Goal: Task Accomplishment & Management: Complete application form

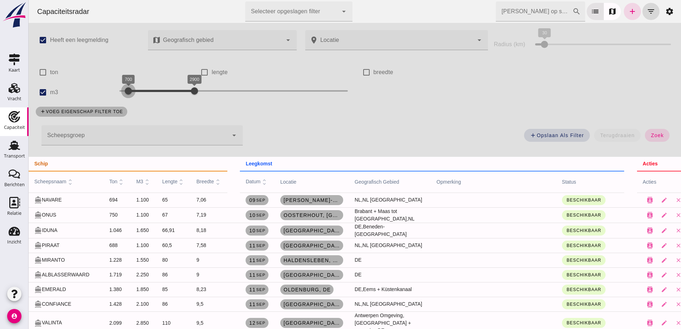
drag, startPoint x: 140, startPoint y: 93, endPoint x: 124, endPoint y: 92, distance: 15.7
click at [124, 92] on div at bounding box center [128, 91] width 14 height 14
click at [647, 143] on div "add Opslaan als filter terugdraaien zoek" at bounding box center [462, 137] width 431 height 26
click at [651, 138] on span "zoek" at bounding box center [657, 135] width 13 height 6
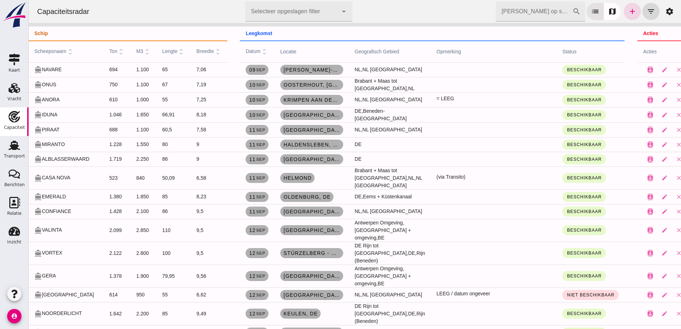
scroll to position [143, 0]
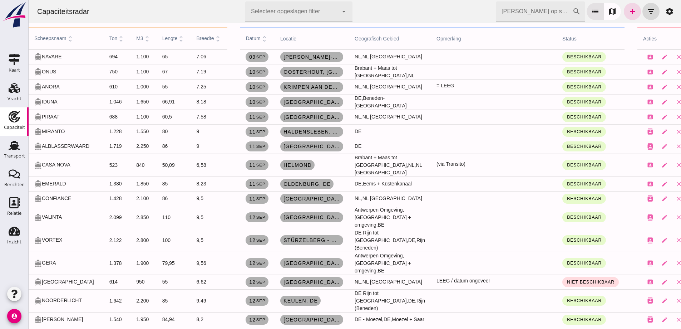
click at [120, 74] on td "750" at bounding box center [117, 71] width 27 height 15
click at [131, 104] on td "1.650" at bounding box center [144, 101] width 26 height 15
click at [131, 118] on td "1.100" at bounding box center [144, 116] width 26 height 15
click at [131, 134] on td "1.550" at bounding box center [144, 131] width 26 height 15
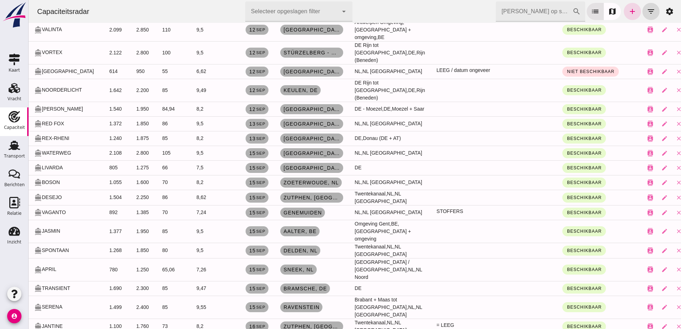
scroll to position [429, 0]
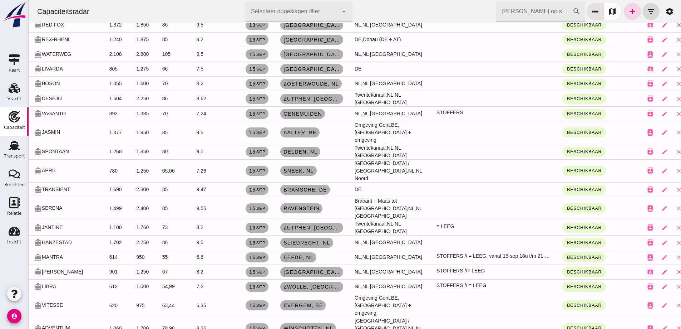
click at [57, 224] on div "directions_boat JANTINE" at bounding box center [66, 228] width 64 height 8
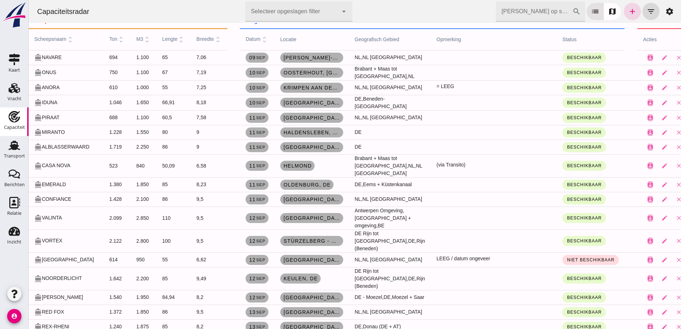
scroll to position [143, 0]
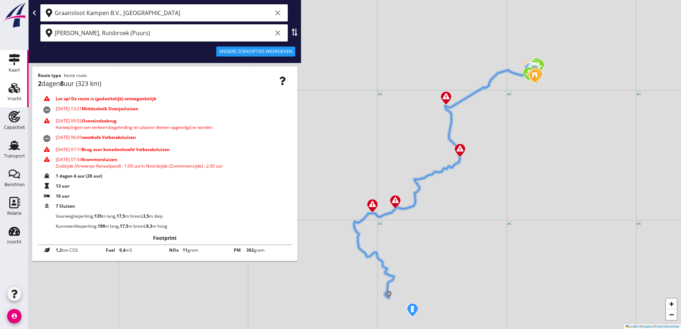
click at [18, 96] on div "Vracht" at bounding box center [15, 98] width 14 height 5
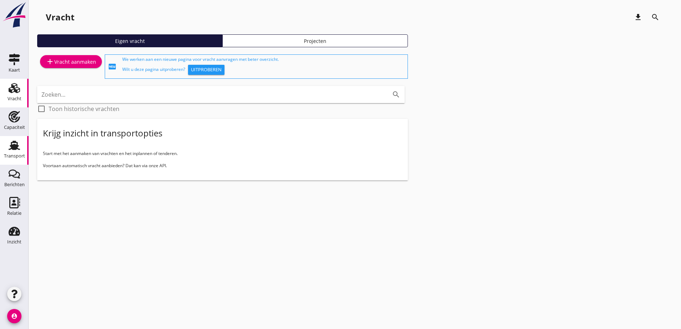
click at [20, 150] on div "Transport" at bounding box center [14, 145] width 17 height 11
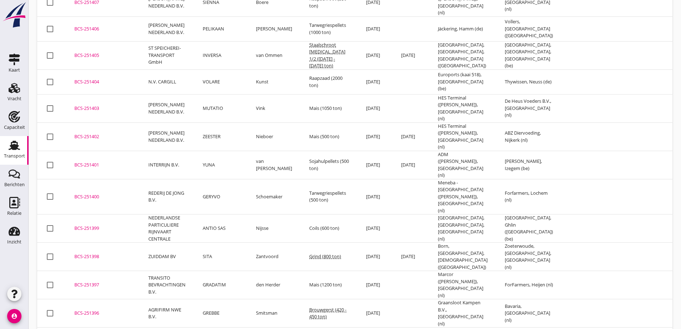
scroll to position [520, 0]
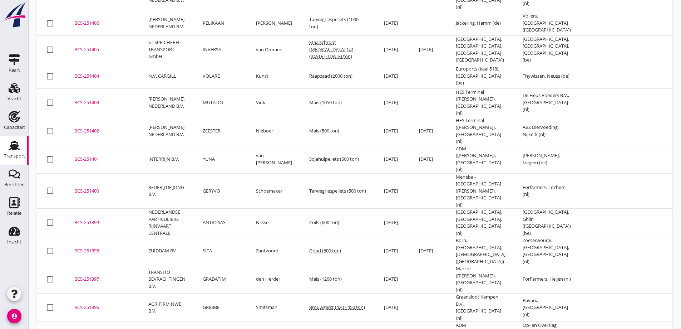
drag, startPoint x: 96, startPoint y: 233, endPoint x: 163, endPoint y: 235, distance: 66.9
click at [97, 304] on div "BCS-251396" at bounding box center [102, 307] width 57 height 7
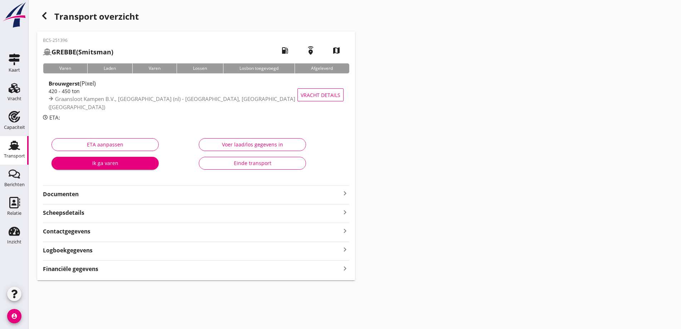
click at [127, 269] on div "Financiële gegevens keyboard_arrow_right" at bounding box center [196, 268] width 307 height 10
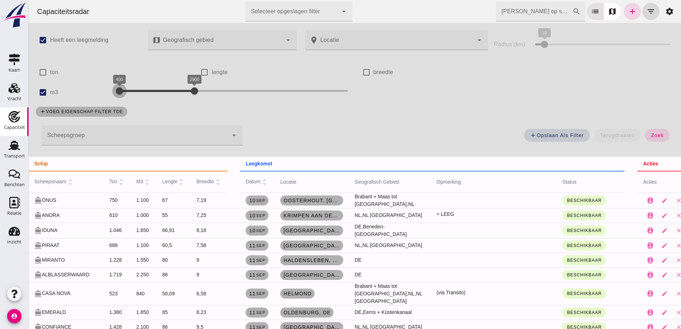
drag, startPoint x: 129, startPoint y: 91, endPoint x: 110, endPoint y: 88, distance: 19.9
click at [112, 88] on div at bounding box center [119, 91] width 14 height 14
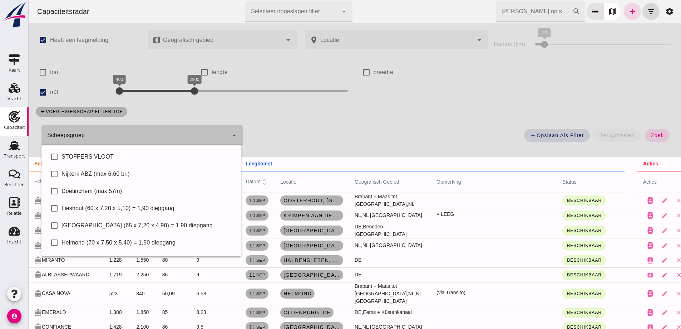
click at [118, 126] on div at bounding box center [134, 135] width 187 height 20
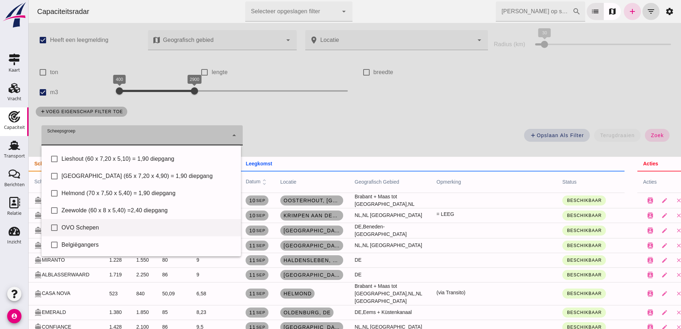
scroll to position [36, 0]
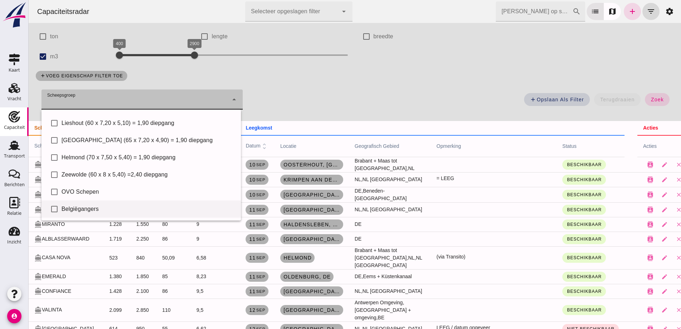
click at [94, 210] on div "Belgiëgangers" at bounding box center [149, 209] width 174 height 9
type input "Belgiëgangers"
checkbox input "true"
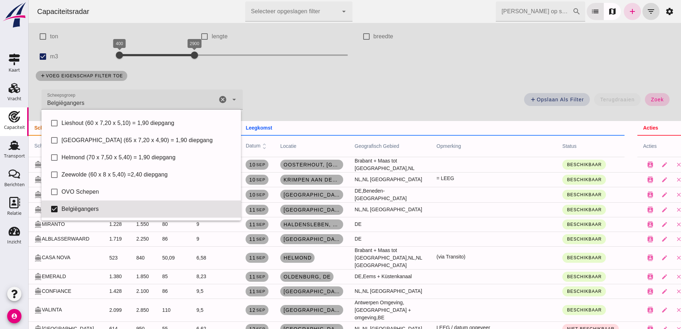
click at [646, 106] on div "add Opslaan als filter terugdraaien zoek" at bounding box center [462, 102] width 431 height 26
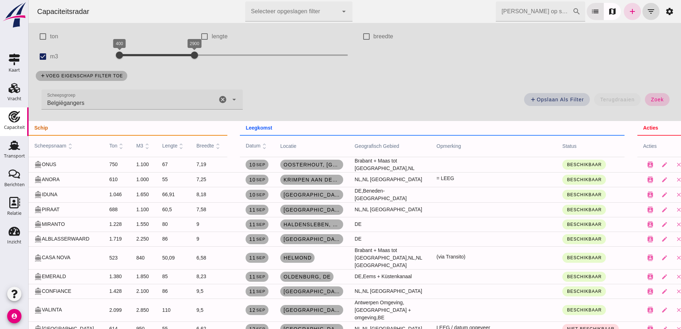
click at [652, 97] on span "zoek" at bounding box center [657, 100] width 13 height 6
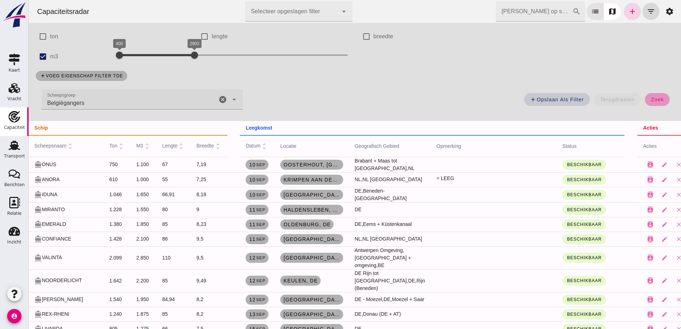
scroll to position [0, 0]
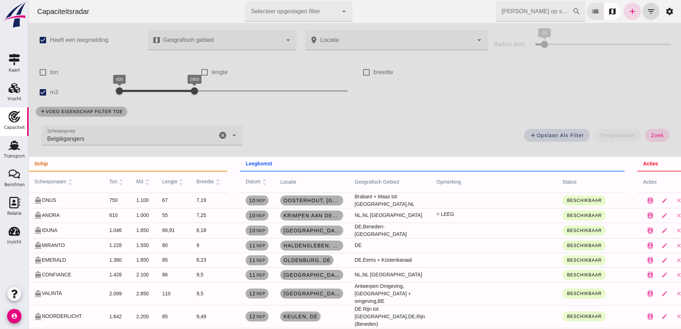
click at [651, 145] on div "add Opslaan als filter terugdraaien zoek" at bounding box center [462, 137] width 431 height 26
click at [654, 138] on button "zoek" at bounding box center [657, 135] width 25 height 13
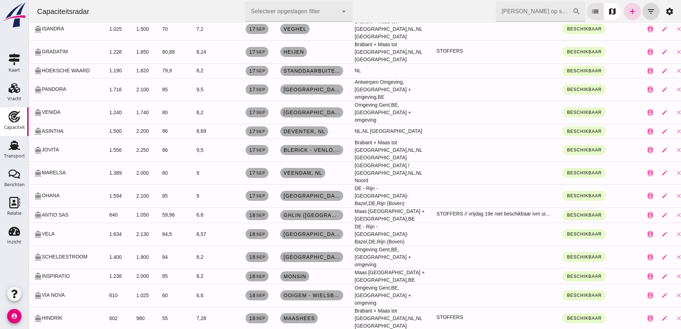
scroll to position [751, 0]
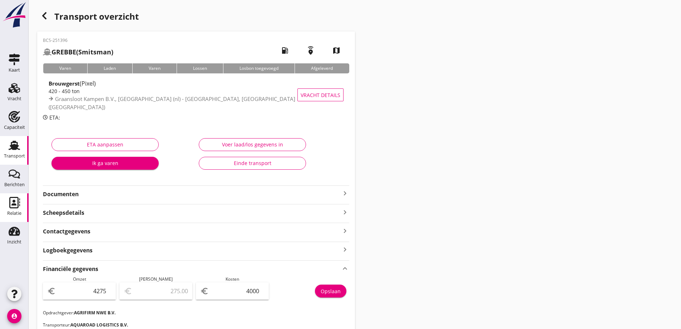
click at [10, 207] on use at bounding box center [14, 202] width 11 height 11
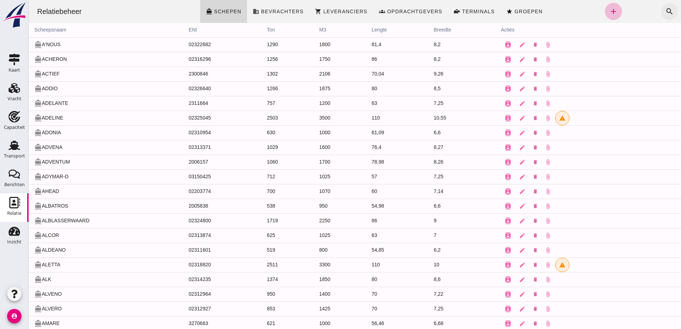
click at [666, 11] on icon "search" at bounding box center [670, 11] width 9 height 9
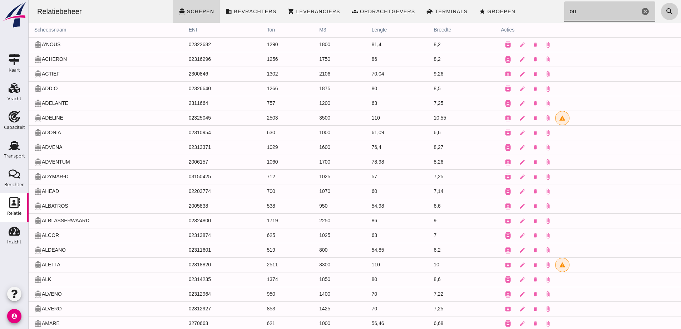
type input "o"
type input "pur-"
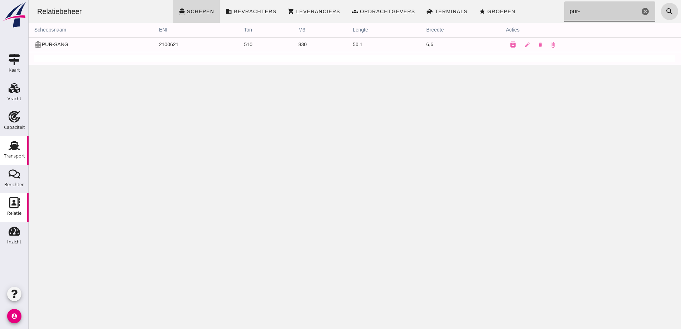
click at [17, 153] on div "Transport" at bounding box center [14, 156] width 21 height 10
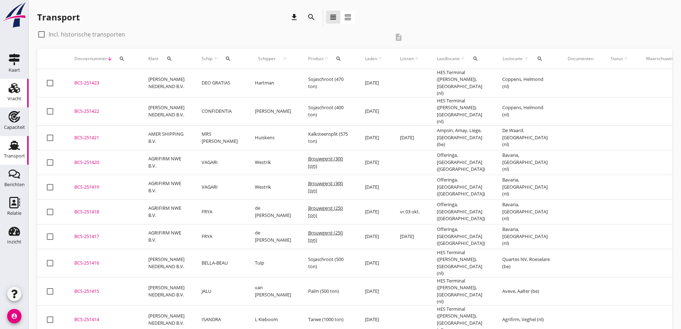
click at [15, 89] on icon "Vracht" at bounding box center [14, 87] width 11 height 11
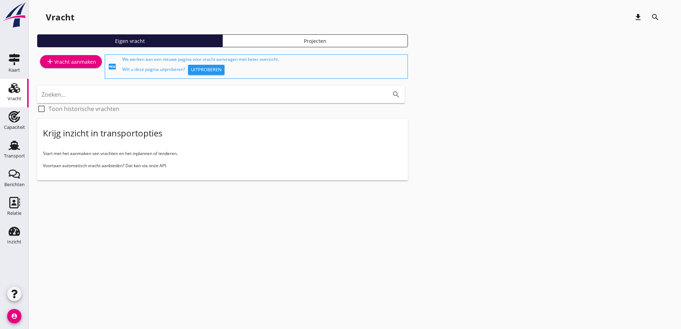
click at [78, 62] on div "add Vracht aanmaken" at bounding box center [71, 61] width 50 height 9
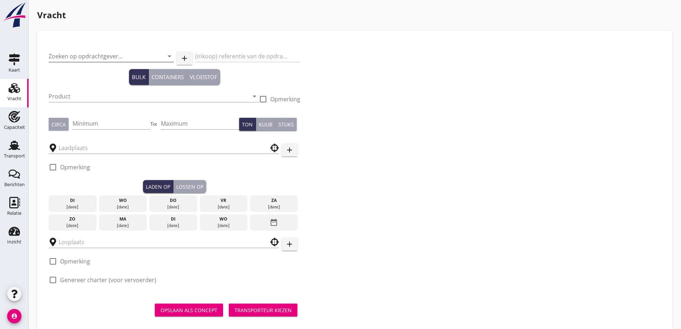
click at [81, 51] on input "Zoeken op opdrachtgever..." at bounding box center [101, 55] width 105 height 11
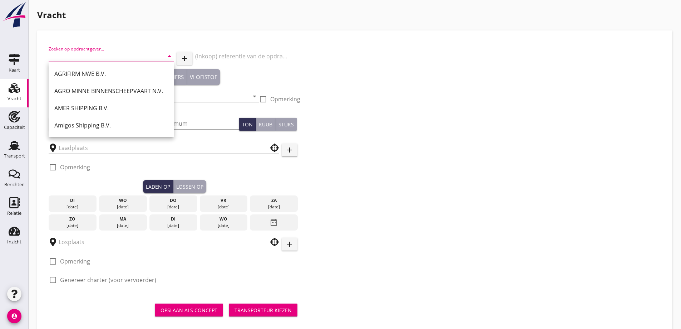
click at [75, 62] on div "Zoeken op opdrachtgever... arrow_drop_down" at bounding box center [111, 55] width 125 height 11
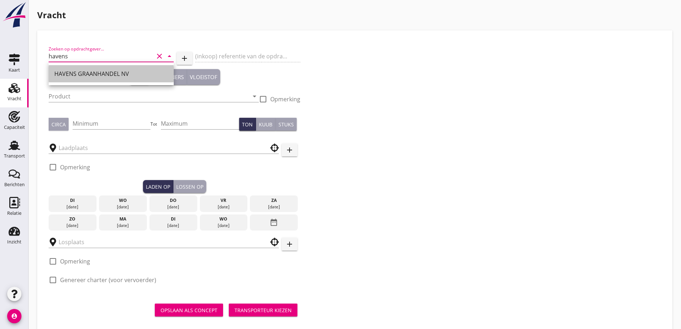
click at [87, 68] on div "HAVENS GRAANHANDEL NV" at bounding box center [111, 73] width 114 height 17
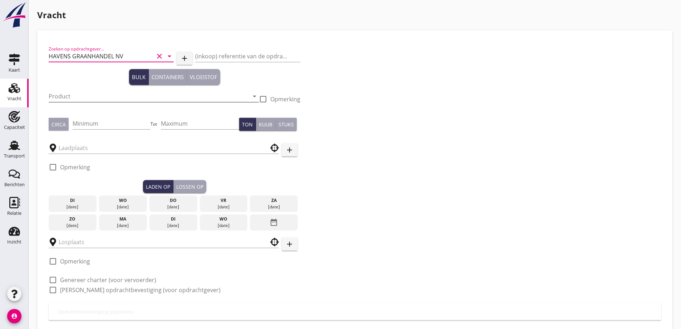
type input "HAVENS GRAANHANDEL NV"
click at [82, 94] on input "Product" at bounding box center [149, 96] width 200 height 11
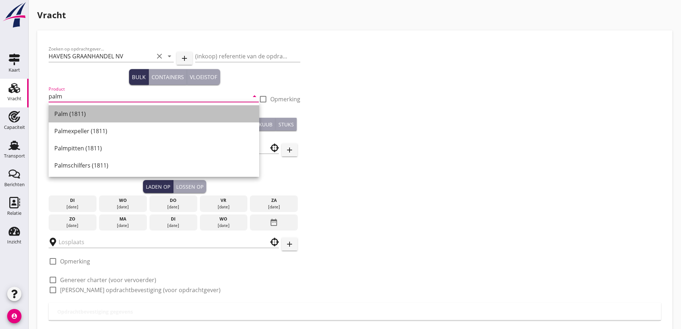
click at [74, 119] on div "Palm (1811)" at bounding box center [153, 113] width 199 height 17
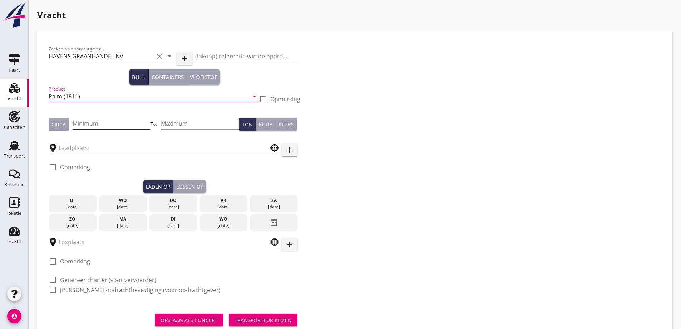
type input "Palm (1811)"
click at [91, 124] on input "Minimum" at bounding box center [112, 123] width 78 height 11
click at [65, 126] on div "Circa" at bounding box center [59, 125] width 14 height 8
click at [106, 123] on input "Minimum" at bounding box center [112, 123] width 78 height 11
type input "500"
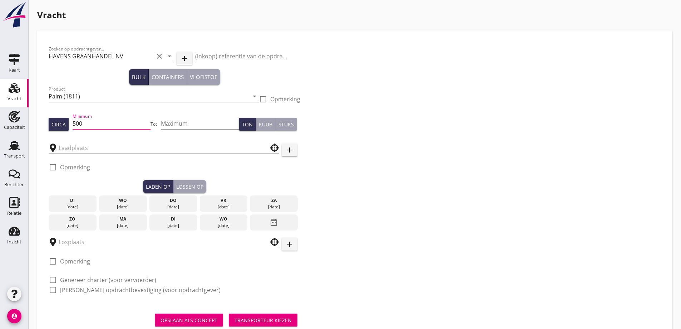
click at [124, 153] on div at bounding box center [164, 147] width 230 height 11
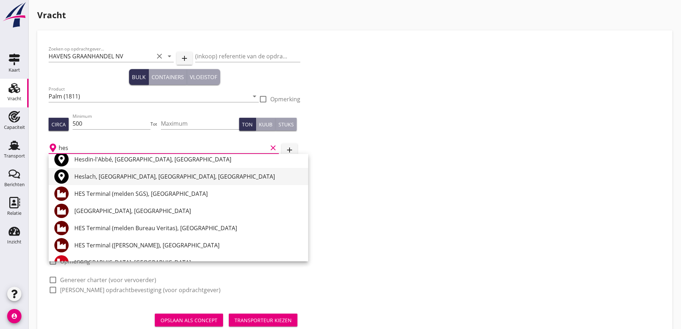
scroll to position [36, 0]
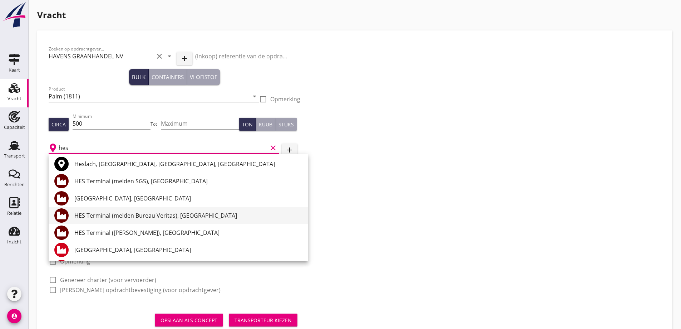
click at [176, 216] on div "HES Terminal (melden Bureau Veritas), [GEOGRAPHIC_DATA]" at bounding box center [188, 215] width 228 height 9
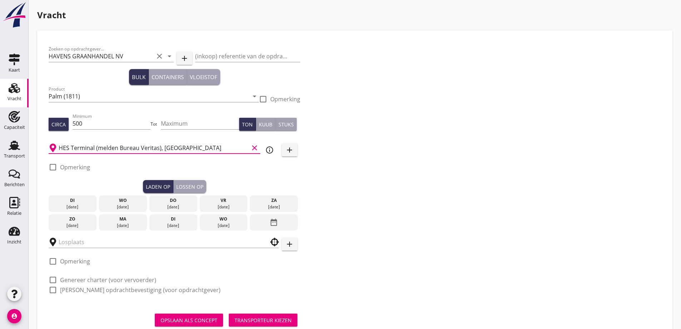
type input "HES Terminal (melden Bureau Veritas), [GEOGRAPHIC_DATA]"
click at [72, 170] on label "Opmerking" at bounding box center [75, 166] width 30 height 7
checkbox input "true"
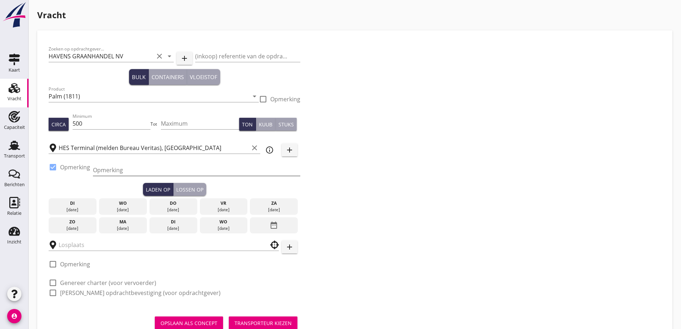
click at [112, 172] on input "Opmerking" at bounding box center [196, 169] width 207 height 11
drag, startPoint x: 161, startPoint y: 169, endPoint x: 128, endPoint y: 172, distance: 32.7
click at [123, 176] on div "Opmerking Ex. Opslag Beneluxhaven" at bounding box center [196, 173] width 207 height 19
click at [143, 171] on input "Ex. Opslag [GEOGRAPHIC_DATA]" at bounding box center [196, 169] width 207 height 11
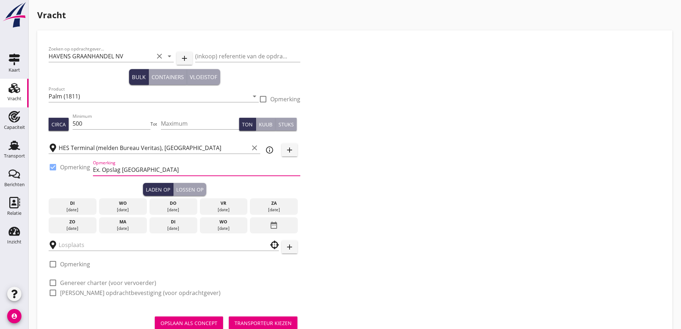
scroll to position [0, 0]
drag, startPoint x: 143, startPoint y: 171, endPoint x: 132, endPoint y: 171, distance: 11.4
click at [132, 171] on input "Ex. Opslag [GEOGRAPHIC_DATA]" at bounding box center [196, 169] width 207 height 11
click at [138, 171] on input "Ex. Opslag [GEOGRAPHIC_DATA]" at bounding box center [196, 169] width 207 height 11
click at [144, 169] on input "Ex. Opslag [GEOGRAPHIC_DATA]" at bounding box center [196, 169] width 207 height 11
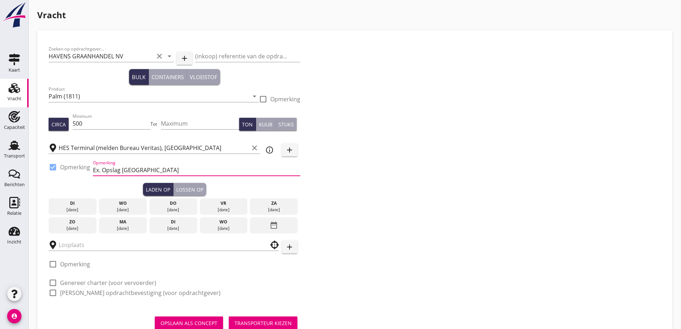
type input "Ex. Opslag [GEOGRAPHIC_DATA]"
click at [117, 179] on div at bounding box center [196, 180] width 207 height 4
click at [128, 203] on div "wo" at bounding box center [123, 203] width 44 height 6
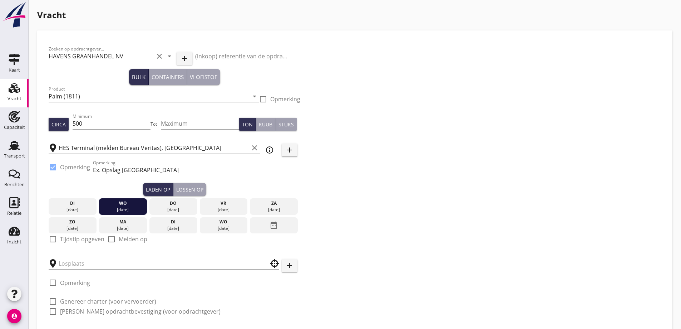
click at [78, 239] on label "Tijdstip opgeven" at bounding box center [82, 238] width 44 height 7
checkbox input "true"
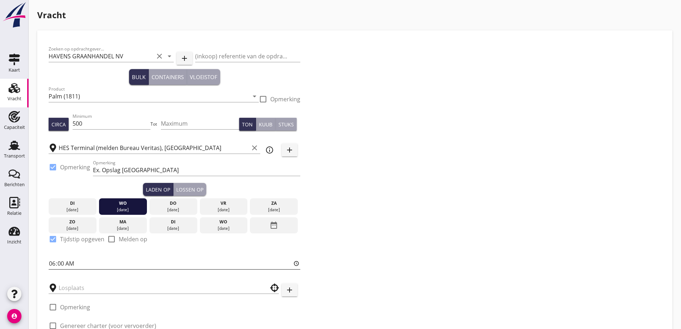
drag, startPoint x: 79, startPoint y: 263, endPoint x: 71, endPoint y: 263, distance: 7.5
click at [78, 262] on input "06:00" at bounding box center [175, 263] width 252 height 11
type input "15:30"
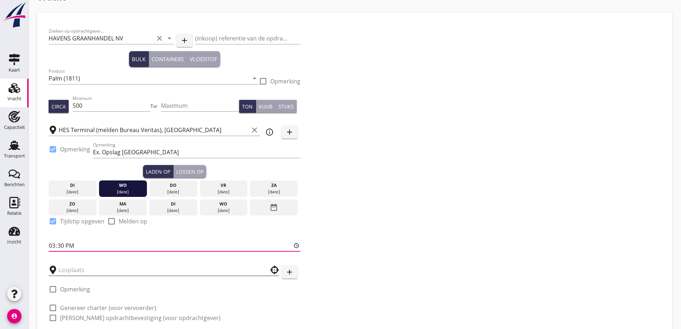
click at [106, 291] on div "Zoeken op opdrachtgever... HAVENS GRAANHANDEL NV clear arrow_drop_down add (ink…" at bounding box center [175, 177] width 258 height 307
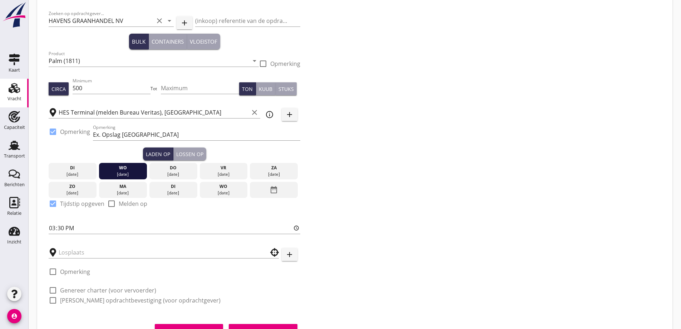
scroll to position [36, 0]
click at [134, 257] on div at bounding box center [164, 251] width 230 height 11
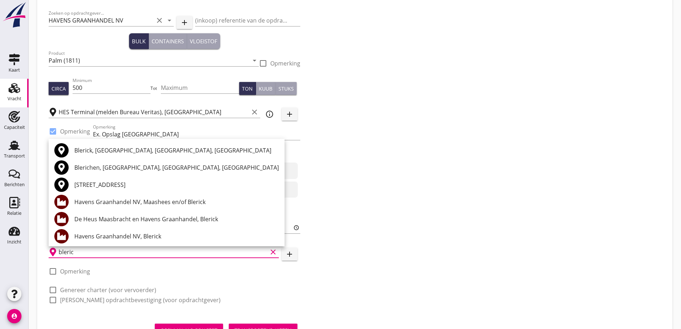
click at [126, 237] on div "Havens Graanhandel NV, Blerick" at bounding box center [176, 236] width 205 height 9
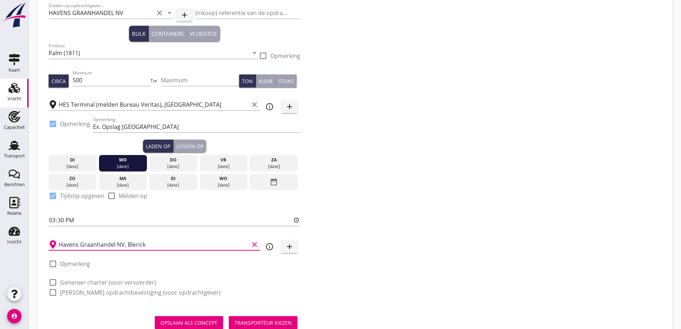
scroll to position [68, 0]
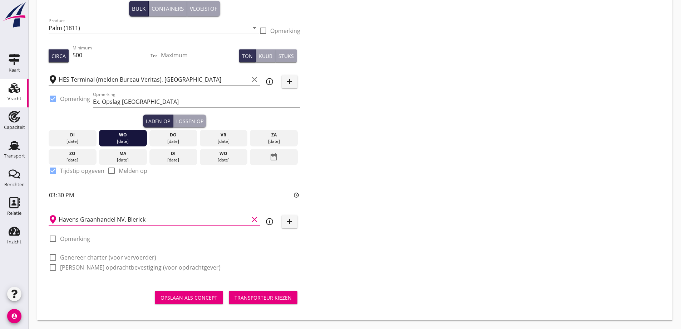
type input "Havens Graanhandel NV, Blerick"
click at [68, 238] on label "Opmerking" at bounding box center [75, 238] width 30 height 7
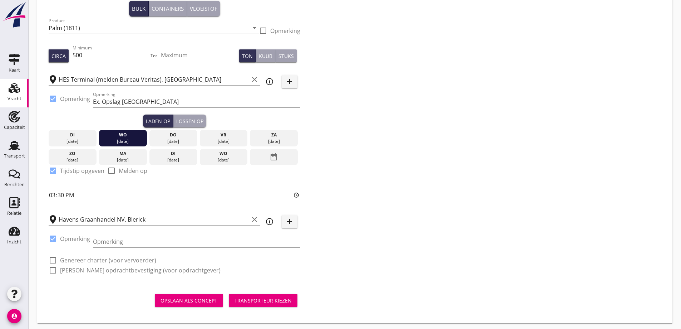
click at [67, 241] on label "Opmerking" at bounding box center [75, 238] width 30 height 7
checkbox input "false"
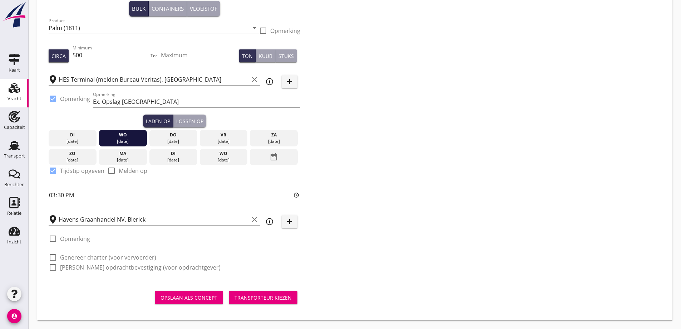
click at [182, 119] on div "Lossen op" at bounding box center [189, 121] width 27 height 8
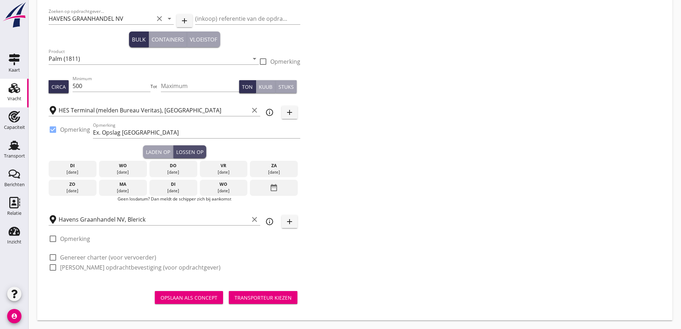
scroll to position [38, 0]
click at [123, 190] on div "[DATE]" at bounding box center [123, 190] width 44 height 6
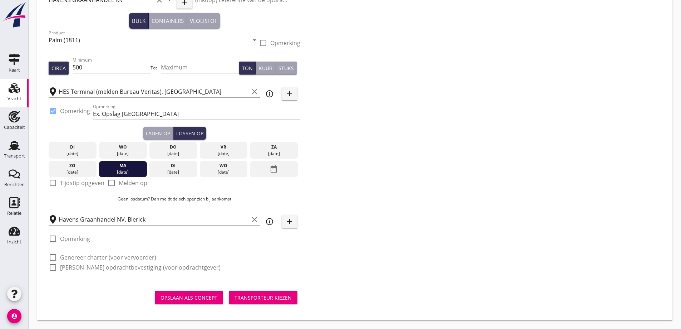
click at [81, 186] on label "Tijdstip opgeven" at bounding box center [82, 182] width 44 height 7
checkbox input "true"
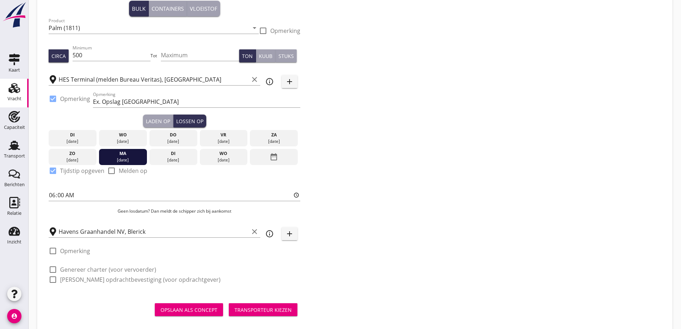
click at [75, 250] on label "Opmerking" at bounding box center [75, 250] width 30 height 7
checkbox input "true"
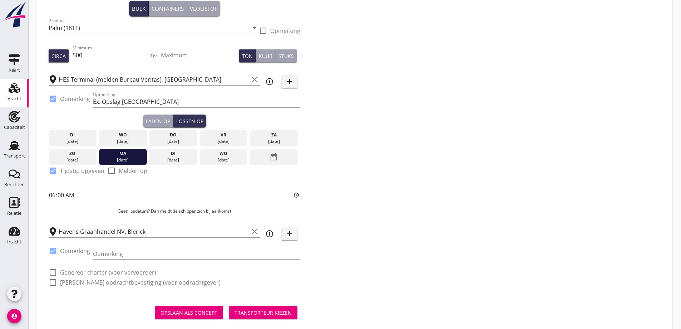
click at [115, 250] on input "Opmerking" at bounding box center [196, 253] width 207 height 11
click at [173, 254] on input "Indien mogelijk vrijdag" at bounding box center [196, 253] width 207 height 11
type input "Indien mogelijk vrijdag 19-09-2025 een gedeelte lossen."
drag, startPoint x: 163, startPoint y: 176, endPoint x: 143, endPoint y: 228, distance: 55.3
click at [163, 196] on div "check_box Tijdstip opgeven check_box_outline_blank Melden op 06:00" at bounding box center [175, 186] width 252 height 43
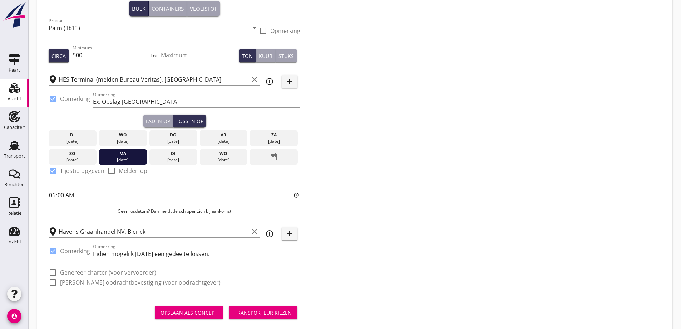
click at [137, 276] on label "Genereer charter (voor vervoerder)" at bounding box center [108, 272] width 96 height 7
checkbox input "true"
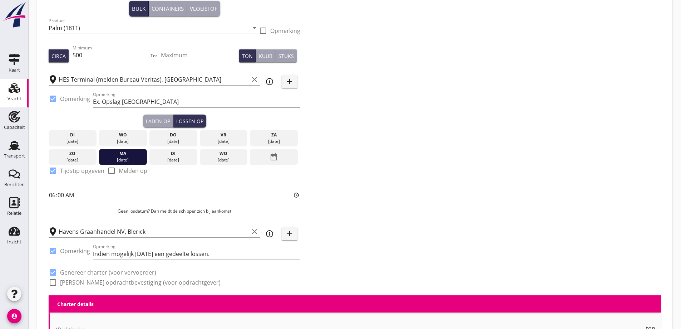
checkbox input "true"
click at [137, 281] on label "[PERSON_NAME] opdrachtbevestiging (voor opdrachtgever)" at bounding box center [140, 282] width 161 height 7
checkbox input "true"
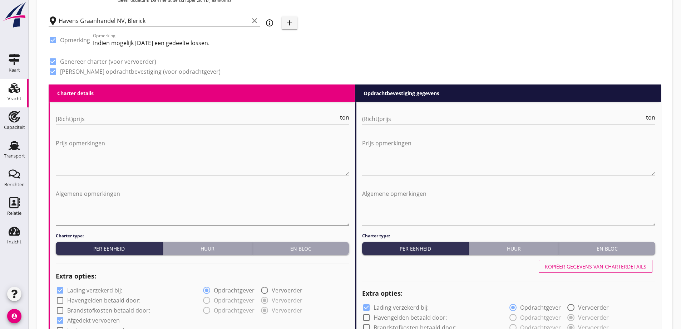
scroll to position [283, 0]
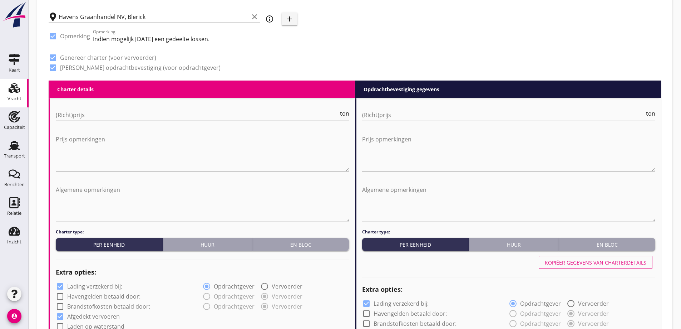
click at [103, 116] on input "(Richt)prijs" at bounding box center [197, 114] width 283 height 11
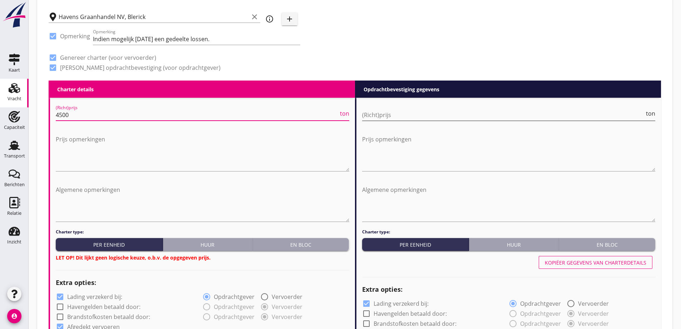
type input "4500"
click at [441, 115] on input "(Richt)prijs" at bounding box center [503, 114] width 283 height 11
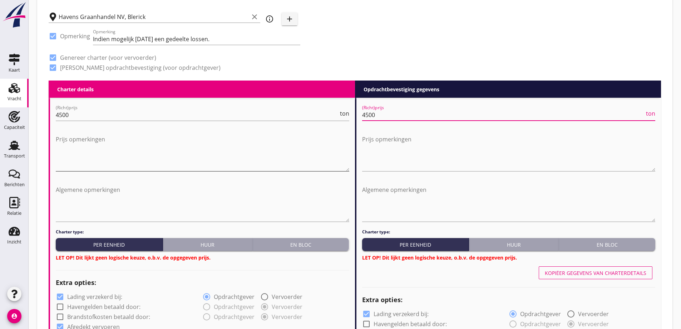
type input "4500"
click at [163, 136] on textarea "Prijs opmerkingen" at bounding box center [203, 152] width 294 height 38
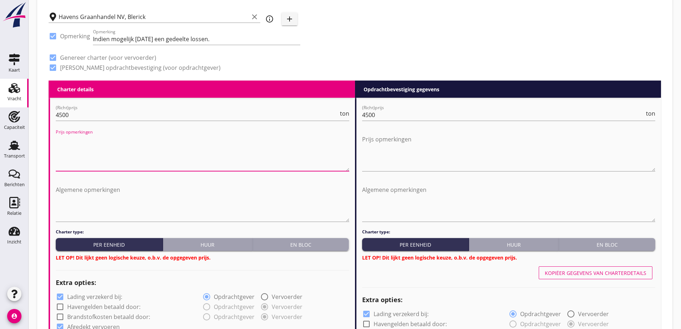
click at [308, 247] on div "En bloc" at bounding box center [301, 245] width 91 height 8
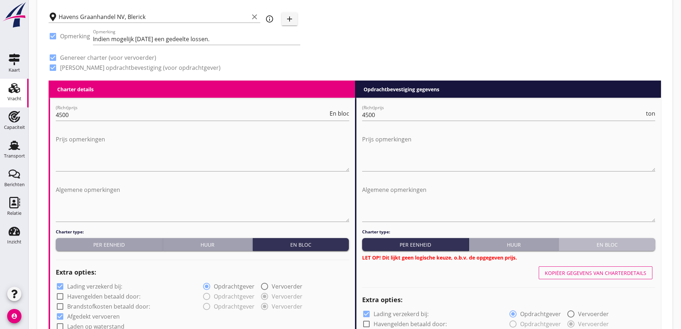
click at [607, 248] on div "En bloc" at bounding box center [607, 245] width 91 height 8
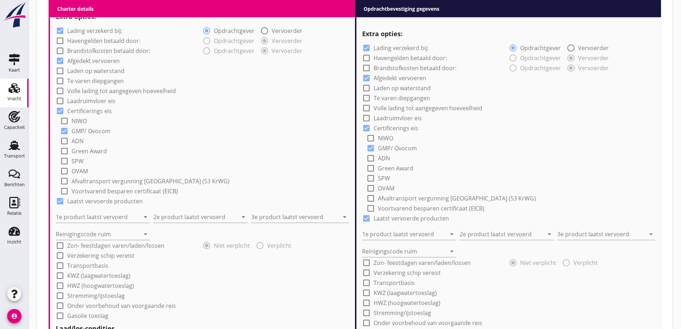
scroll to position [605, 0]
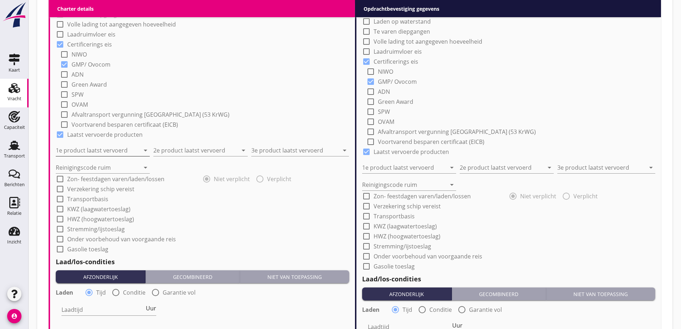
click at [119, 150] on input "1e product laatst vervoerd" at bounding box center [98, 150] width 84 height 11
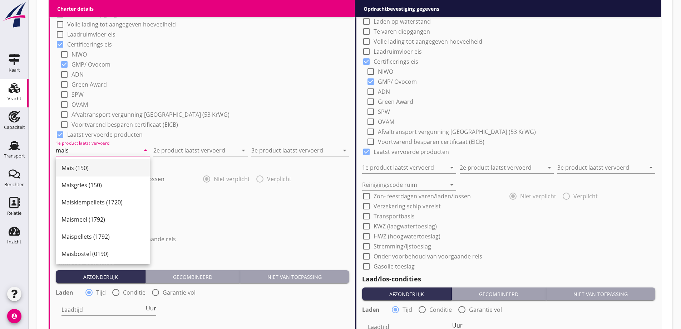
click at [117, 171] on div "Mais (150)" at bounding box center [103, 167] width 83 height 9
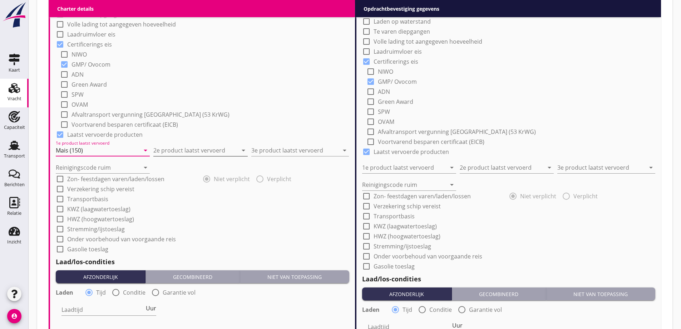
type input "Mais (150)"
click at [193, 147] on input "2e product laatst vervoerd" at bounding box center [195, 150] width 84 height 11
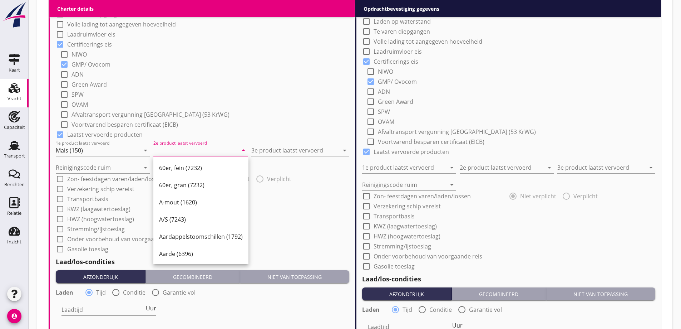
type input "a"
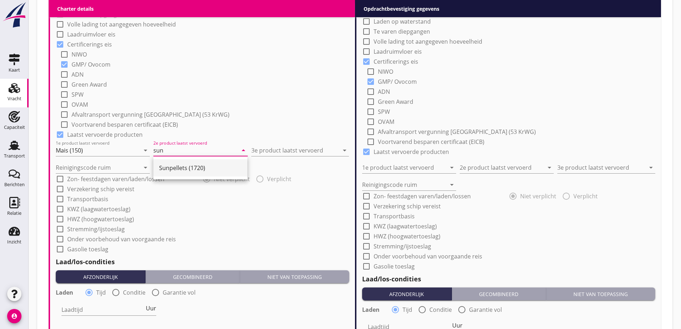
drag, startPoint x: 199, startPoint y: 166, endPoint x: 284, endPoint y: 144, distance: 87.4
click at [200, 166] on div "Sunpellets (1720)" at bounding box center [200, 167] width 83 height 9
type input "Sunpellets (1720)"
click at [297, 145] on input "3e product laatst vervoerd" at bounding box center [295, 150] width 88 height 11
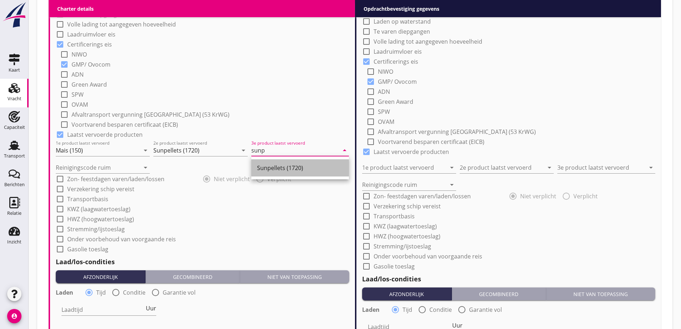
click at [293, 171] on div "Sunpellets (1720)" at bounding box center [300, 167] width 86 height 9
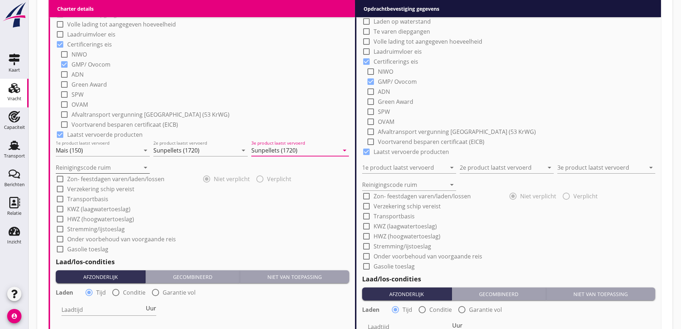
type input "Sunpellets (1720)"
click at [111, 167] on input "Reinigingscode ruim" at bounding box center [98, 167] width 84 height 11
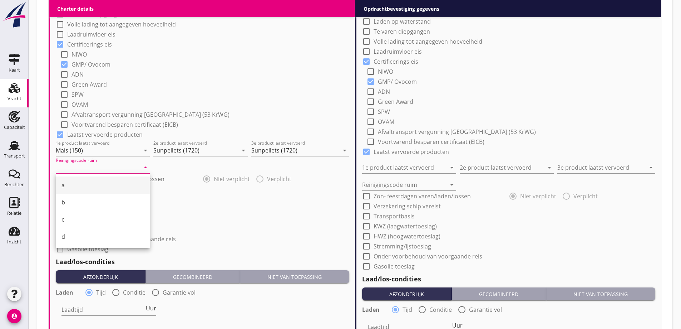
click at [94, 182] on div "a" at bounding box center [103, 185] width 83 height 9
type input "a"
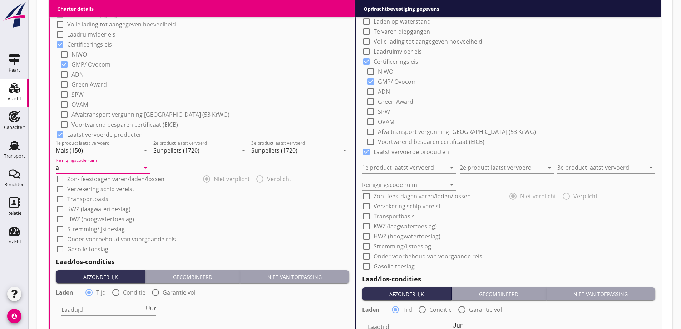
click at [192, 203] on div "check_box_outline_blank KWZ (laagwatertoeslag)" at bounding box center [203, 208] width 294 height 10
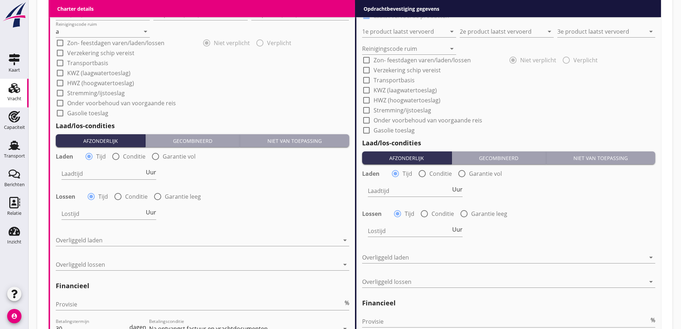
scroll to position [748, 0]
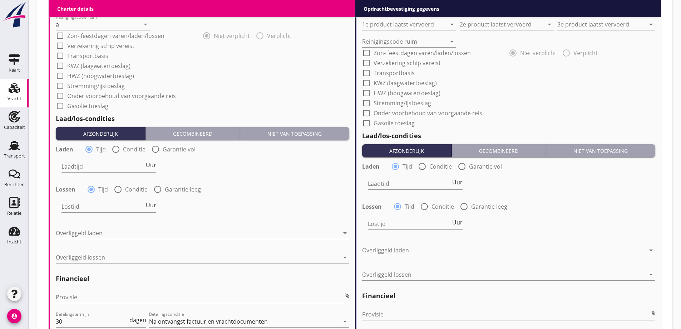
click at [124, 153] on div "radio_button_unchecked Conditie" at bounding box center [129, 149] width 34 height 9
click at [118, 149] on div at bounding box center [116, 149] width 12 height 12
radio input "false"
radio input "true"
drag, startPoint x: 118, startPoint y: 190, endPoint x: 119, endPoint y: 194, distance: 4.4
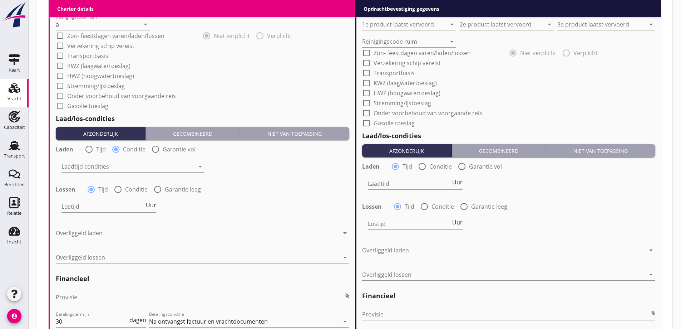
click at [118, 190] on div at bounding box center [118, 189] width 12 height 12
radio input "false"
radio input "true"
click at [112, 170] on div at bounding box center [128, 166] width 133 height 11
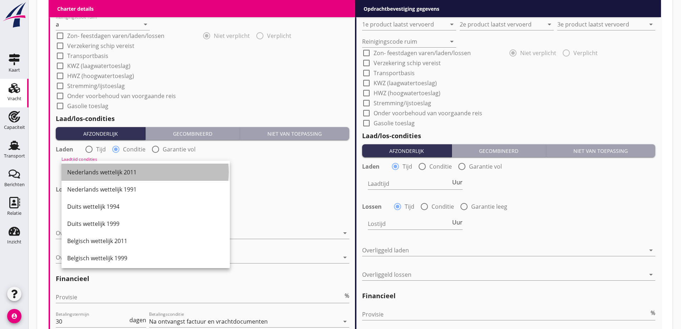
click at [111, 177] on div "Nederlands wettelijk 2011" at bounding box center [145, 171] width 157 height 17
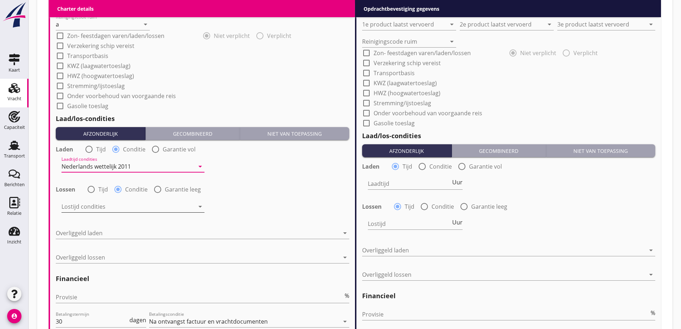
click at [112, 209] on div at bounding box center [128, 206] width 133 height 11
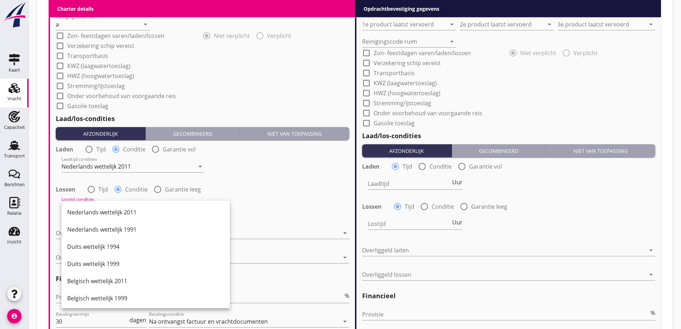
click at [116, 208] on div "Nederlands wettelijk 2011" at bounding box center [145, 212] width 157 height 9
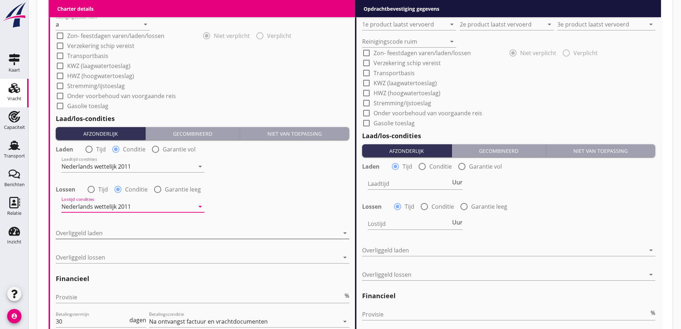
click at [111, 234] on div at bounding box center [198, 232] width 284 height 11
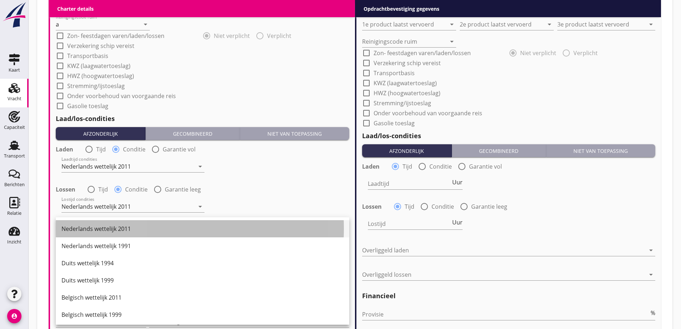
click at [110, 227] on div "Nederlands wettelijk 2011" at bounding box center [203, 228] width 282 height 9
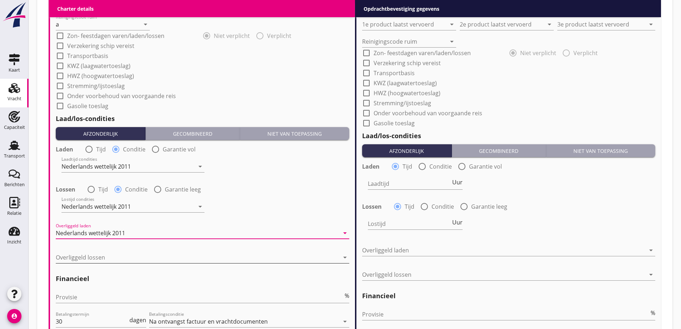
click at [104, 254] on div at bounding box center [198, 256] width 284 height 11
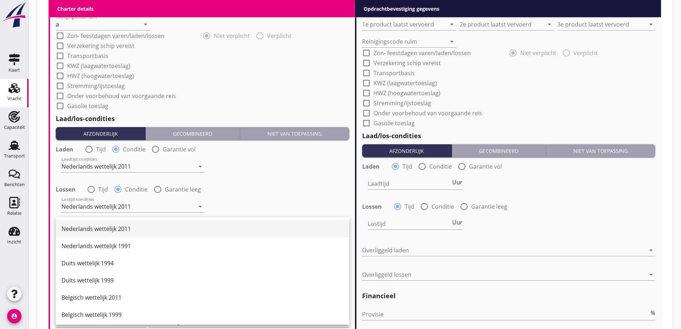
click at [100, 229] on div "Nederlands wettelijk 2011" at bounding box center [203, 228] width 282 height 9
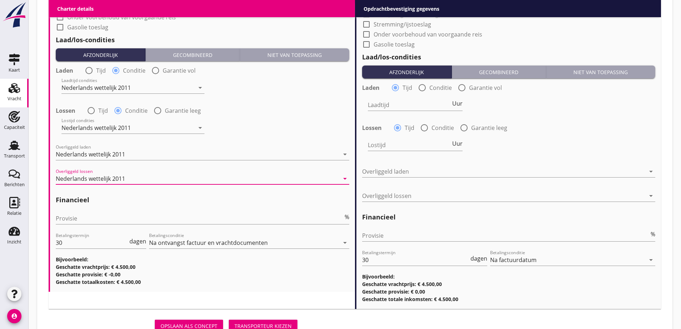
scroll to position [855, 0]
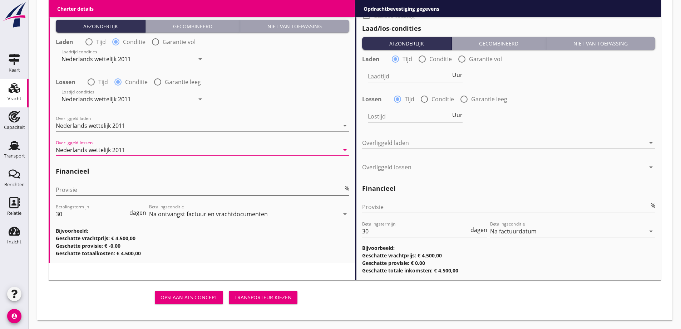
click at [95, 189] on input "Provisie" at bounding box center [200, 189] width 288 height 11
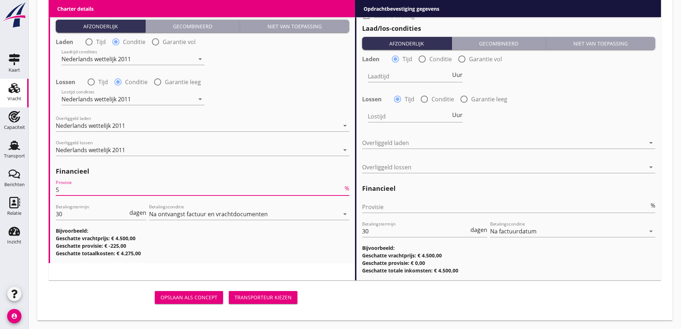
type input "5"
click at [316, 234] on h3 "Bijvoorbeeld:" at bounding box center [203, 231] width 294 height 8
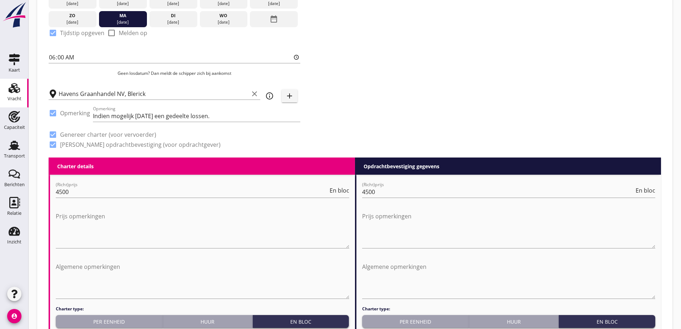
scroll to position [319, 0]
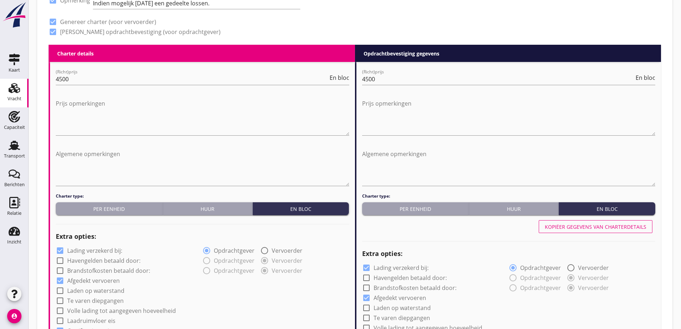
drag, startPoint x: 577, startPoint y: 212, endPoint x: 576, endPoint y: 220, distance: 7.9
click at [573, 225] on div "Kopiëer gegevens van charterdetails" at bounding box center [596, 227] width 102 height 8
type input "Mais (150)"
type input "Sunpellets (1720)"
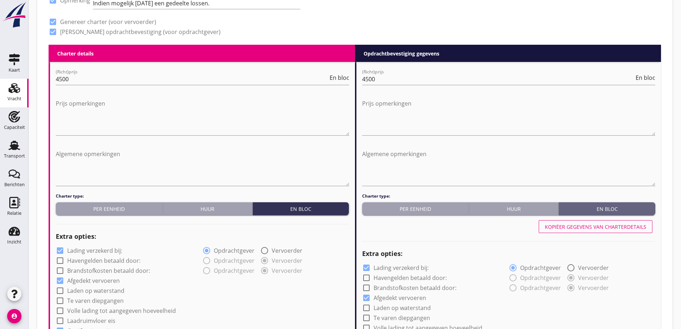
type input "Sunpellets (1720)"
type input "a"
radio input "false"
radio input "true"
radio input "false"
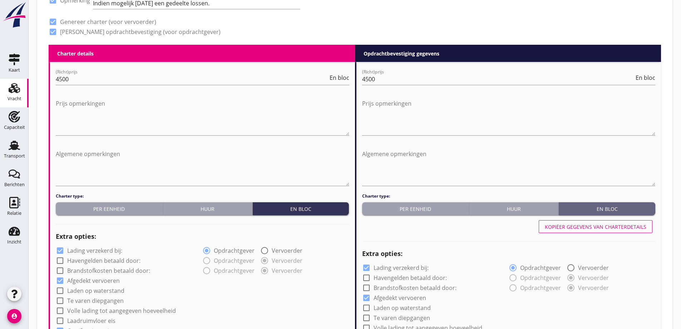
radio input "true"
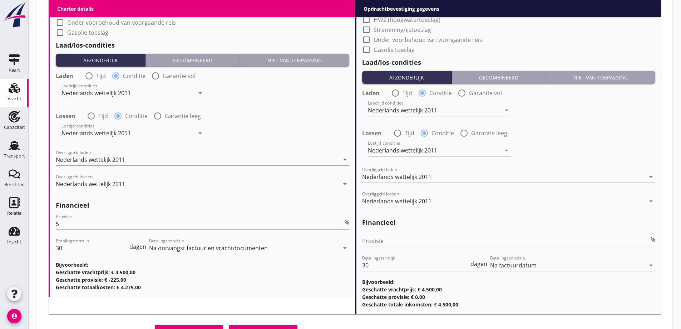
scroll to position [855, 0]
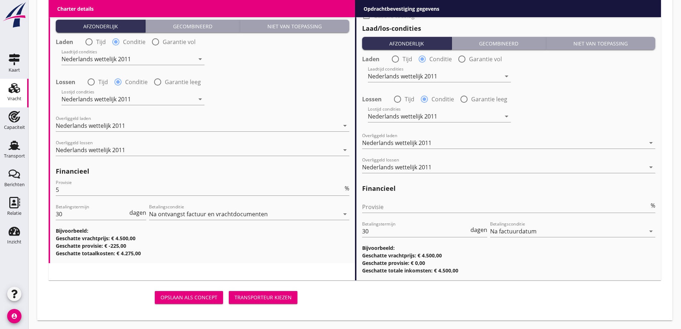
click at [241, 299] on div "Transporteur kiezen" at bounding box center [263, 297] width 57 height 8
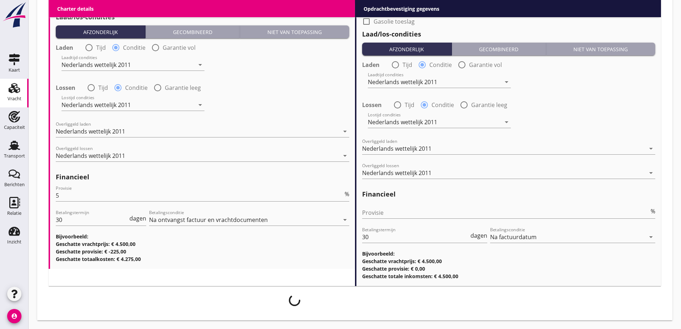
scroll to position [850, 0]
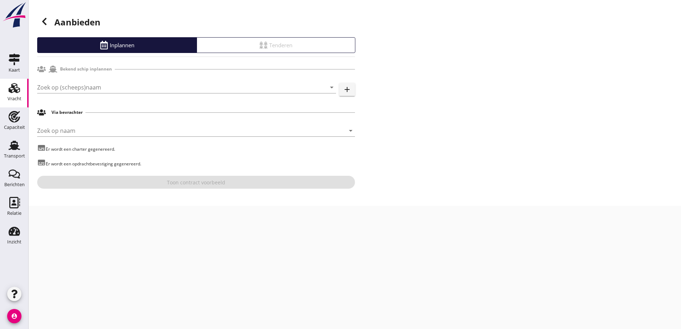
click at [70, 81] on div "Zoek op (scheeps)naam arrow_drop_down add" at bounding box center [196, 88] width 318 height 23
click at [70, 84] on input "Zoek op (scheeps)naam" at bounding box center [176, 87] width 279 height 11
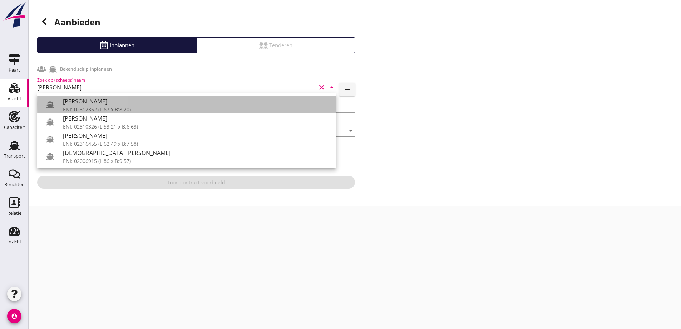
click at [136, 109] on div "ENI: 02312362 (L:67 x B:8.20)" at bounding box center [197, 110] width 268 height 8
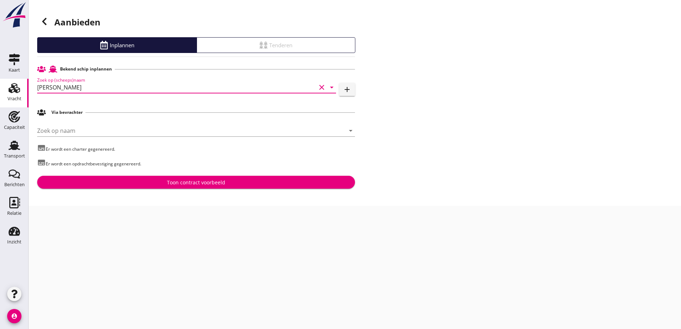
type input "[PERSON_NAME]"
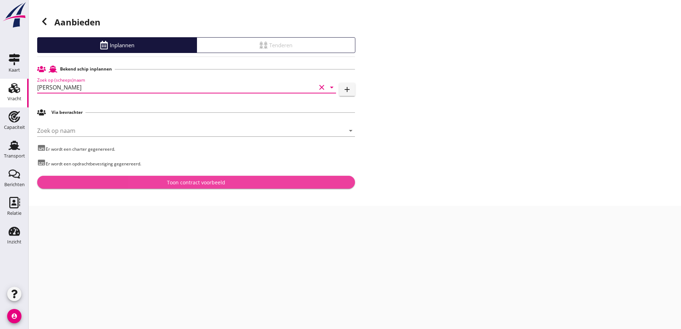
click at [155, 181] on div "Toon contract voorbeeld" at bounding box center [196, 182] width 307 height 8
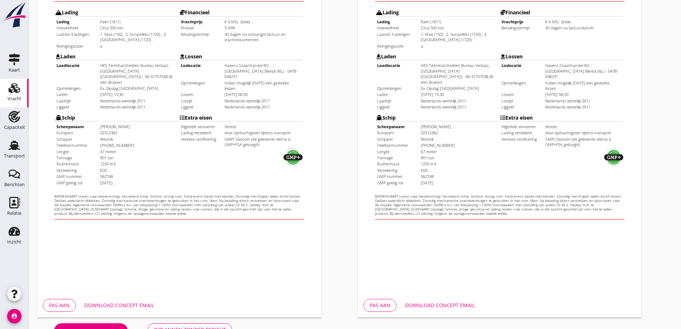
scroll to position [201, 0]
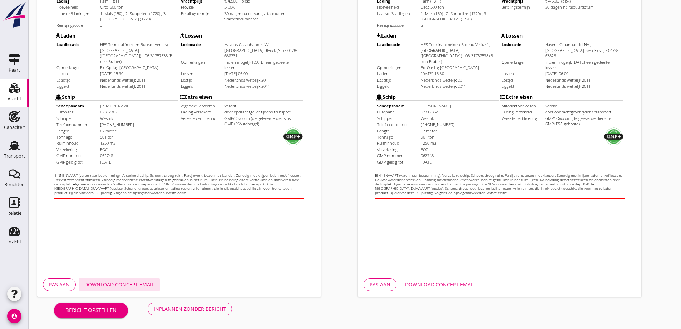
click at [143, 285] on div "Download concept email" at bounding box center [119, 284] width 70 height 8
click at [456, 285] on div "Download concept email" at bounding box center [440, 284] width 70 height 8
click at [445, 283] on div "Download concept email" at bounding box center [440, 284] width 70 height 8
click at [186, 306] on div "Inplannen zonder bericht" at bounding box center [190, 309] width 72 height 8
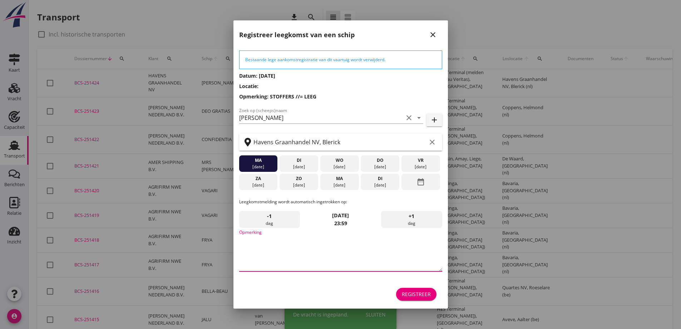
click at [286, 258] on textarea "Opmerking" at bounding box center [340, 253] width 203 height 38
click at [253, 159] on div "ma" at bounding box center [258, 160] width 35 height 6
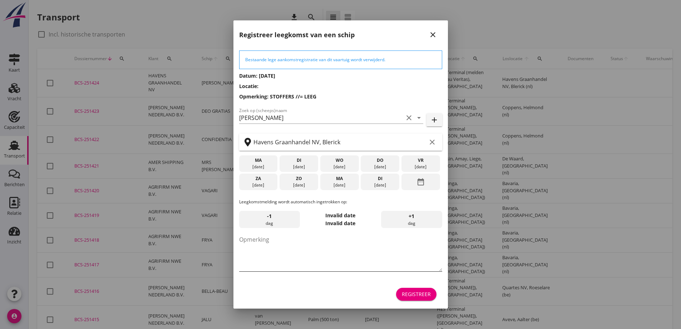
click at [290, 243] on textarea "Opmerking" at bounding box center [340, 253] width 203 height 38
type textarea "STOFFERS"
click at [259, 167] on div "[DATE]" at bounding box center [258, 166] width 35 height 6
click at [411, 292] on div "Registreer" at bounding box center [416, 294] width 29 height 8
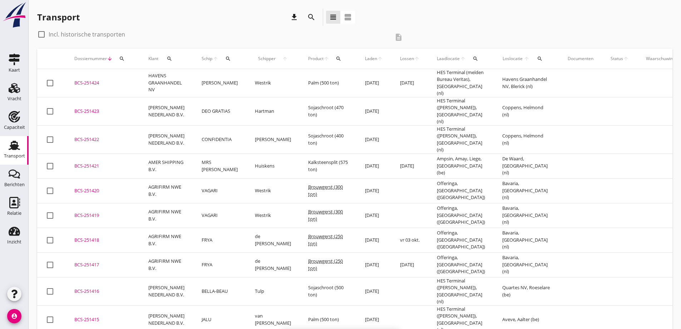
click at [93, 83] on div "BCS-251424" at bounding box center [102, 82] width 57 height 7
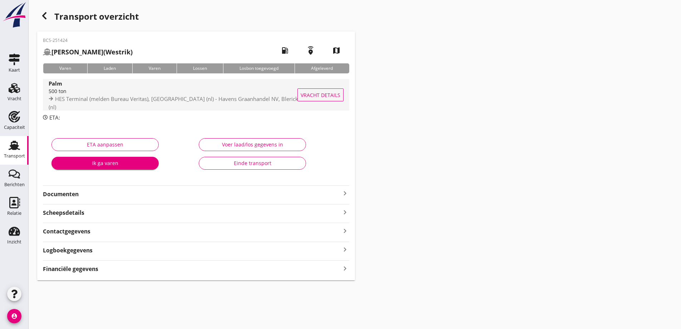
click at [337, 94] on span "Vracht details" at bounding box center [321, 95] width 40 height 8
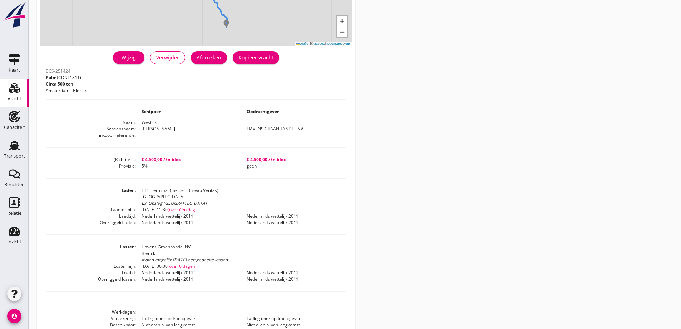
scroll to position [7, 0]
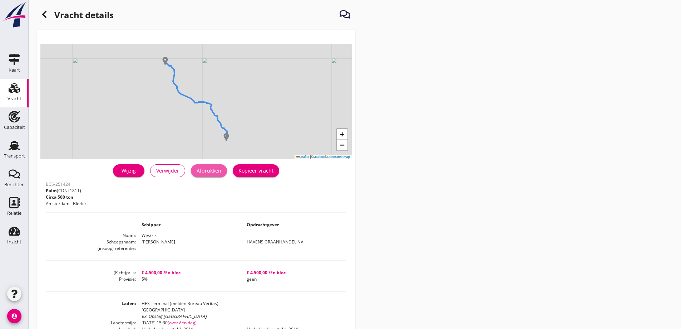
drag, startPoint x: 220, startPoint y: 169, endPoint x: 526, endPoint y: 274, distance: 323.2
click at [221, 171] on div "Afdrukken" at bounding box center [209, 171] width 25 height 8
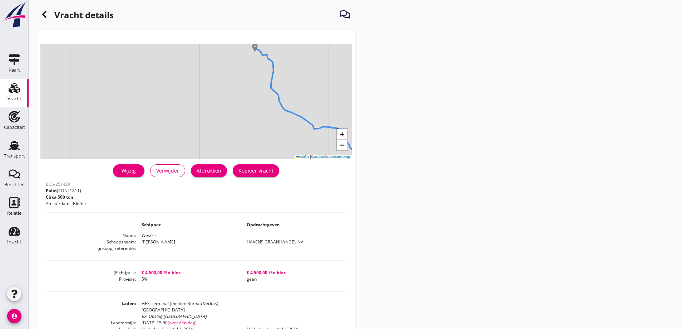
click at [44, 14] on use at bounding box center [44, 14] width 4 height 7
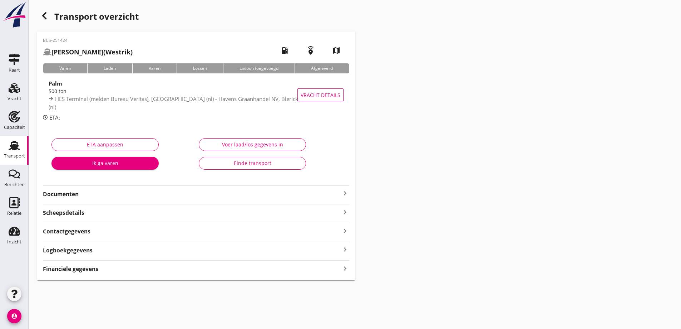
click at [130, 274] on div "BCS-251424 ANNA (Westrik) local_gas_station emergency_share map Varen Laden Var…" at bounding box center [196, 155] width 318 height 249
click at [129, 274] on div "BCS-251424 ANNA (Westrik) local_gas_station emergency_share map Varen Laden Var…" at bounding box center [196, 155] width 318 height 249
click at [116, 271] on div "Financiële gegevens keyboard_arrow_right" at bounding box center [196, 268] width 307 height 10
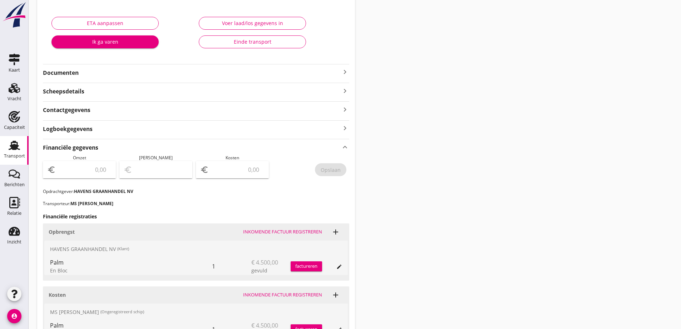
scroll to position [143, 0]
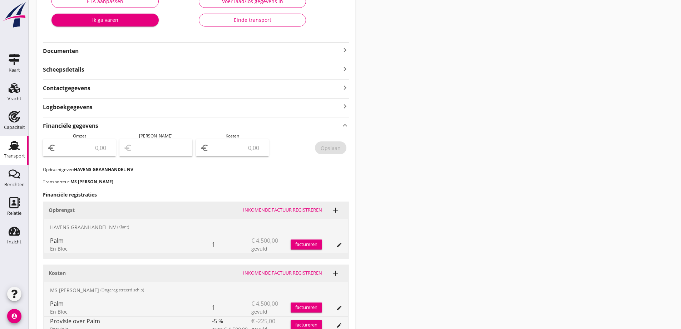
click at [90, 149] on input "number" at bounding box center [84, 147] width 54 height 11
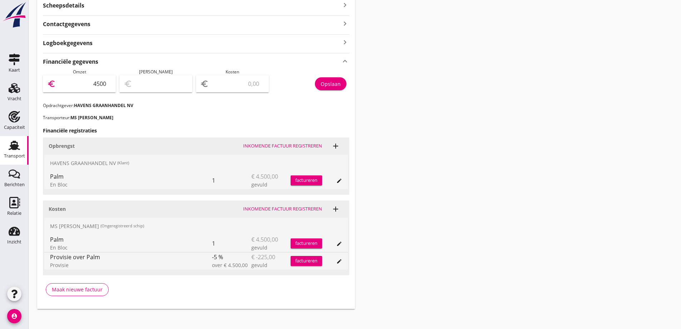
scroll to position [213, 0]
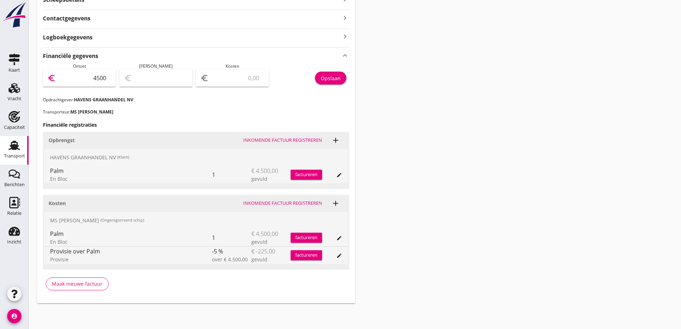
type input "4500"
click at [252, 83] on input "number" at bounding box center [237, 77] width 54 height 11
type input "4496.00"
type input "4"
type input "4458.00"
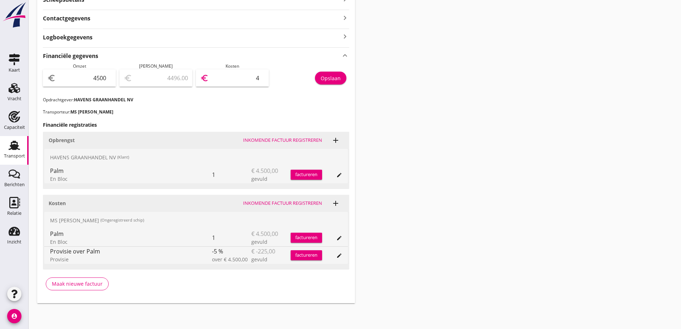
type input "42"
type input "4073.00"
type input "427"
type input "225.00"
type input "4275"
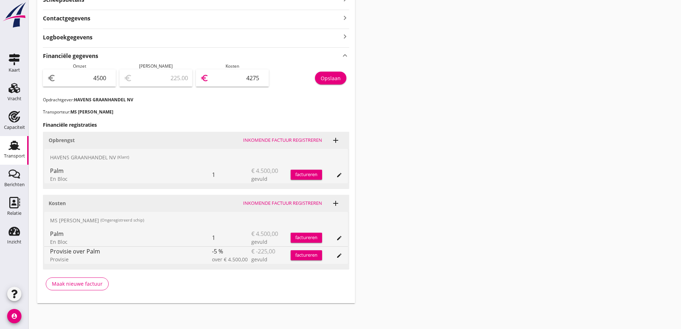
drag, startPoint x: 257, startPoint y: 92, endPoint x: 334, endPoint y: 79, distance: 78.6
click at [258, 92] on div at bounding box center [232, 91] width 64 height 4
click at [335, 78] on div "Opslaan" at bounding box center [331, 78] width 20 height 8
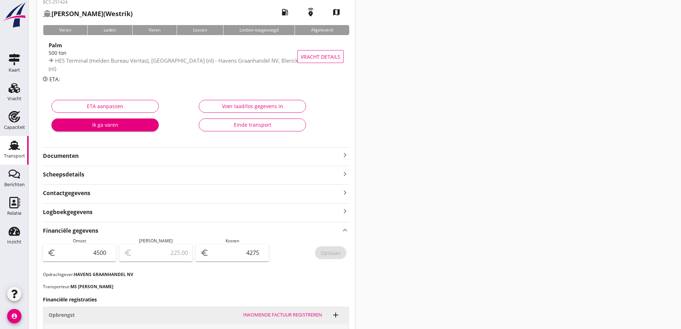
scroll to position [34, 0]
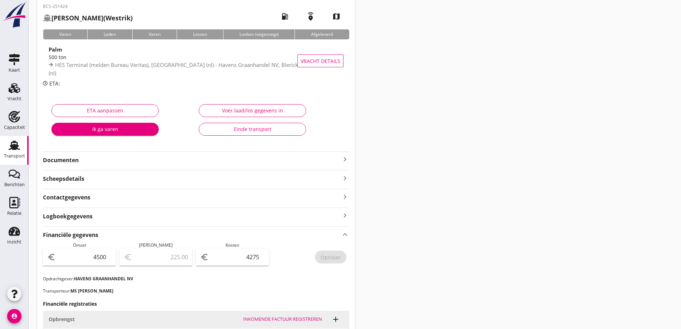
click at [62, 153] on div "Documenten keyboard_arrow_right" at bounding box center [196, 157] width 307 height 13
click at [64, 156] on strong "Documenten" at bounding box center [192, 160] width 298 height 8
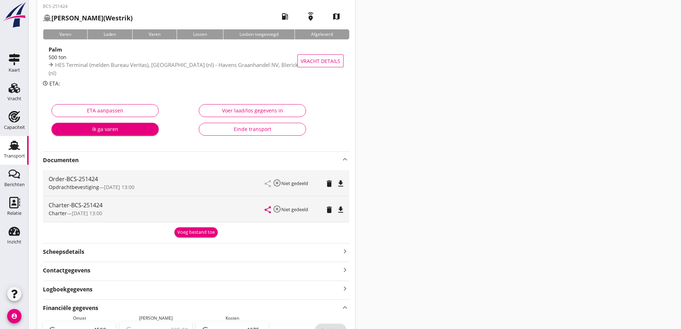
click at [196, 229] on div "Voeg bestand toe" at bounding box center [196, 232] width 38 height 7
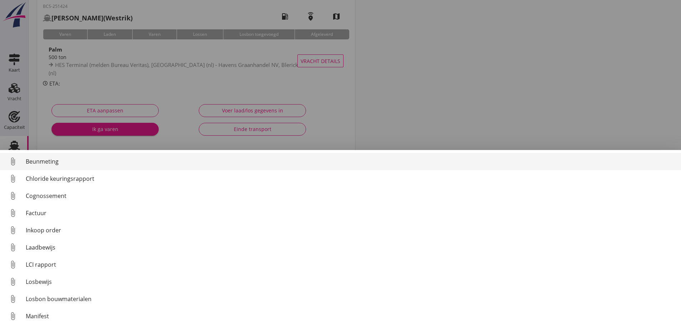
click at [52, 197] on div "Cognossement" at bounding box center [351, 195] width 650 height 9
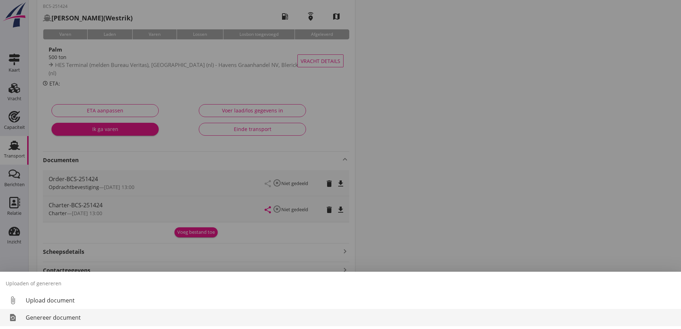
click at [55, 323] on link "restore_page Genereer document" at bounding box center [340, 317] width 681 height 17
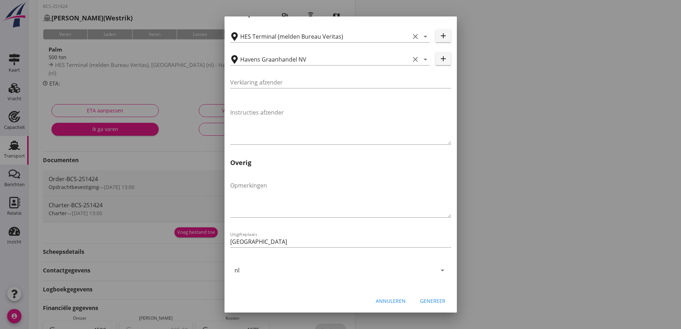
scroll to position [214, 0]
click at [430, 300] on div "Genereer" at bounding box center [432, 299] width 25 height 8
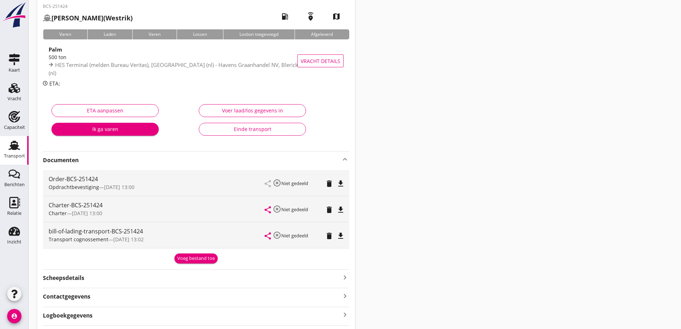
click at [344, 235] on icon "file_download" at bounding box center [341, 235] width 9 height 9
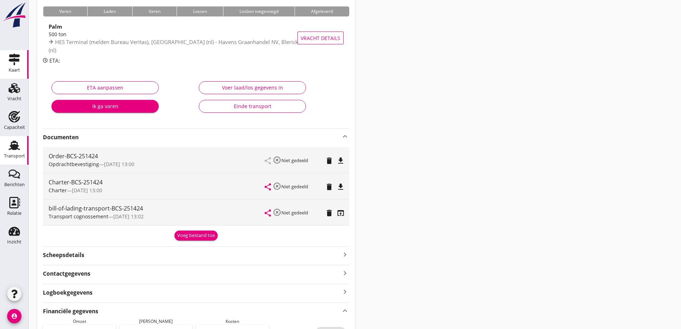
scroll to position [70, 0]
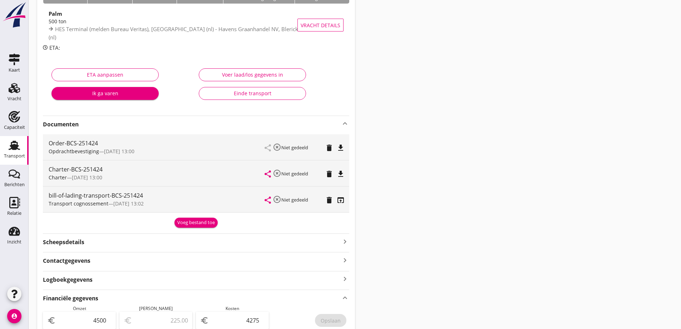
click at [9, 158] on div "Transport" at bounding box center [14, 155] width 21 height 5
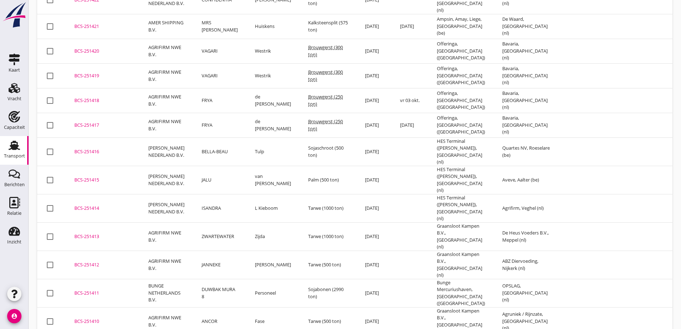
scroll to position [72, 0]
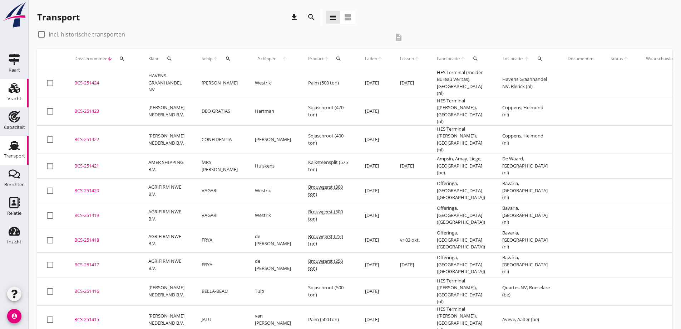
click at [12, 104] on link "Vracht Vracht" at bounding box center [14, 93] width 29 height 29
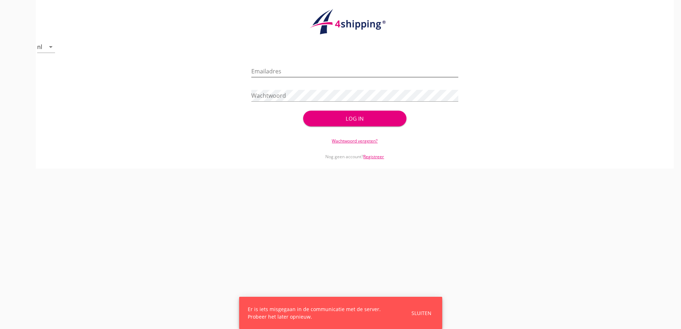
click at [348, 70] on input "Emailadres" at bounding box center [354, 70] width 207 height 11
type input "[EMAIL_ADDRESS][DOMAIN_NAME]"
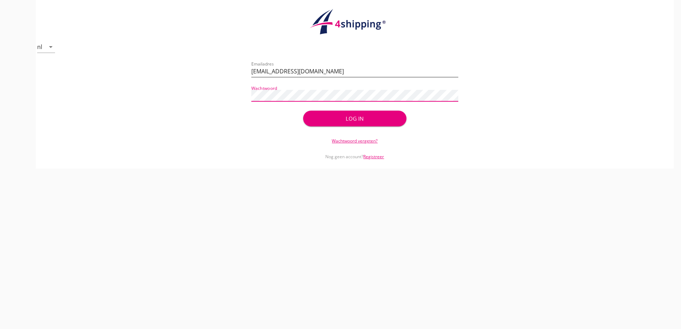
click at [303, 111] on button "Log in" at bounding box center [354, 119] width 103 height 16
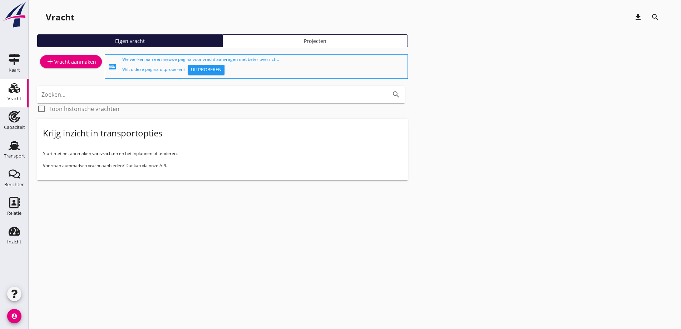
click at [79, 62] on div "add Vracht aanmaken" at bounding box center [71, 61] width 50 height 9
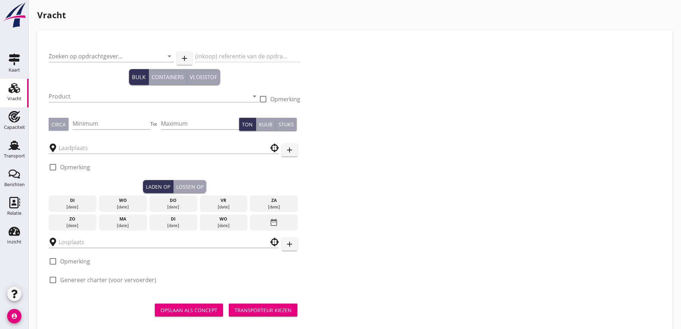
click at [67, 49] on div "Zoeken op opdrachtgever... arrow_drop_down" at bounding box center [111, 57] width 125 height 23
click at [68, 58] on input "Zoeken op opdrachtgever..." at bounding box center [101, 55] width 105 height 11
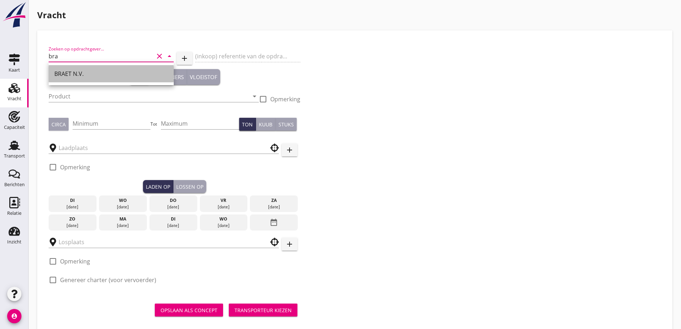
click at [124, 73] on div "BRAET N.V." at bounding box center [111, 73] width 114 height 9
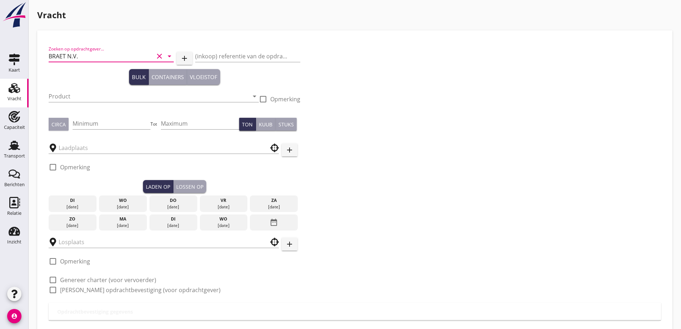
type input "BRAET N.V."
click at [84, 89] on div "Product arrow_drop_down" at bounding box center [154, 97] width 210 height 23
click at [125, 99] on input "Product" at bounding box center [149, 96] width 200 height 11
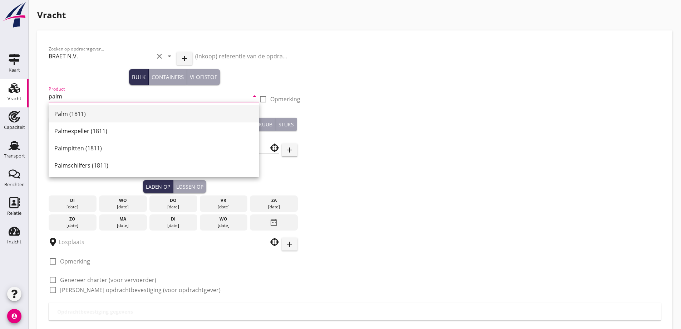
click at [80, 115] on div "Palm (1811)" at bounding box center [153, 113] width 199 height 9
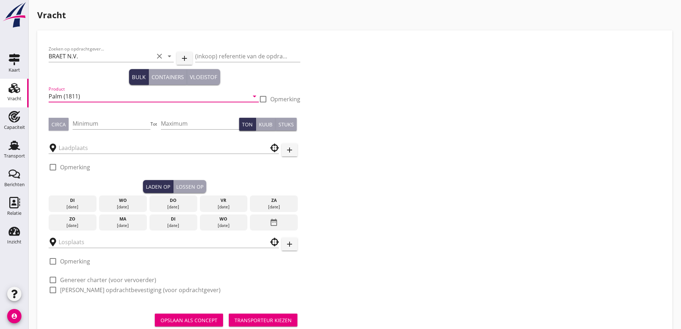
type input "Palm (1811)"
click at [103, 120] on input "Minimum" at bounding box center [112, 123] width 78 height 11
click at [51, 121] on button "Circa" at bounding box center [59, 124] width 20 height 13
click at [84, 119] on input "Minimum" at bounding box center [112, 123] width 78 height 11
type input "500"
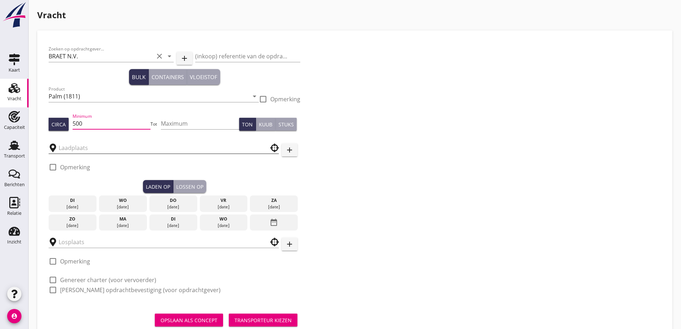
click at [85, 151] on input "text" at bounding box center [159, 147] width 200 height 11
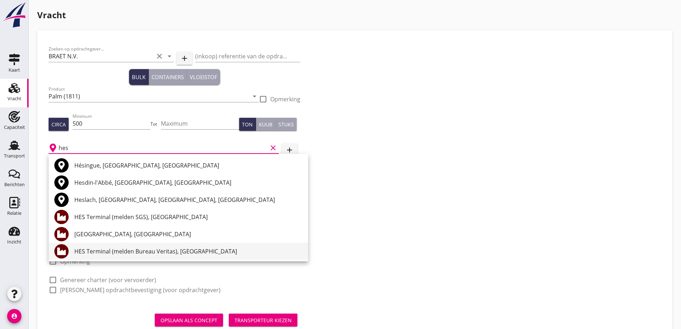
click at [158, 248] on div "HES Terminal (melden Bureau Veritas), [GEOGRAPHIC_DATA]" at bounding box center [188, 251] width 228 height 9
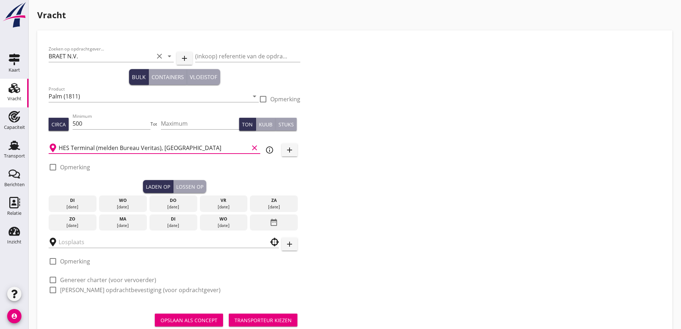
type input "HES Terminal (melden Bureau Veritas), [GEOGRAPHIC_DATA]"
click at [79, 169] on label "Opmerking" at bounding box center [75, 166] width 30 height 7
checkbox input "true"
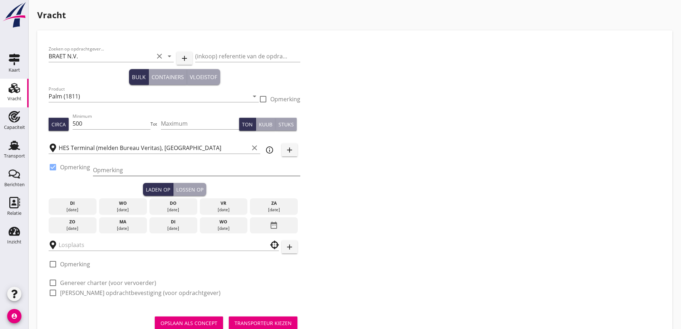
click at [127, 171] on input "Opmerking" at bounding box center [196, 169] width 207 height 11
click at [143, 168] on input "Ex. Opslag [GEOGRAPHIC_DATA]" at bounding box center [196, 169] width 207 height 11
type input "Ex. Opslag [GEOGRAPHIC_DATA]"
click at [117, 205] on div "wo" at bounding box center [123, 203] width 44 height 6
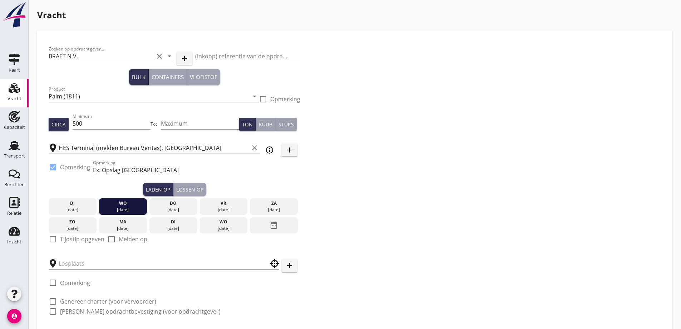
click at [76, 238] on label "Tijdstip opgeven" at bounding box center [82, 238] width 44 height 7
checkbox input "true"
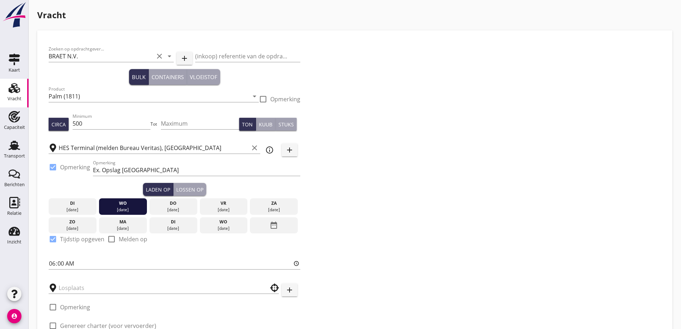
click at [48, 263] on div "Zoeken op opdrachtgever... BRAET N.V. clear arrow_drop_down add (inkoop) refere…" at bounding box center [175, 195] width 258 height 307
click at [50, 265] on input "06:00" at bounding box center [175, 263] width 252 height 11
type input "15:30"
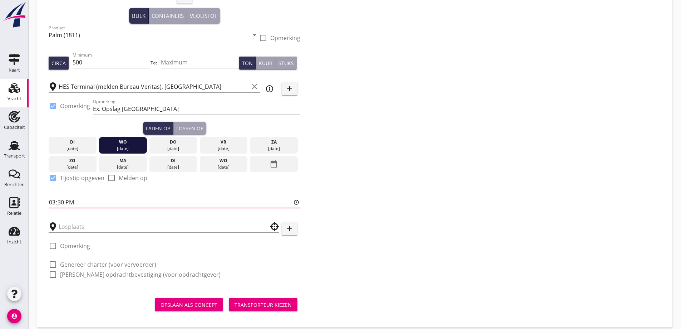
scroll to position [68, 0]
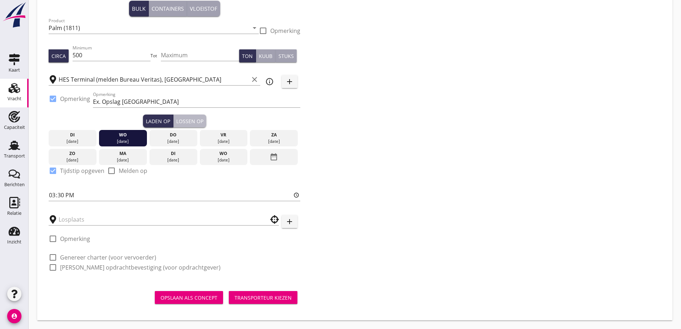
click at [188, 117] on div "Lossen op" at bounding box center [189, 121] width 27 height 8
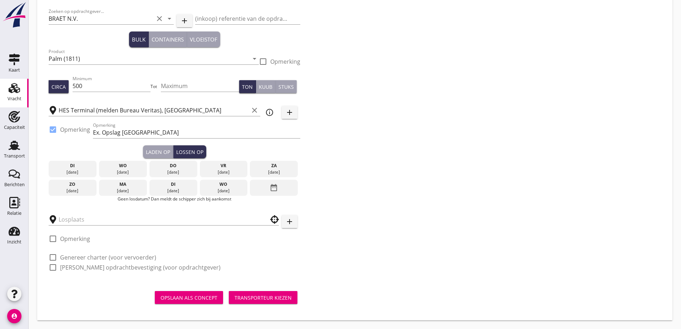
click at [143, 187] on div "[DATE]" at bounding box center [123, 188] width 48 height 16
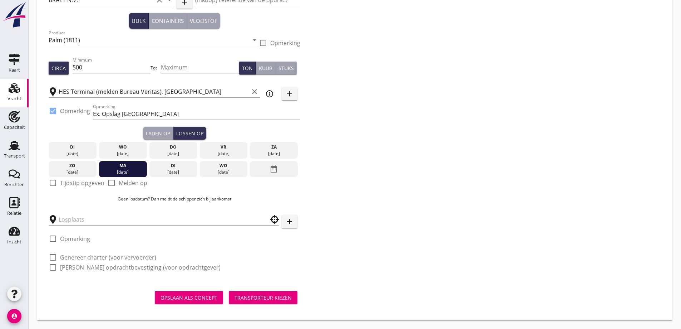
click at [75, 185] on label "Tijdstip opgeven" at bounding box center [82, 182] width 44 height 7
checkbox input "true"
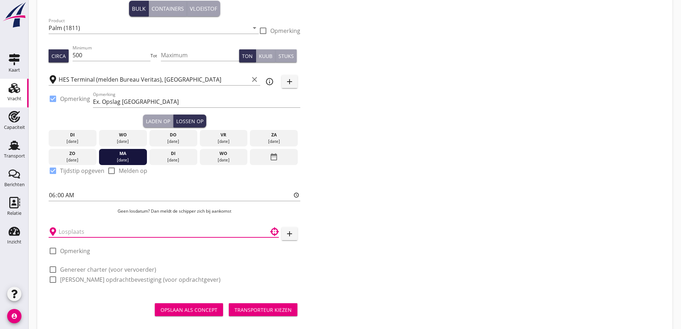
click at [97, 232] on input "text" at bounding box center [159, 231] width 200 height 11
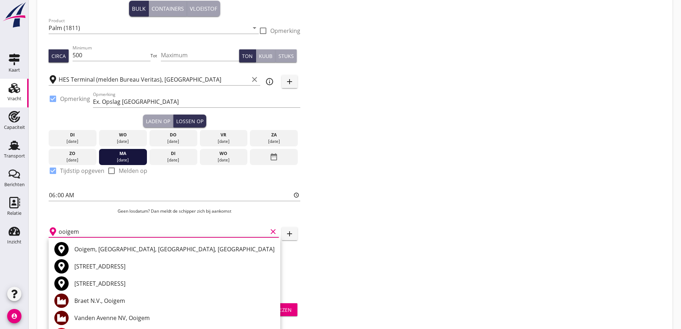
click at [116, 302] on div "Braet N.V., Ooigem" at bounding box center [174, 300] width 200 height 9
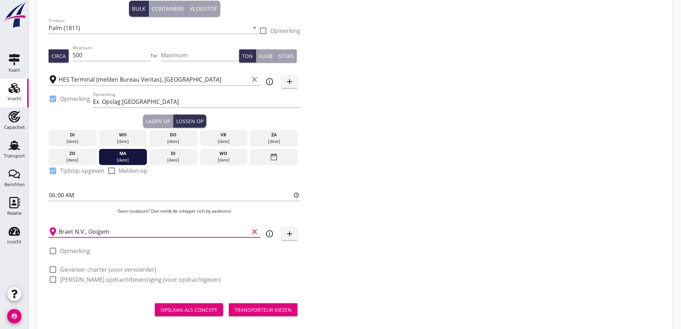
scroll to position [80, 0]
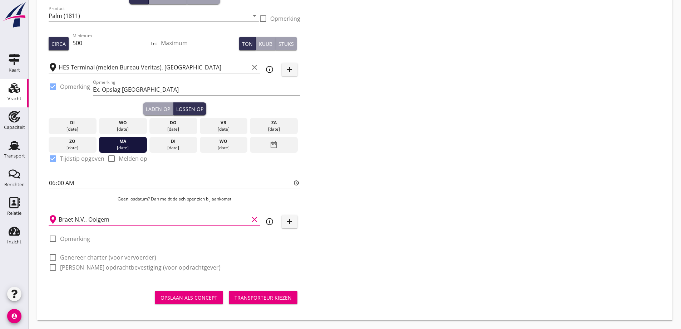
type input "Braet N.V., Ooigem"
click at [77, 254] on label "Genereer charter (voor vervoerder)" at bounding box center [108, 257] width 96 height 7
checkbox input "true"
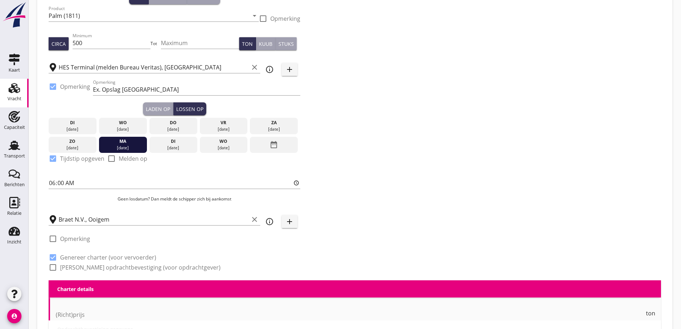
click at [84, 268] on label "[PERSON_NAME] opdrachtbevestiging (voor opdrachtgever)" at bounding box center [140, 267] width 161 height 7
checkbox input "true"
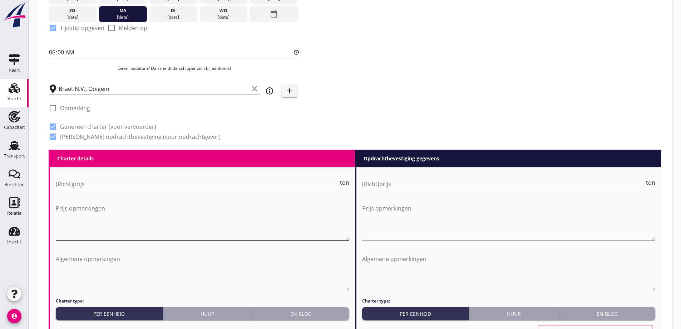
scroll to position [259, 0]
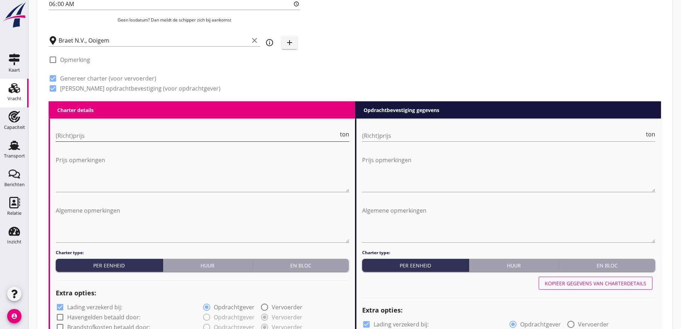
click at [117, 132] on input "(Richt)prijs" at bounding box center [197, 135] width 283 height 11
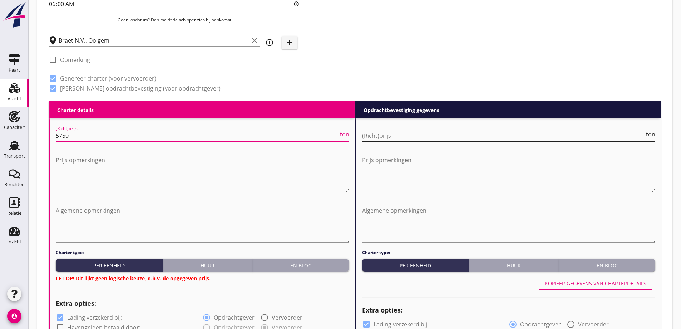
type input "5750"
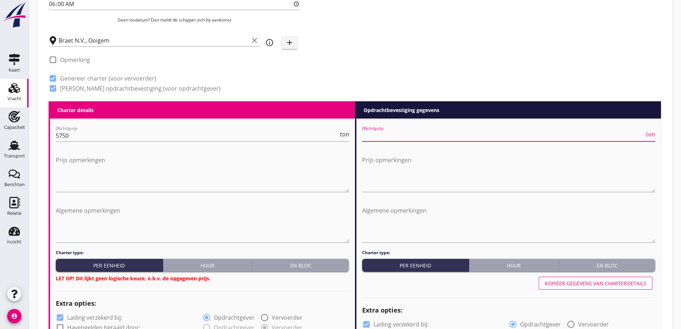
click at [421, 139] on input "(Richt)prijs" at bounding box center [503, 135] width 283 height 11
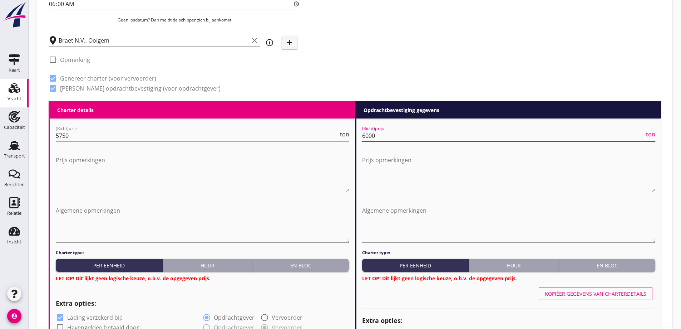
type input "6000"
click at [311, 260] on button "En bloc" at bounding box center [301, 265] width 97 height 13
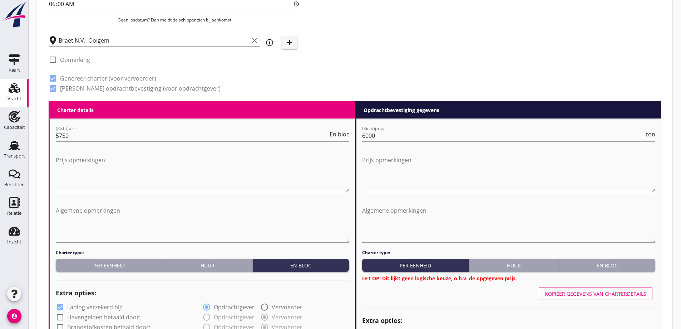
drag, startPoint x: 605, startPoint y: 267, endPoint x: 559, endPoint y: 199, distance: 82.5
click at [605, 267] on div "En bloc" at bounding box center [607, 265] width 91 height 8
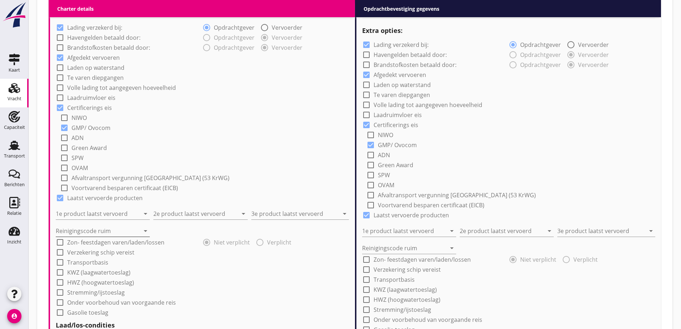
scroll to position [546, 0]
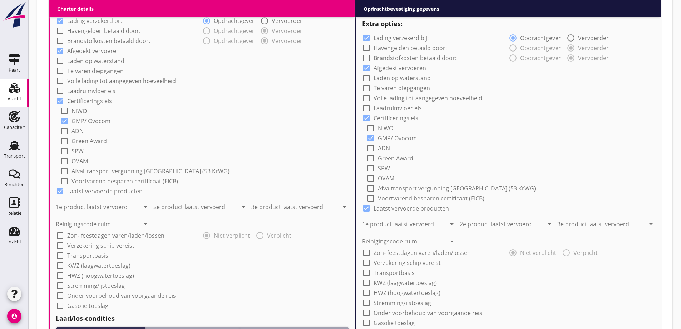
click at [117, 207] on input "1e product laatst vervoerd" at bounding box center [98, 206] width 84 height 11
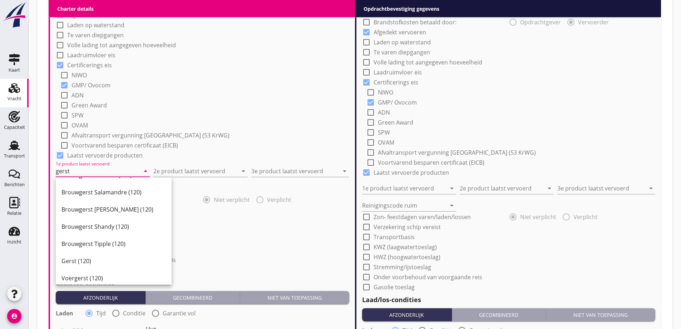
scroll to position [225, 0]
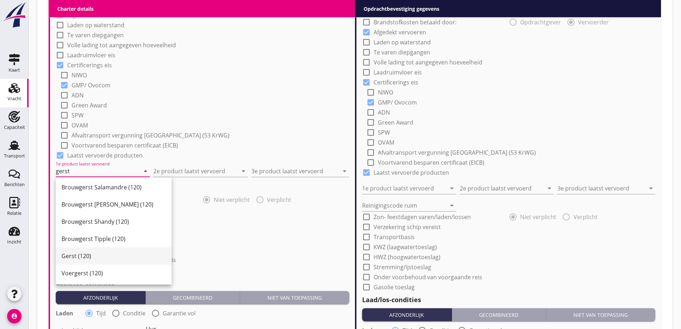
click at [76, 255] on div "Gerst (120)" at bounding box center [114, 255] width 104 height 9
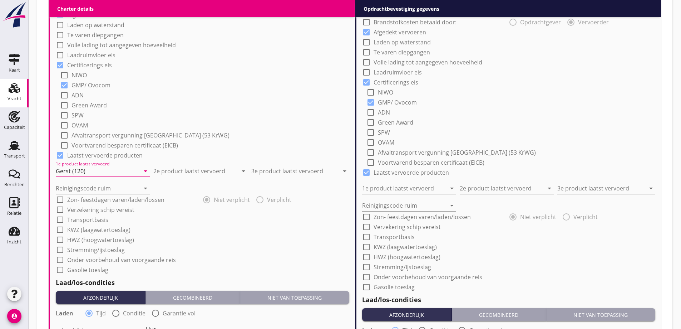
type input "Gerst (120)"
click at [181, 169] on input "2e product laatst vervoerd" at bounding box center [195, 170] width 84 height 11
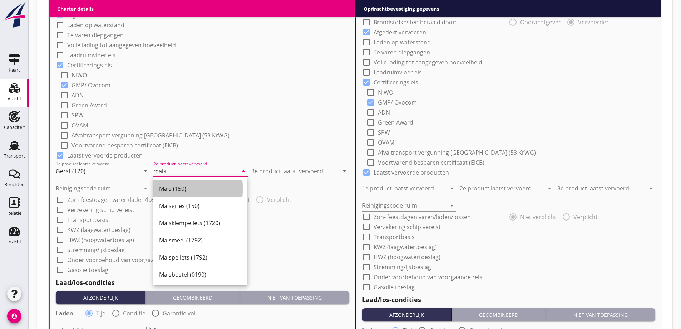
drag, startPoint x: 183, startPoint y: 185, endPoint x: 241, endPoint y: 162, distance: 62.8
click at [183, 184] on div "Mais (150)" at bounding box center [200, 188] width 83 height 17
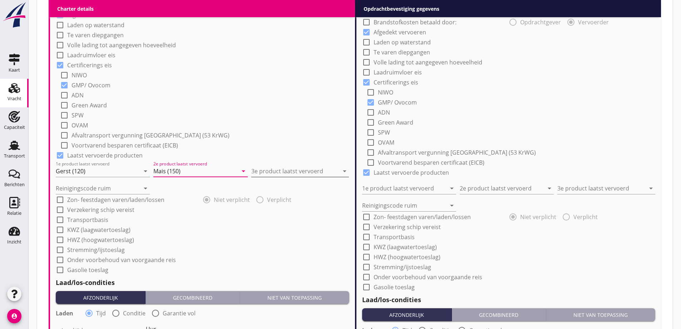
type input "Mais (150)"
drag, startPoint x: 258, startPoint y: 169, endPoint x: 265, endPoint y: 165, distance: 8.5
click at [259, 170] on input "3e product laatst vervoerd" at bounding box center [295, 170] width 88 height 11
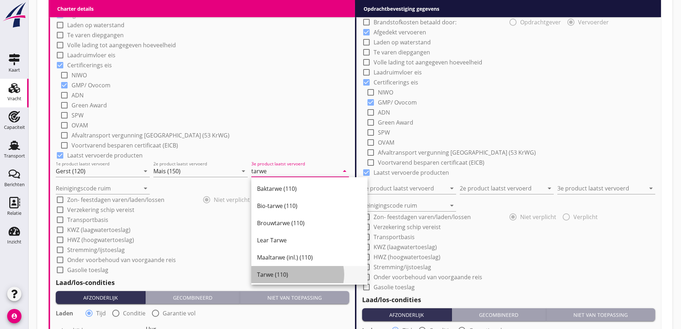
click at [294, 278] on div "Tarwe (110)" at bounding box center [309, 274] width 105 height 9
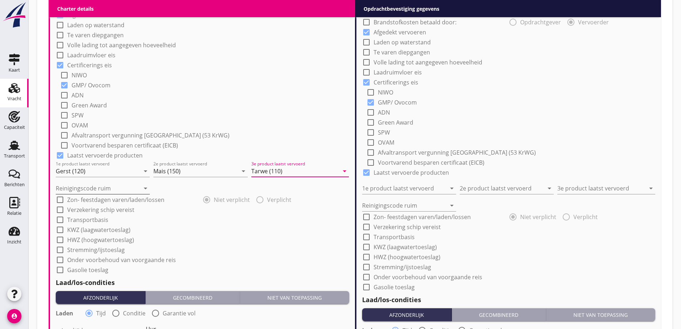
type input "Tarwe (110)"
click at [88, 186] on input "Reinigingscode ruim" at bounding box center [98, 187] width 84 height 11
drag, startPoint x: 91, startPoint y: 204, endPoint x: 111, endPoint y: 197, distance: 21.0
click at [91, 204] on div "a" at bounding box center [103, 205] width 83 height 9
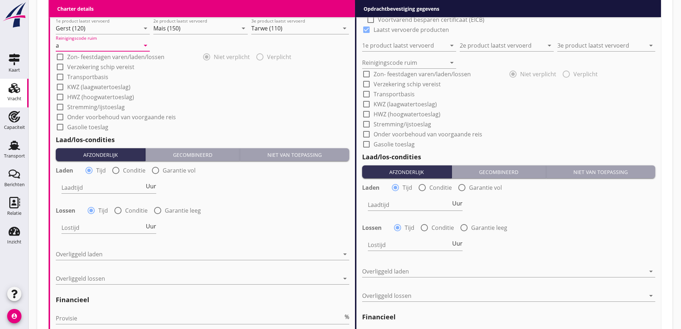
scroll to position [724, 0]
type input "a"
click at [137, 171] on label "Conditie" at bounding box center [134, 169] width 23 height 7
radio input "false"
radio input "true"
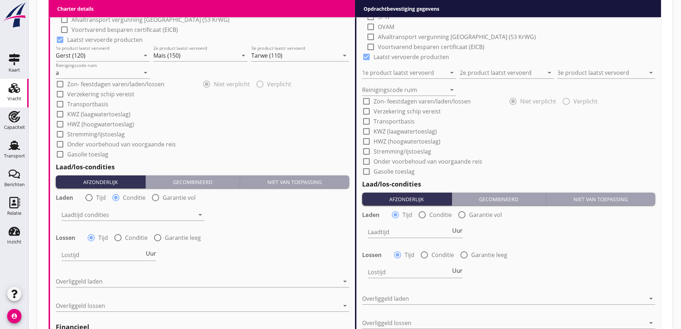
scroll to position [689, 0]
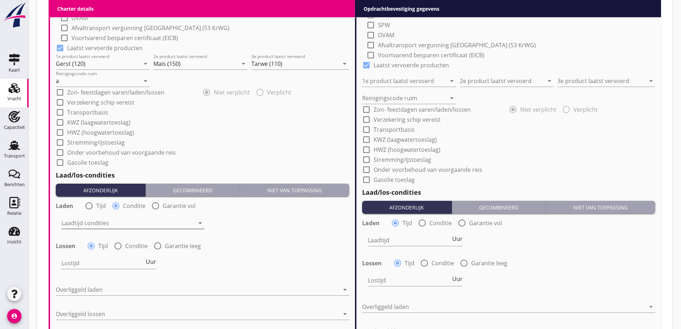
drag, startPoint x: 132, startPoint y: 242, endPoint x: 133, endPoint y: 228, distance: 14.7
click at [132, 242] on label "Conditie" at bounding box center [136, 245] width 23 height 7
radio input "false"
radio input "true"
click at [133, 227] on div at bounding box center [128, 222] width 133 height 11
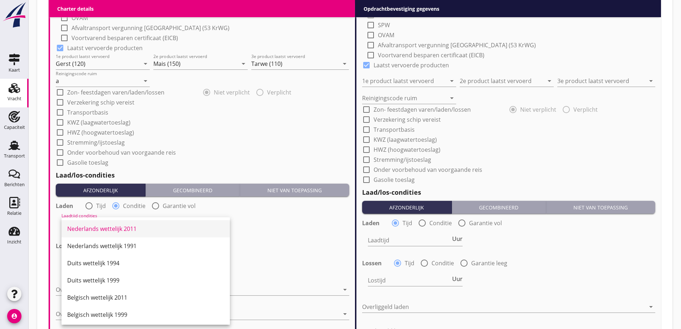
click at [148, 227] on div "Nederlands wettelijk 2011" at bounding box center [145, 228] width 157 height 9
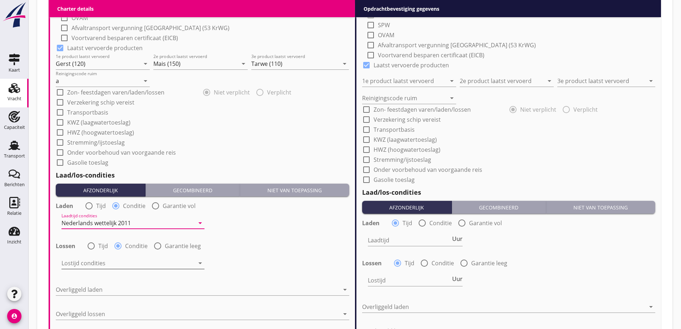
click at [145, 265] on div at bounding box center [128, 262] width 133 height 11
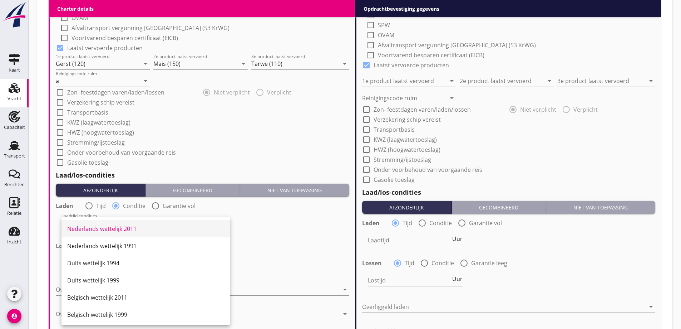
click at [165, 229] on div "Nederlands wettelijk 2011" at bounding box center [145, 228] width 157 height 9
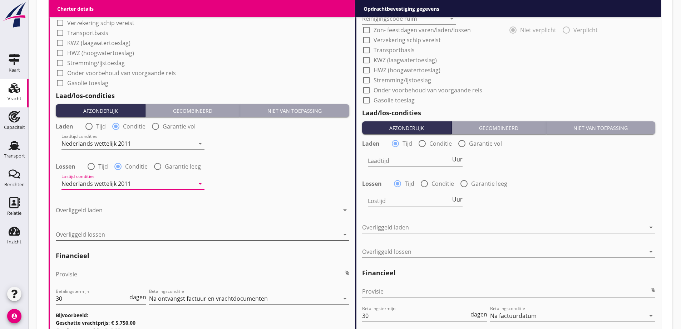
scroll to position [796, 0]
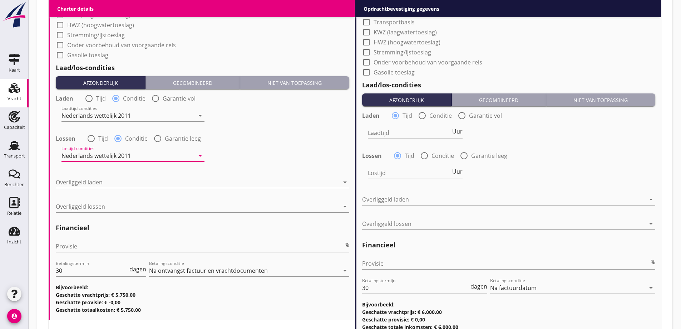
click at [104, 179] on div at bounding box center [198, 181] width 284 height 11
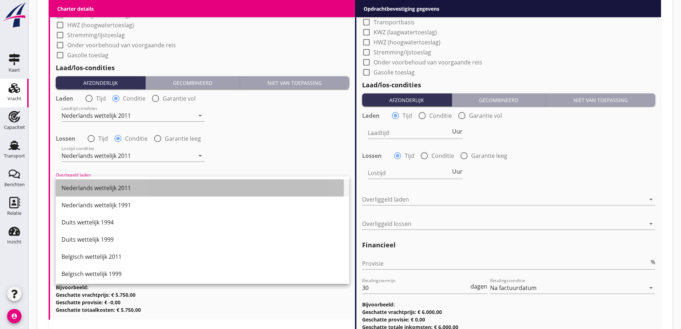
click at [111, 190] on div "Nederlands wettelijk 2011" at bounding box center [203, 188] width 282 height 9
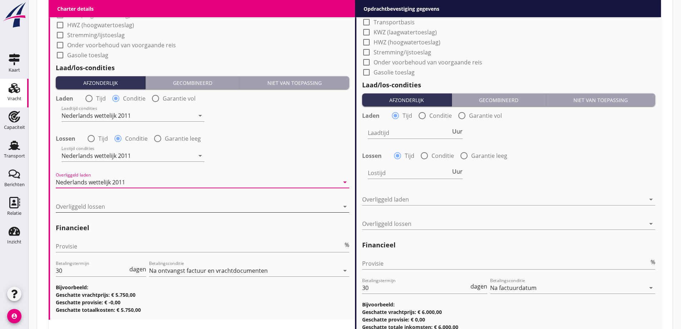
click at [122, 209] on div at bounding box center [198, 206] width 284 height 11
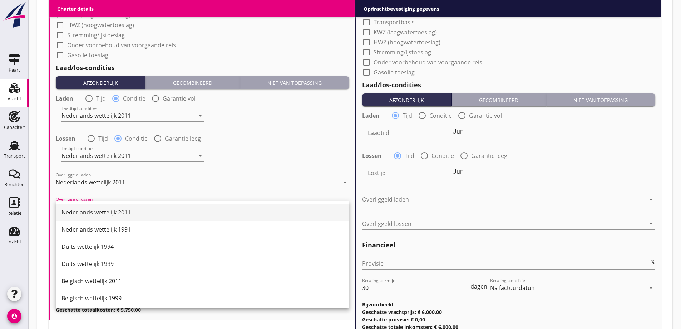
click at [121, 214] on div "Nederlands wettelijk 2011" at bounding box center [203, 212] width 282 height 9
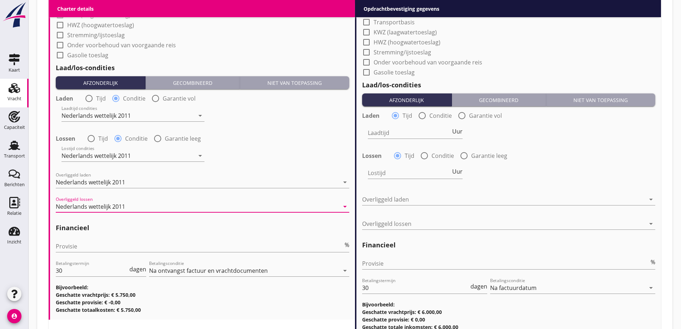
click at [202, 227] on h2 "Financieel" at bounding box center [203, 228] width 294 height 10
click at [122, 248] on input "Provisie" at bounding box center [200, 245] width 288 height 11
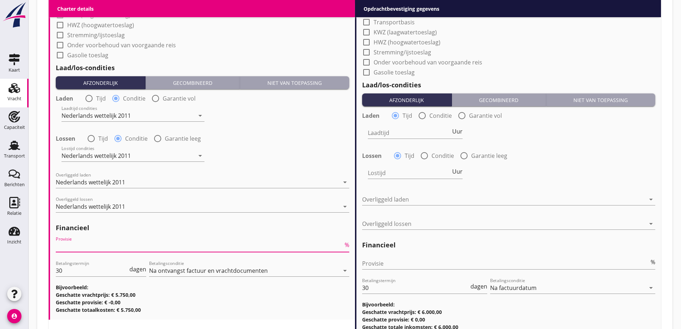
type input "2"
click at [169, 213] on div "Overliggeld lossen Nederlands wettelijk 2011 arrow_drop_down" at bounding box center [203, 210] width 294 height 19
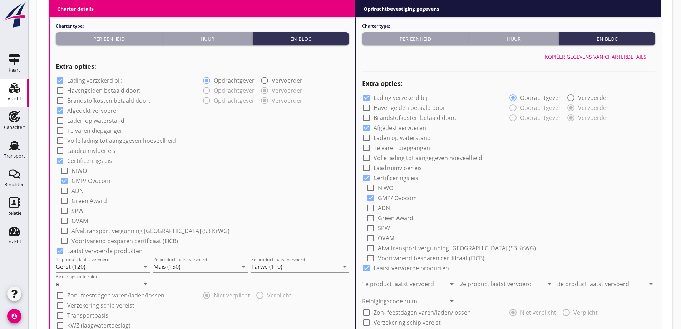
scroll to position [367, 0]
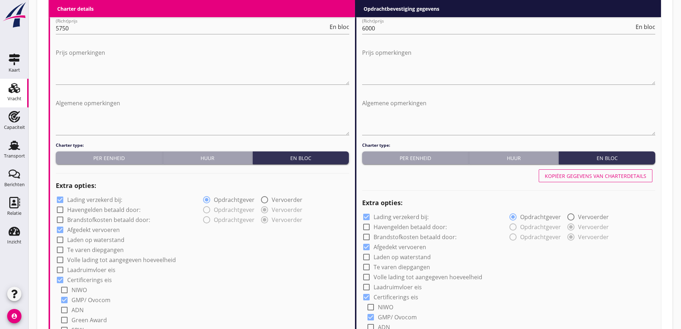
type input "2.5"
drag, startPoint x: 567, startPoint y: 180, endPoint x: 580, endPoint y: 185, distance: 14.3
click at [569, 182] on button "Kopiëer gegevens van charterdetails" at bounding box center [596, 175] width 114 height 13
type input "Gerst (120)"
type input "Mais (150)"
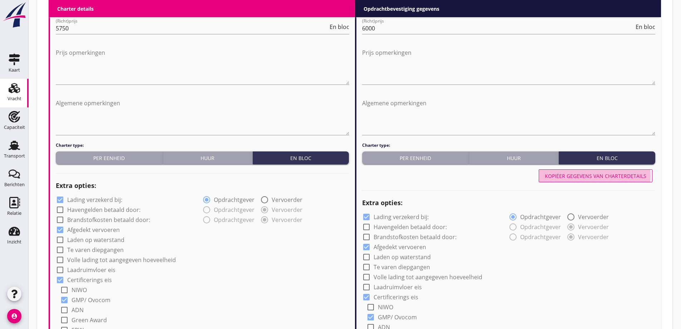
type input "Tarwe (110)"
type input "a"
radio input "false"
radio input "true"
radio input "false"
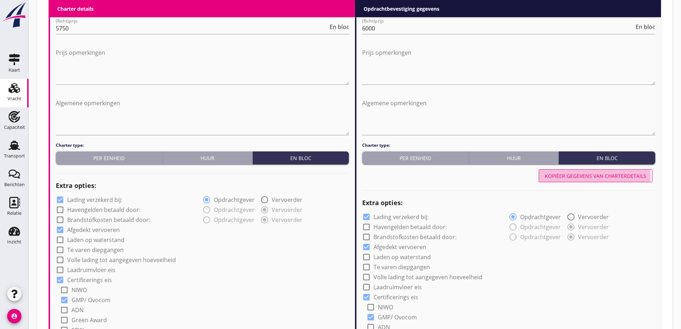
radio input "true"
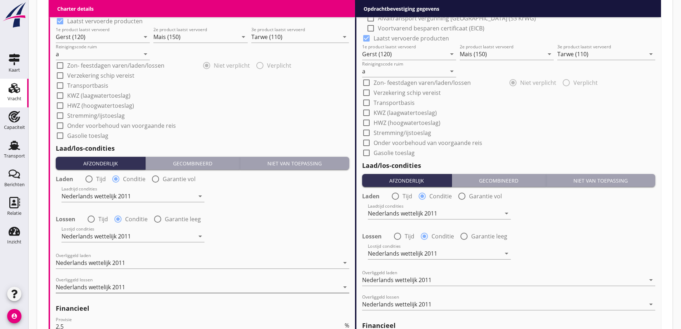
scroll to position [852, 0]
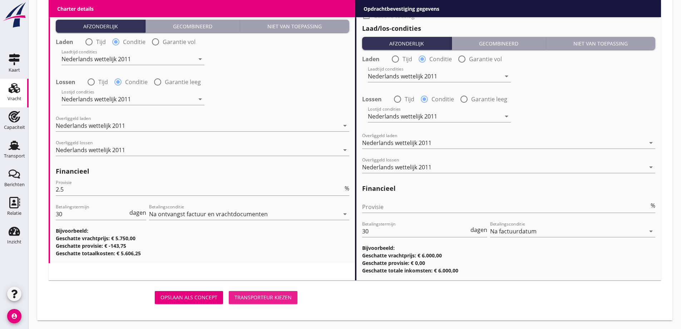
click at [279, 300] on div "Transporteur kiezen" at bounding box center [263, 297] width 57 height 8
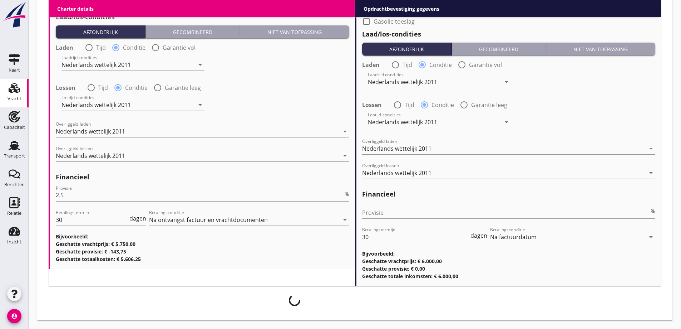
scroll to position [847, 0]
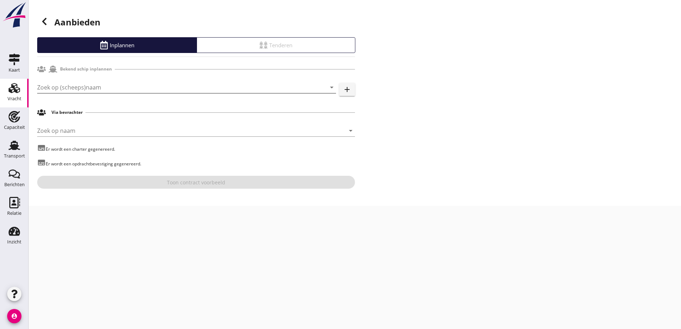
click at [116, 91] on input "Zoek op (scheeps)naam" at bounding box center [176, 87] width 279 height 11
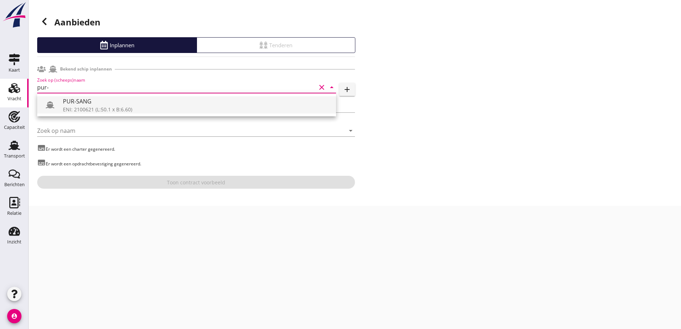
click at [126, 107] on div "ENI: 2100621 (L:50.1 x B:6.60)" at bounding box center [197, 110] width 268 height 8
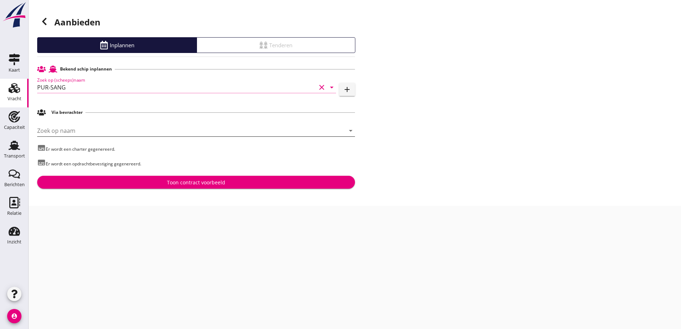
type input "PUR-SANG"
click at [111, 129] on input "Zoek op naam" at bounding box center [186, 130] width 298 height 11
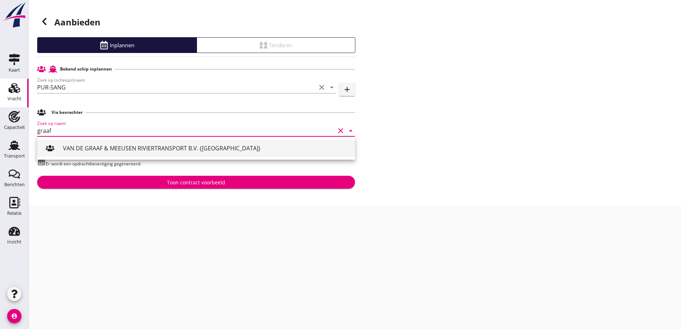
click at [62, 152] on div at bounding box center [53, 148] width 20 height 14
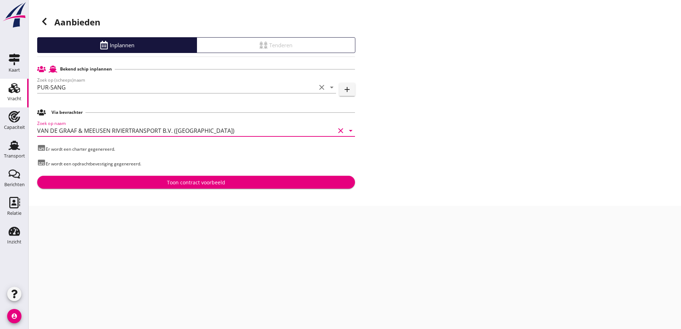
type input "VAN DE GRAAF & MEEUSEN RIVIERTRANSPORT B.V. ([GEOGRAPHIC_DATA])"
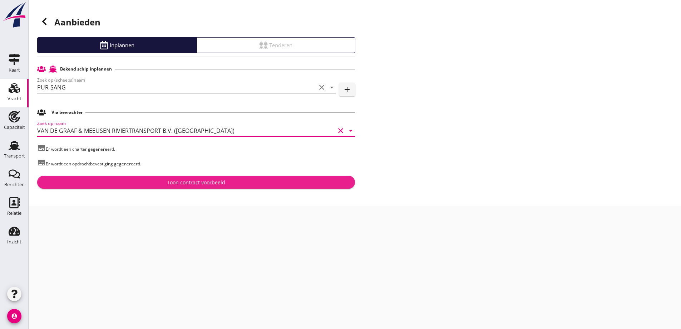
click at [163, 177] on button "Toon contract voorbeeld" at bounding box center [196, 182] width 318 height 13
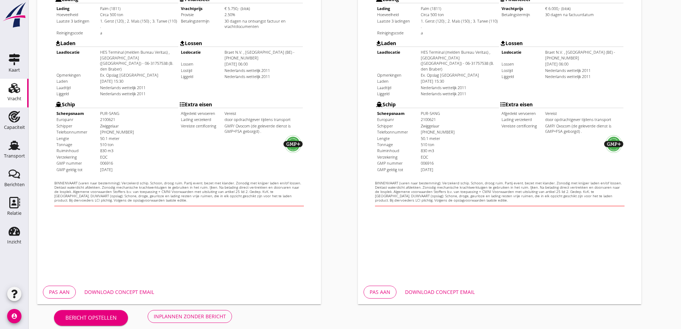
scroll to position [201, 0]
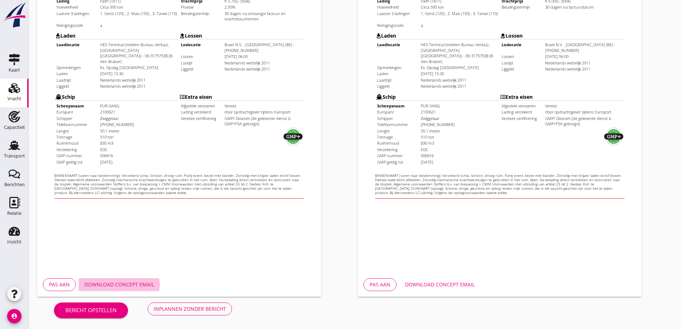
click at [132, 290] on button "Download concept email" at bounding box center [119, 284] width 81 height 13
click at [420, 283] on div "Download concept email" at bounding box center [440, 284] width 70 height 8
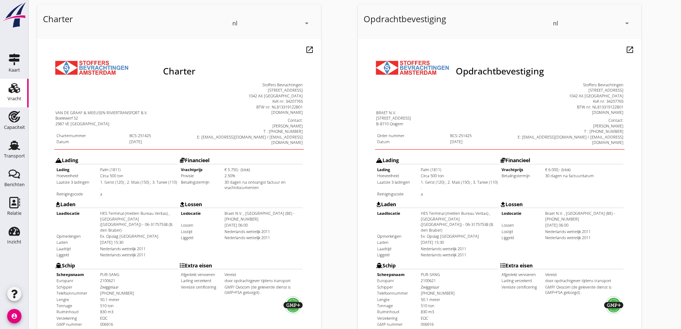
scroll to position [0, 0]
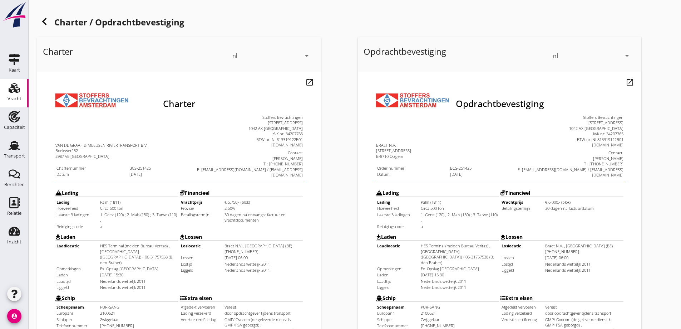
click at [46, 20] on icon at bounding box center [44, 21] width 9 height 9
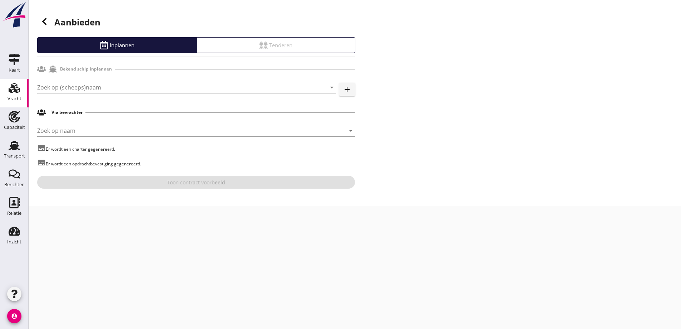
click at [50, 28] on h1 "Aanbieden" at bounding box center [196, 22] width 318 height 17
click at [49, 26] on div at bounding box center [44, 21] width 14 height 14
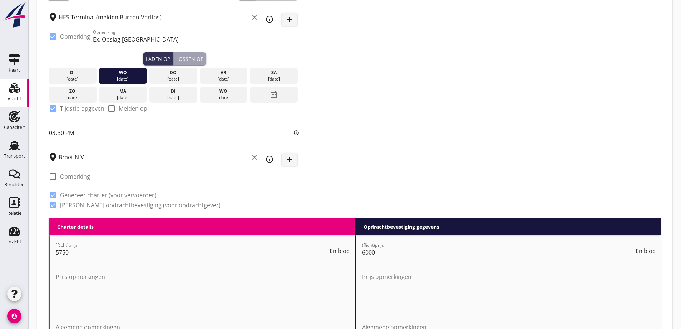
scroll to position [143, 0]
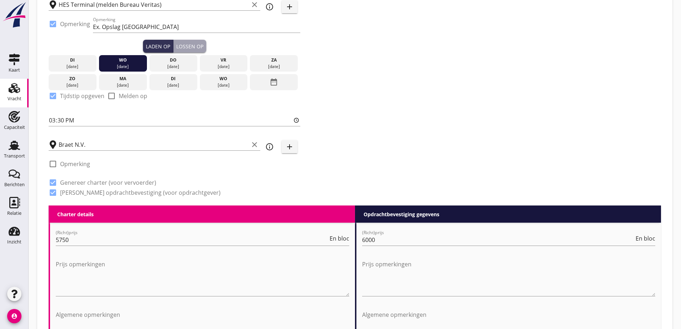
click at [73, 163] on label "Opmerking" at bounding box center [75, 163] width 30 height 7
checkbox input "true"
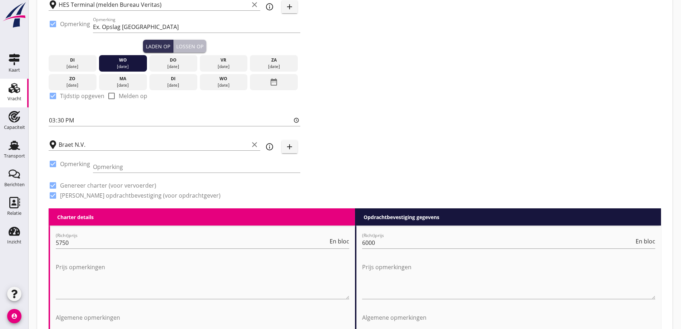
click at [195, 43] on div "Lossen op" at bounding box center [189, 47] width 27 height 8
type input "06:00"
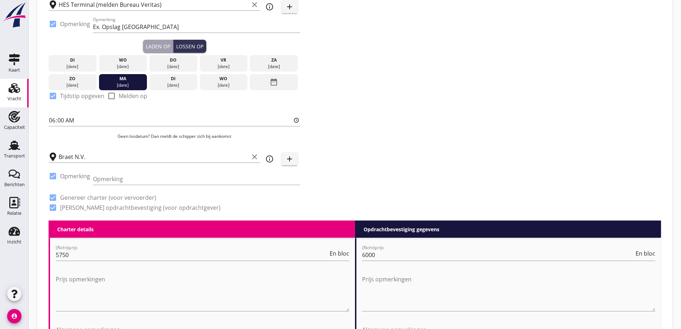
click at [124, 171] on div "Opmerking" at bounding box center [196, 180] width 207 height 23
click at [124, 173] on div "Opmerking" at bounding box center [196, 180] width 207 height 23
click at [124, 179] on input "Opmerking" at bounding box center [196, 178] width 207 height 11
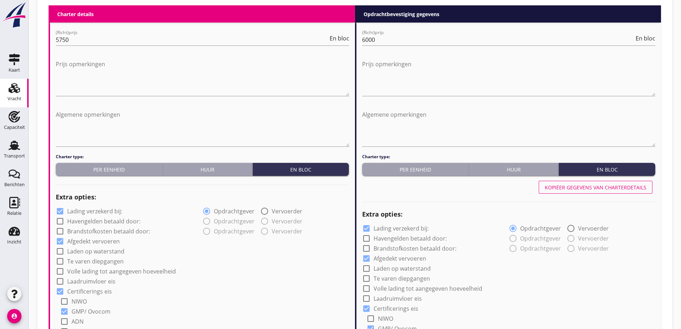
scroll to position [358, 0]
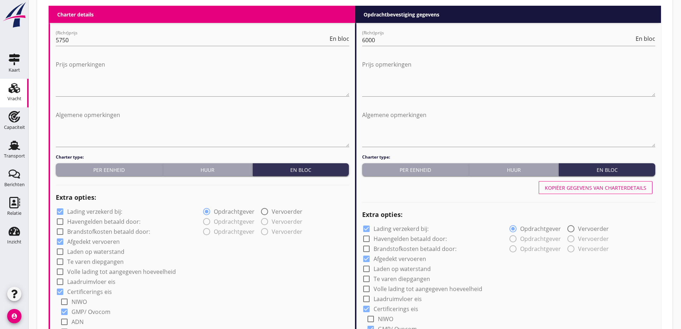
type input "Indien tijdig beladen maandag 06.00 laad gereed"
click at [572, 190] on div "Kopiëer gegevens van charterdetails" at bounding box center [596, 188] width 102 height 8
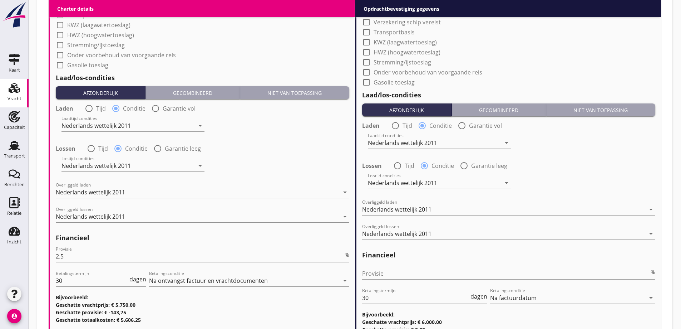
scroll to position [855, 0]
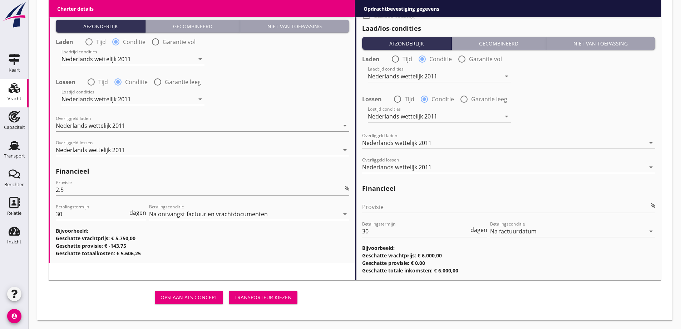
click at [269, 287] on div "Opslaan als concept Transporteur kiezen" at bounding box center [175, 297] width 258 height 23
drag, startPoint x: 270, startPoint y: 303, endPoint x: 272, endPoint y: 295, distance: 7.5
click at [269, 302] on button "Transporteur kiezen" at bounding box center [263, 297] width 69 height 13
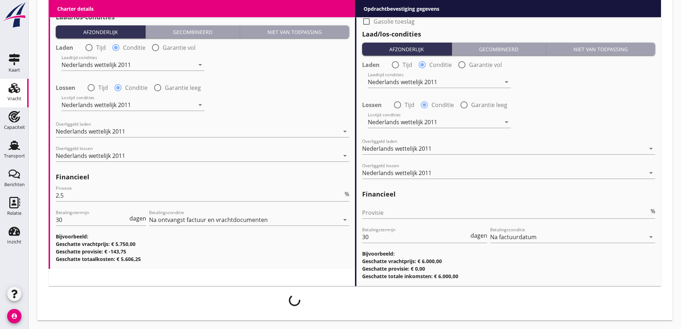
scroll to position [850, 0]
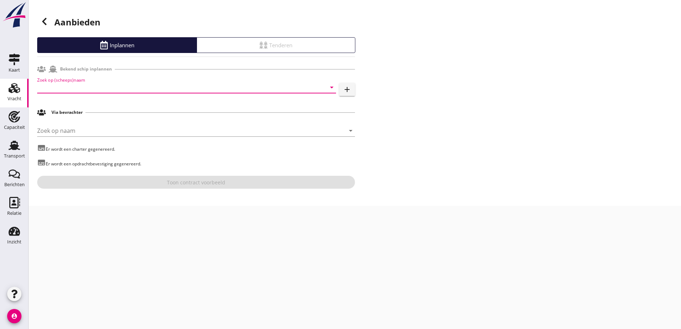
click at [153, 90] on input "Zoek op (scheeps)naam" at bounding box center [176, 87] width 279 height 11
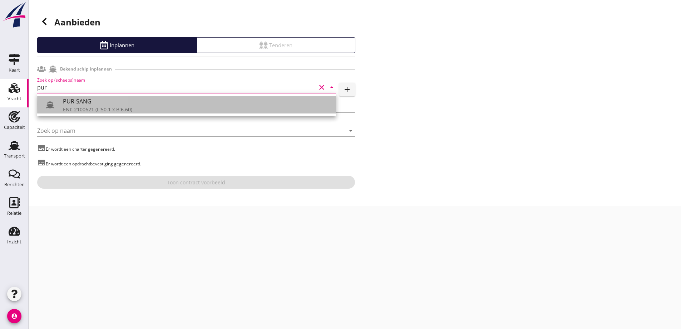
click at [80, 104] on div "PUR-SANG" at bounding box center [197, 101] width 268 height 9
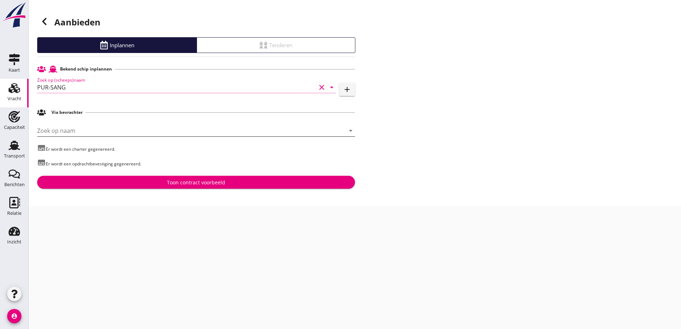
type input "PUR-SANG"
click at [74, 126] on input "Zoek op naam" at bounding box center [186, 130] width 298 height 11
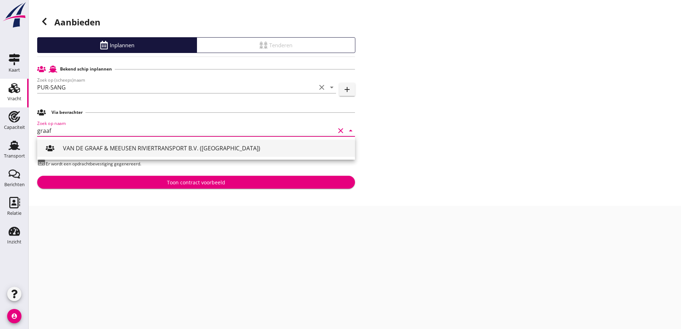
click at [82, 142] on div "VAN DE GRAAF & MEEUSEN RIVIERTRANSPORT B.V. ([GEOGRAPHIC_DATA])" at bounding box center [206, 148] width 287 height 17
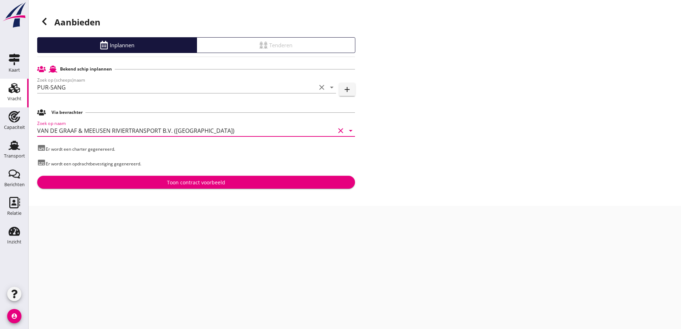
type input "VAN DE GRAAF & MEEUSEN RIVIERTRANSPORT B.V. ([GEOGRAPHIC_DATA])"
click at [172, 178] on div "Toon contract voorbeeld" at bounding box center [196, 182] width 58 height 8
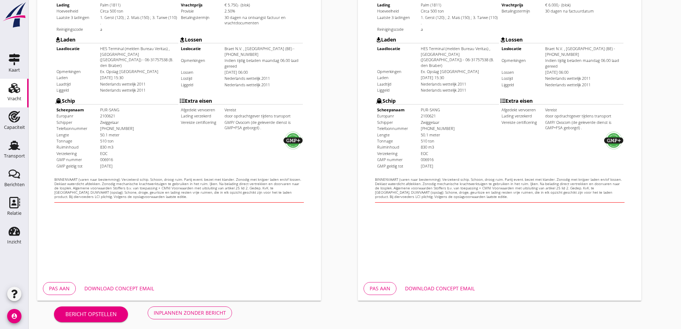
scroll to position [201, 0]
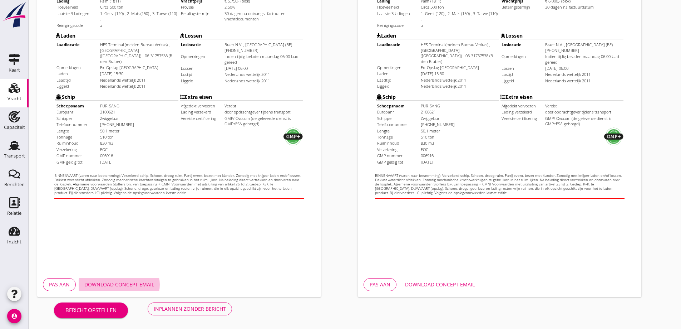
click at [143, 282] on div "Download concept email" at bounding box center [119, 284] width 70 height 8
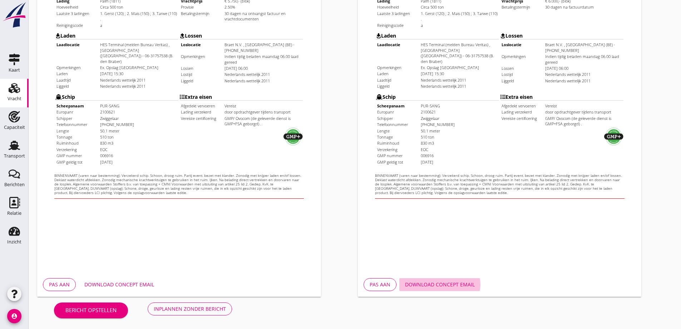
click at [453, 284] on div "Download concept email" at bounding box center [440, 284] width 70 height 8
click at [172, 312] on div "Inplannen zonder bericht" at bounding box center [190, 309] width 72 height 8
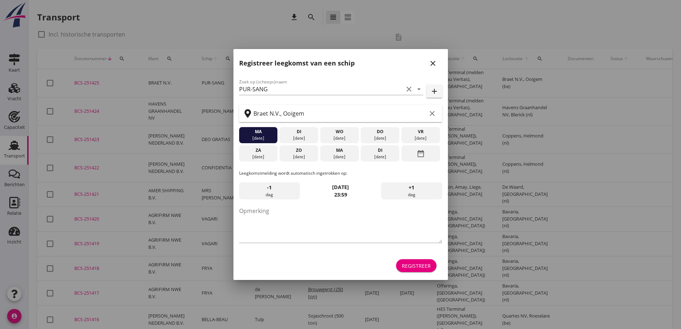
click at [437, 66] on icon "close" at bounding box center [433, 63] width 9 height 9
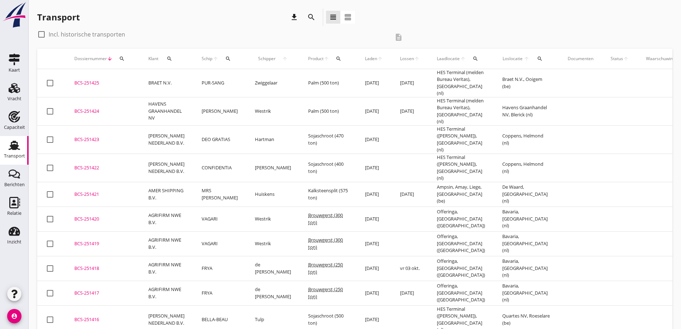
click at [82, 85] on div "BCS-251425" at bounding box center [102, 82] width 57 height 7
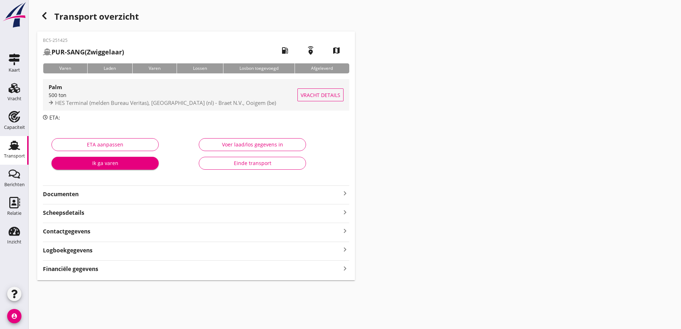
click at [328, 99] on button "Vracht details" at bounding box center [321, 94] width 46 height 13
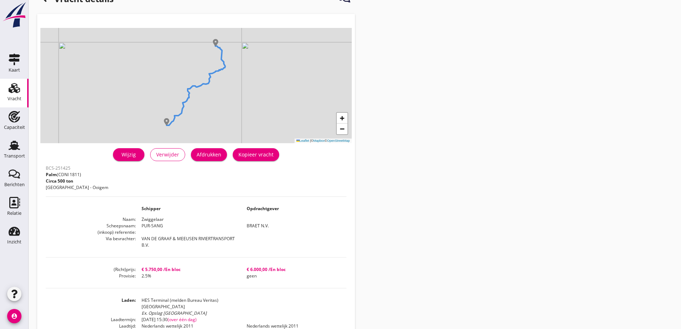
scroll to position [36, 0]
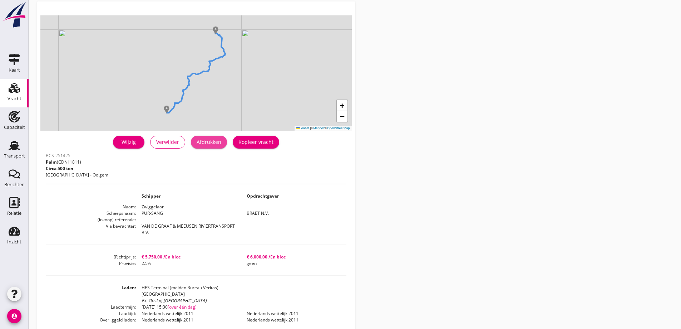
click at [214, 147] on button "Afdrukken" at bounding box center [209, 142] width 36 height 13
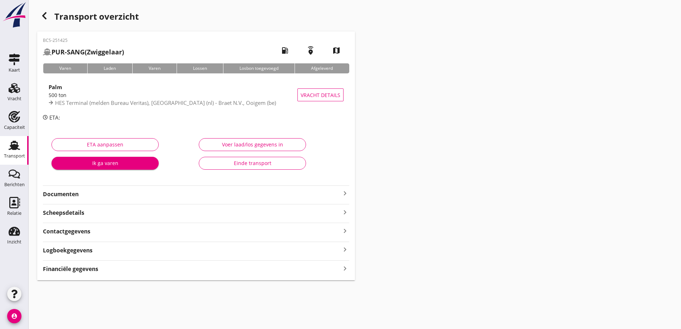
click at [103, 267] on div "Financiële gegevens keyboard_arrow_right" at bounding box center [196, 268] width 307 height 10
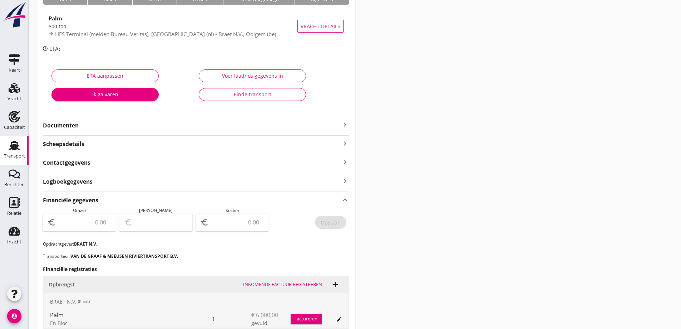
scroll to position [72, 0]
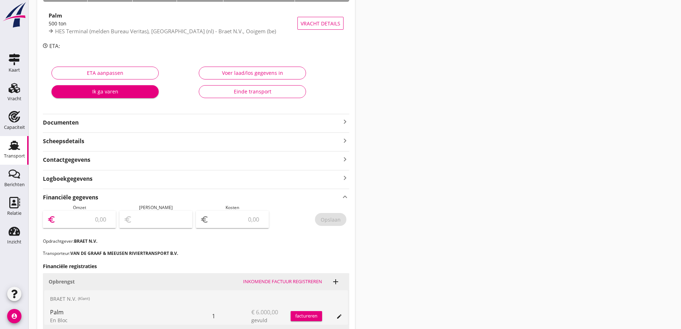
click at [94, 216] on input "number" at bounding box center [84, 219] width 54 height 11
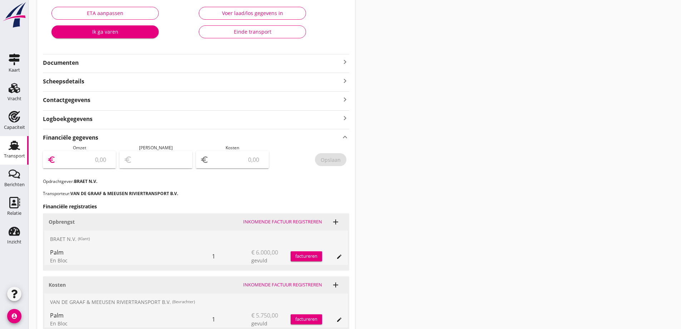
scroll to position [143, 0]
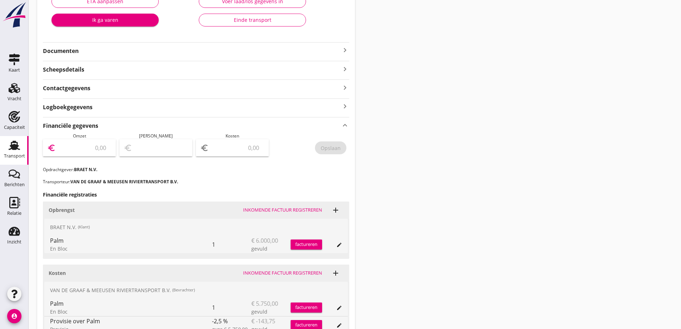
type input "6"
type input "6000"
type input "5995.00"
type input "5"
type input "5944.00"
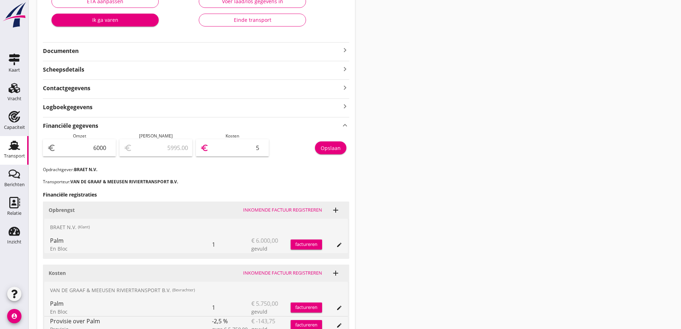
type input "56"
type input "5440.00"
type input "560"
type input "395.00"
type input "5605"
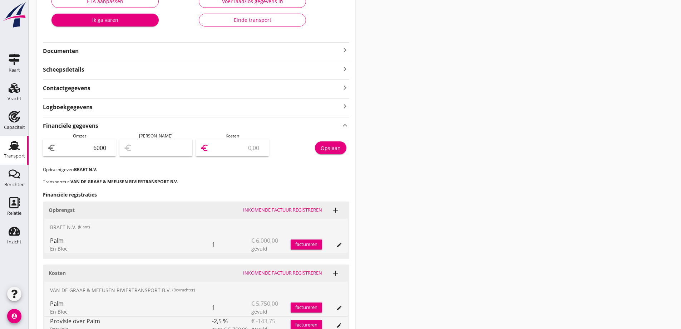
type input "394.80"
type input "5605.2"
type input "394.75"
type input "5605.25"
click at [288, 175] on div "Financiële gegevens keyboard_arrow_up Omzet euro 6000 Marge euro 394.75 Kosten …" at bounding box center [196, 241] width 307 height 248
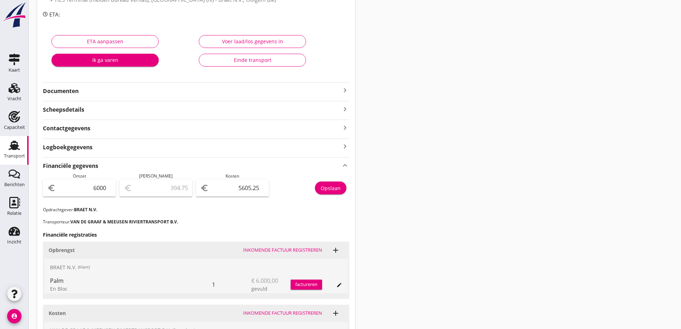
scroll to position [107, 0]
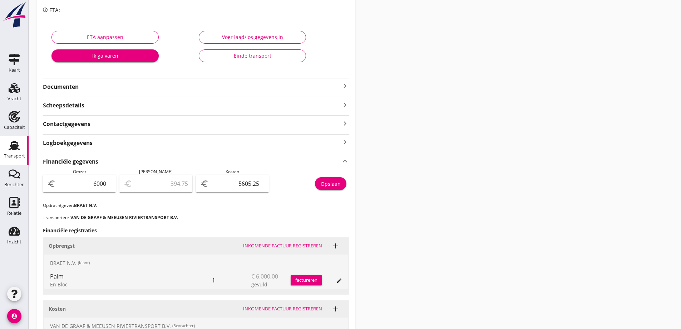
click at [166, 92] on div "BCS-251425 PUR-SANG (Zwiggelaar) local_gas_station emergency_share map Varen La…" at bounding box center [196, 166] width 318 height 484
click at [158, 81] on div "Documenten keyboard_arrow_right" at bounding box center [196, 86] width 307 height 10
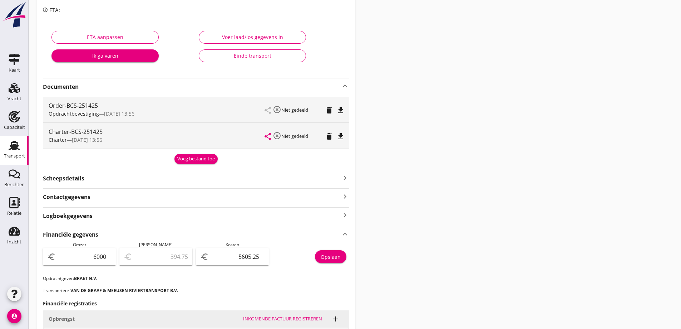
click at [192, 156] on div "Voeg bestand toe" at bounding box center [196, 158] width 38 height 7
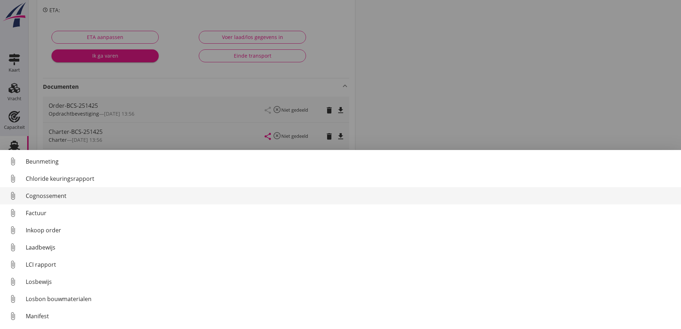
click at [34, 198] on div "Cognossement" at bounding box center [351, 195] width 650 height 9
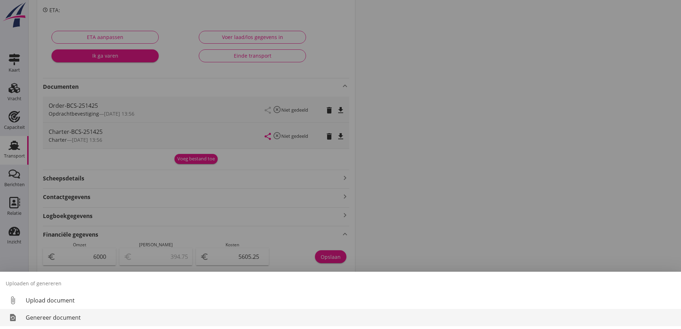
click at [61, 320] on div "Genereer document" at bounding box center [351, 317] width 650 height 9
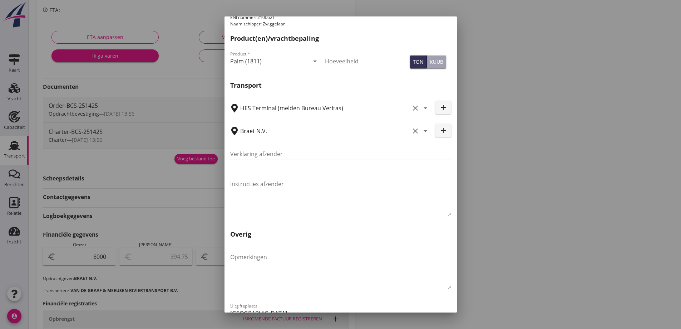
scroll to position [214, 0]
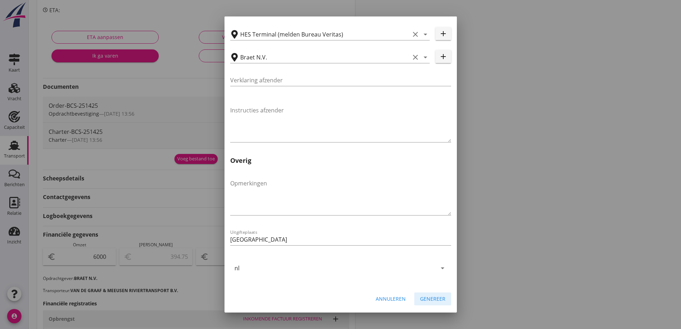
click at [428, 302] on div "Genereer" at bounding box center [432, 299] width 25 height 8
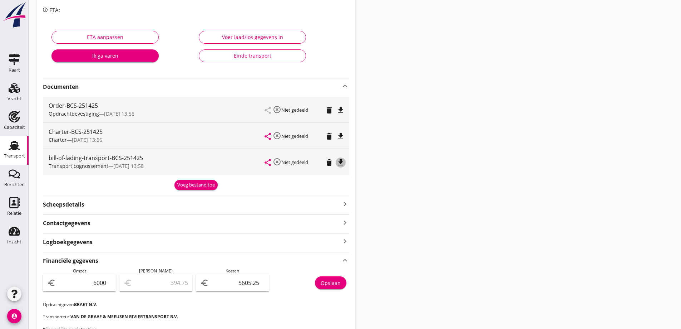
click at [341, 163] on icon "file_download" at bounding box center [341, 162] width 9 height 9
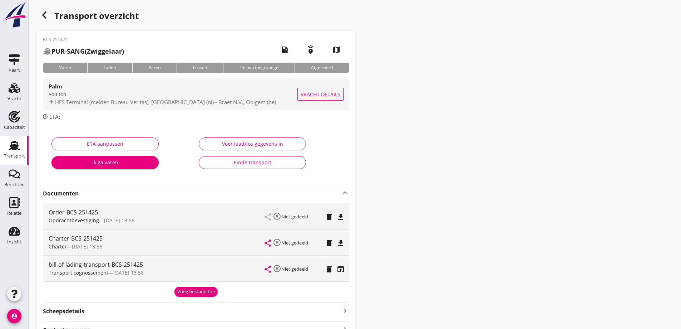
scroll to position [0, 0]
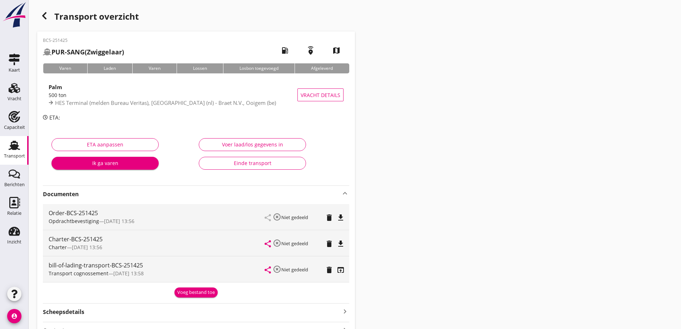
click at [41, 15] on icon "button" at bounding box center [44, 15] width 9 height 9
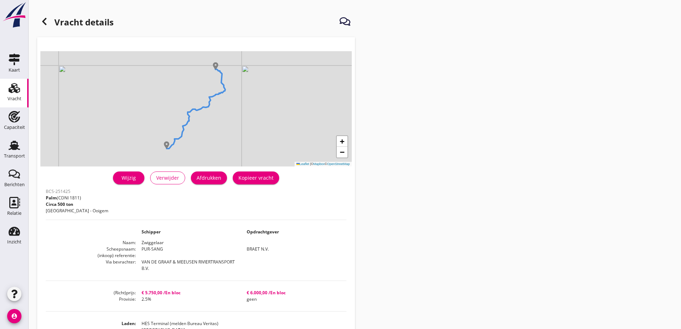
click at [132, 177] on div "Wijzig" at bounding box center [129, 178] width 20 height 8
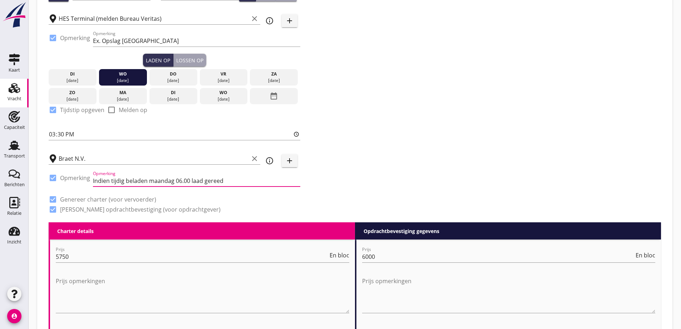
drag, startPoint x: 227, startPoint y: 182, endPoint x: 216, endPoint y: 182, distance: 10.4
click at [216, 182] on input "Indien tijdig beladen maandag 06.00 laad gereed" at bounding box center [196, 180] width 207 height 11
drag, startPoint x: 203, startPoint y: 181, endPoint x: 192, endPoint y: 181, distance: 10.7
click at [192, 181] on input "Indien tijdig beladen maandag 06.00 laad gereed" at bounding box center [196, 180] width 207 height 11
type input "Indien tijdig beladen maandag 06.00 los gereed"
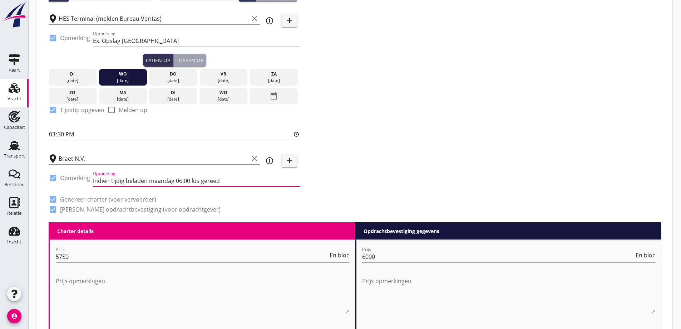
click at [388, 173] on div "Zoeken op opdrachtgever... BRAET N.V. clear arrow_drop_down add (inkoop) refere…" at bounding box center [355, 67] width 618 height 309
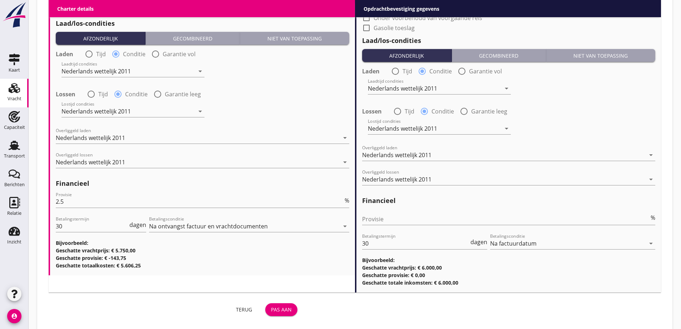
scroll to position [821, 0]
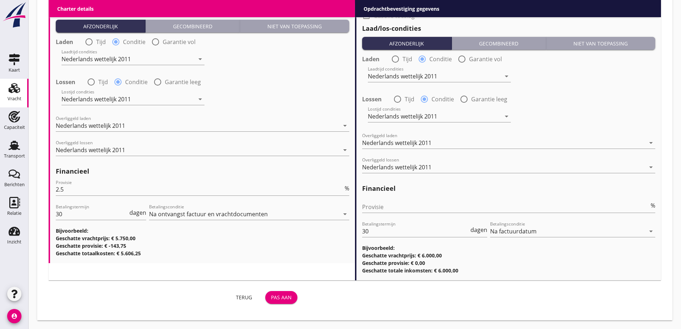
click at [293, 297] on button "Pas aan" at bounding box center [281, 297] width 32 height 13
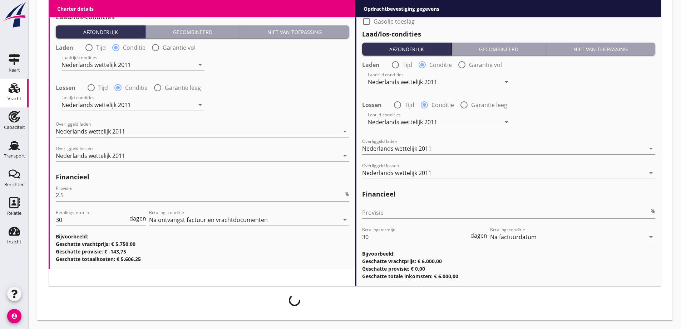
scroll to position [816, 0]
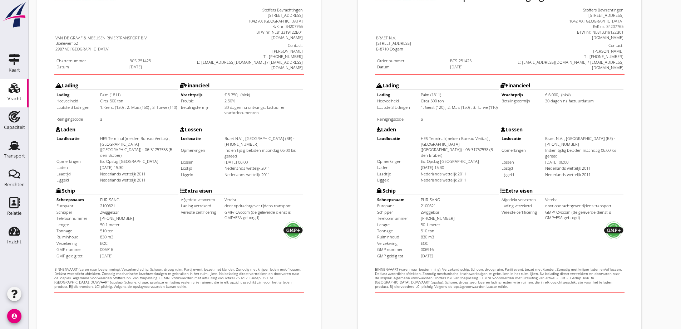
scroll to position [201, 0]
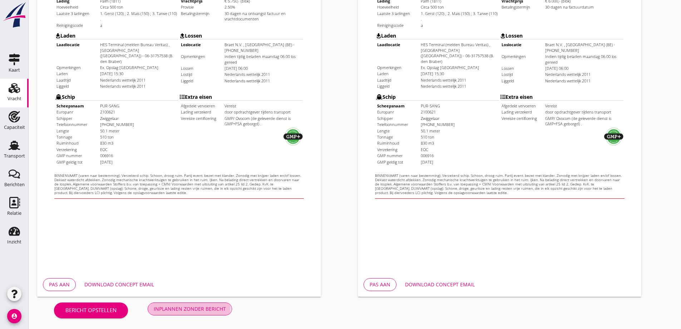
click at [180, 308] on div "Inplannen zonder bericht" at bounding box center [190, 309] width 72 height 8
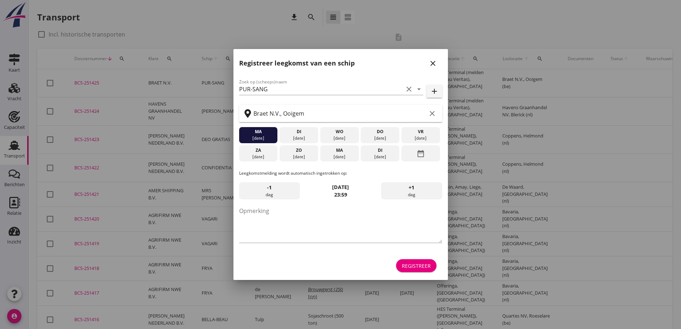
click at [435, 63] on icon "close" at bounding box center [433, 63] width 9 height 9
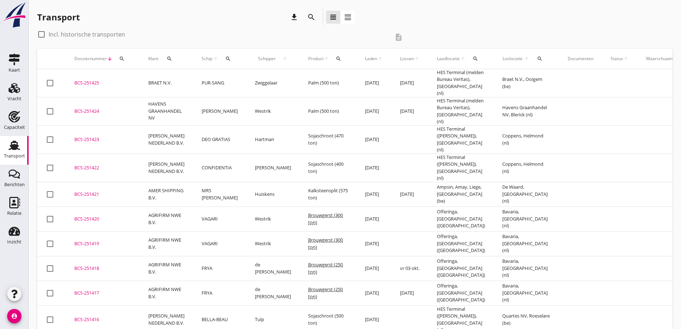
click at [103, 83] on div "BCS-251425" at bounding box center [102, 82] width 57 height 7
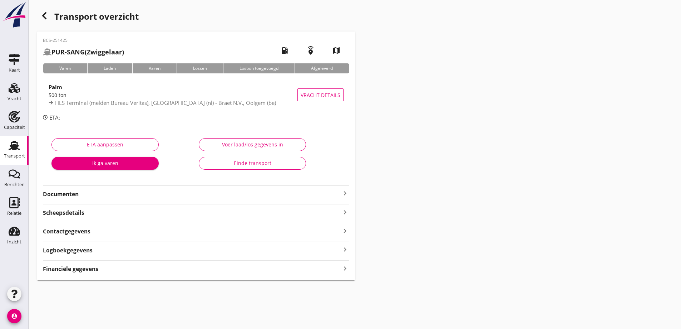
click at [150, 194] on strong "Documenten" at bounding box center [192, 194] width 298 height 8
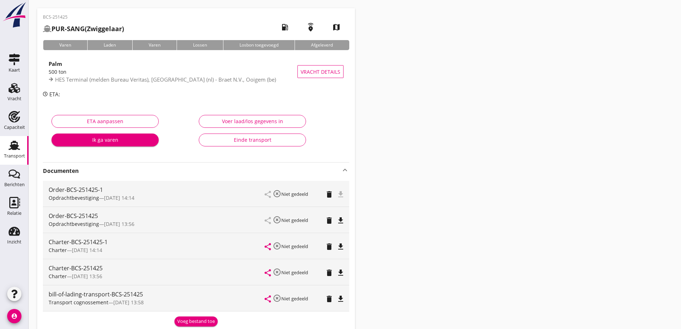
scroll to position [72, 0]
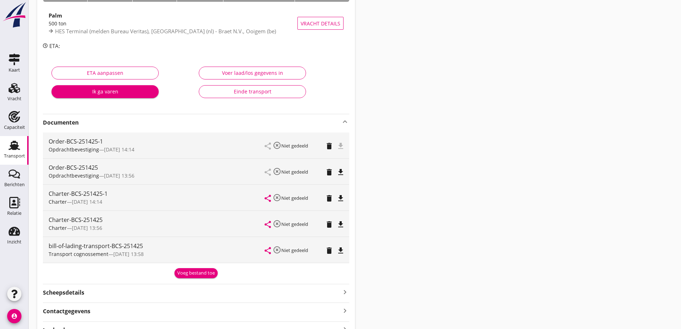
click at [341, 145] on div "file_download" at bounding box center [341, 145] width 6 height 9
click at [86, 142] on div "Order-BCS-251425-1" at bounding box center [157, 141] width 216 height 9
click at [340, 147] on icon "file_download" at bounding box center [341, 146] width 9 height 9
click at [343, 199] on icon "file_download" at bounding box center [341, 198] width 9 height 9
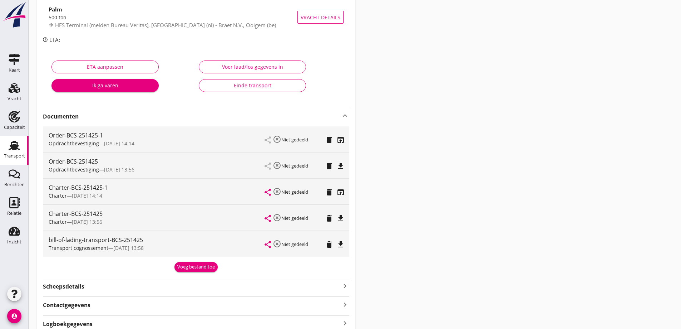
scroll to position [0, 0]
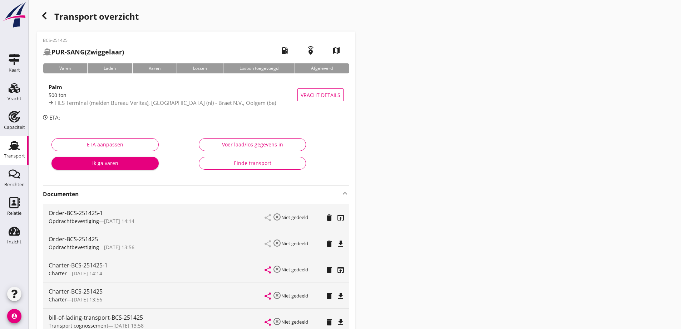
click at [23, 147] on div "Transport" at bounding box center [14, 145] width 17 height 11
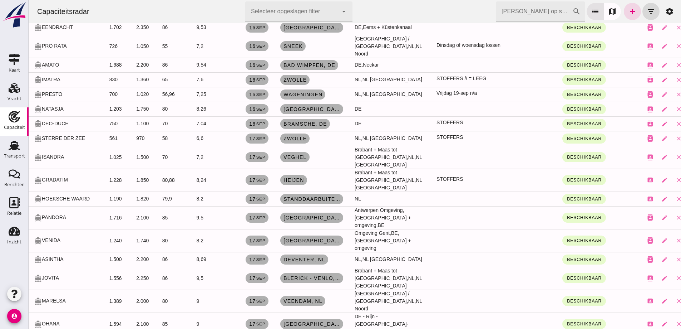
scroll to position [608, 0]
click at [98, 290] on tr "directions_boat MARELSA 1.389 2.000 80 9 17 sep Veendam, nl Friesland / Groning…" at bounding box center [361, 301] width 664 height 23
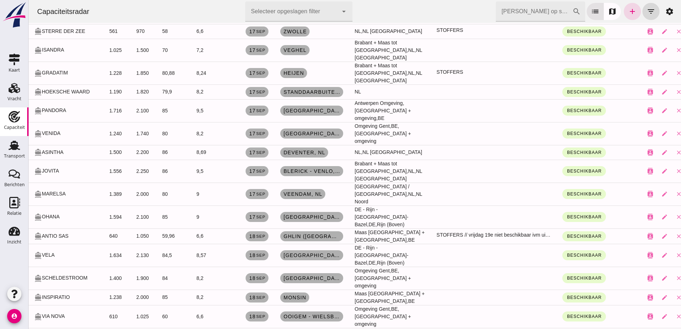
scroll to position [751, 0]
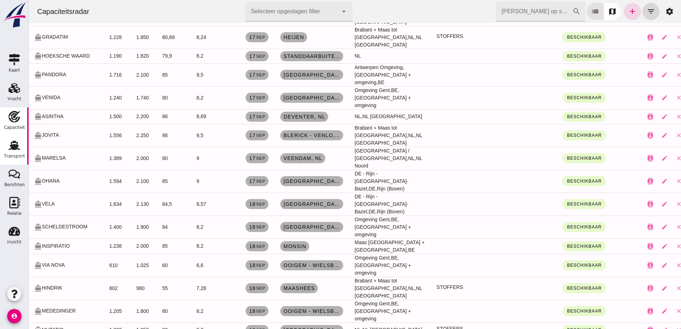
click at [11, 150] on icon "Transport" at bounding box center [14, 145] width 11 height 11
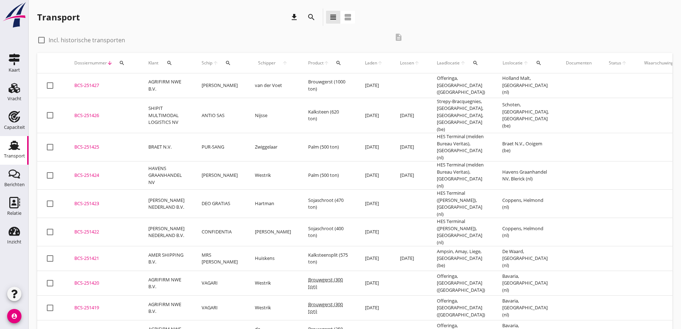
click at [95, 91] on td "BCS-251427 upload_file Drop hier uw bestand om het aan het dossier toe te voegen" at bounding box center [103, 85] width 74 height 25
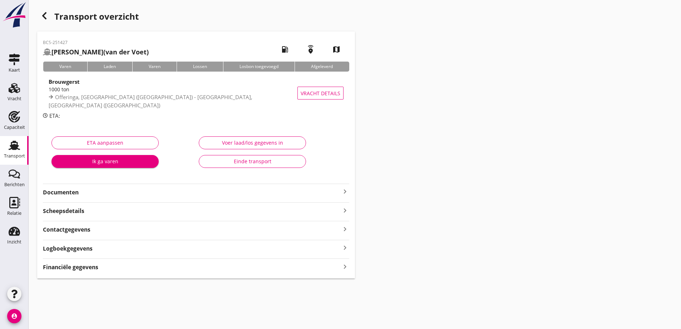
click at [85, 191] on strong "Documenten" at bounding box center [192, 192] width 298 height 8
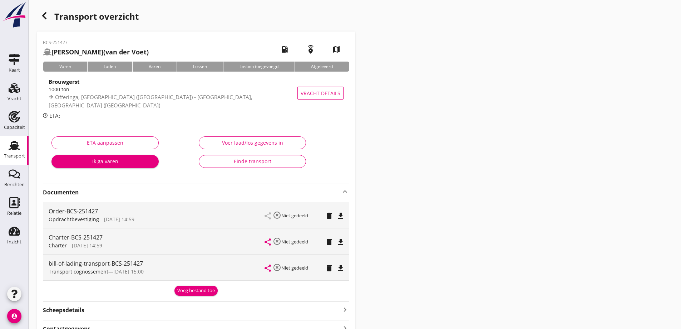
click at [341, 246] on button "file_download" at bounding box center [341, 242] width 10 height 10
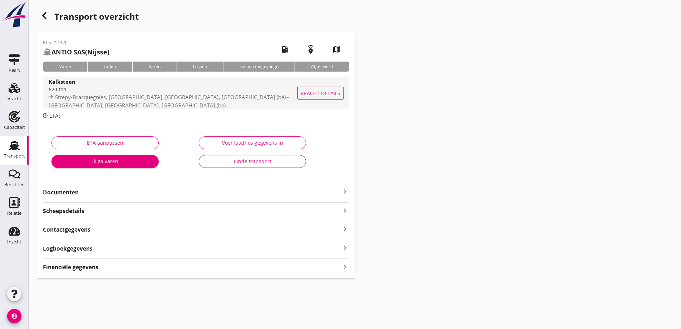
click at [343, 93] on button "Vracht details" at bounding box center [321, 93] width 46 height 13
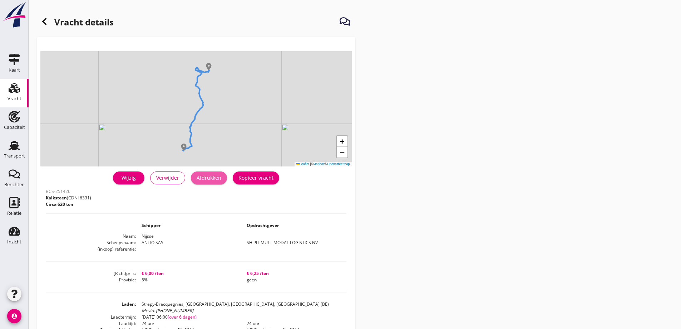
drag, startPoint x: 222, startPoint y: 182, endPoint x: 507, endPoint y: 274, distance: 299.4
click at [222, 182] on button "Afdrukken" at bounding box center [209, 177] width 36 height 13
click at [45, 19] on icon at bounding box center [44, 21] width 9 height 9
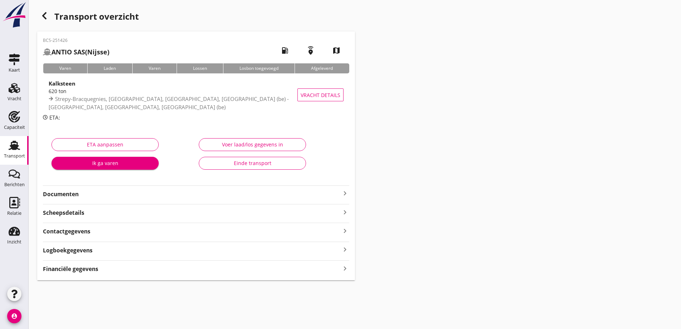
click at [89, 198] on div "BCS-251426 ANTIO SAS (Nijsse) local_gas_station emergency_share map Varen Laden…" at bounding box center [196, 155] width 318 height 249
click at [80, 196] on strong "Documenten" at bounding box center [192, 194] width 298 height 8
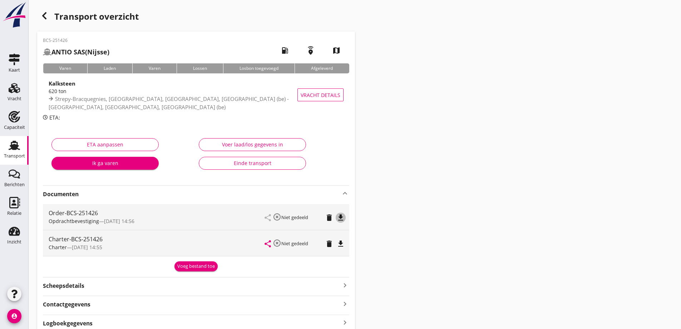
click at [338, 218] on icon "file_download" at bounding box center [341, 217] width 9 height 9
click at [342, 248] on button "file_download" at bounding box center [341, 244] width 10 height 10
click at [48, 10] on div "button" at bounding box center [44, 16] width 14 height 14
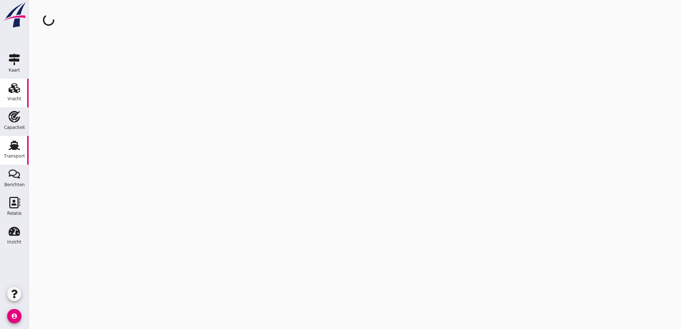
click at [4, 152] on div "Transport" at bounding box center [14, 156] width 21 height 10
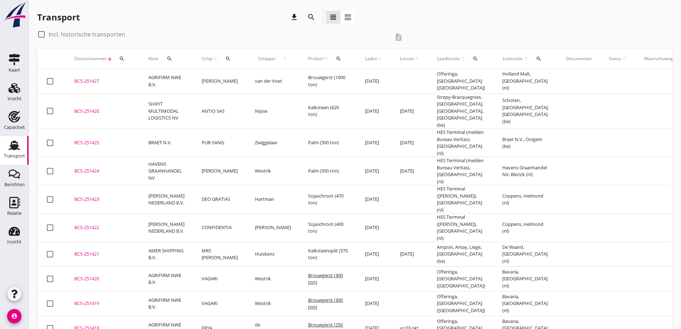
click at [88, 84] on div "BCS-251427" at bounding box center [102, 81] width 57 height 7
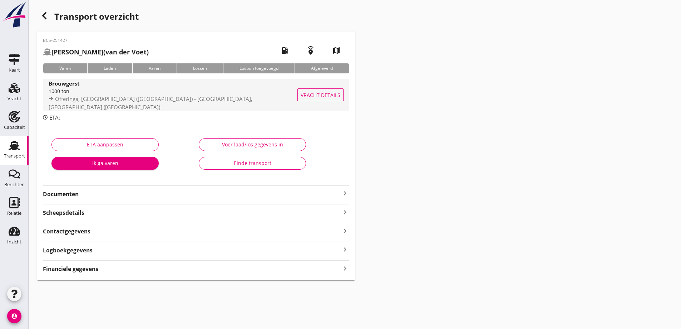
click at [315, 92] on span "Vracht details" at bounding box center [321, 95] width 40 height 8
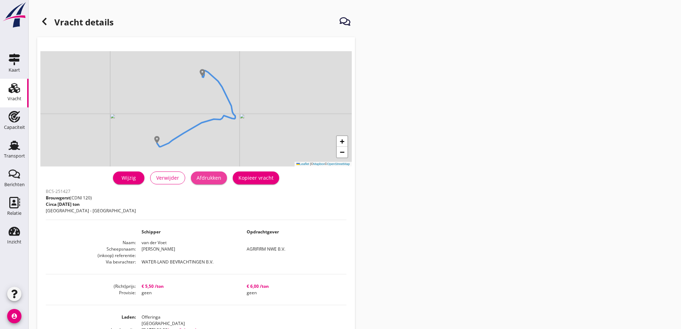
click at [208, 184] on button "Afdrukken" at bounding box center [209, 177] width 36 height 13
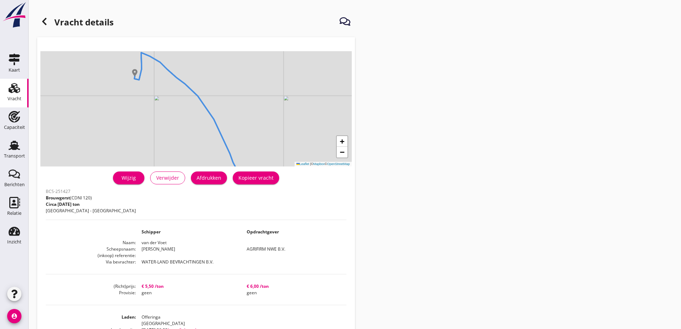
click at [47, 20] on icon at bounding box center [44, 21] width 9 height 9
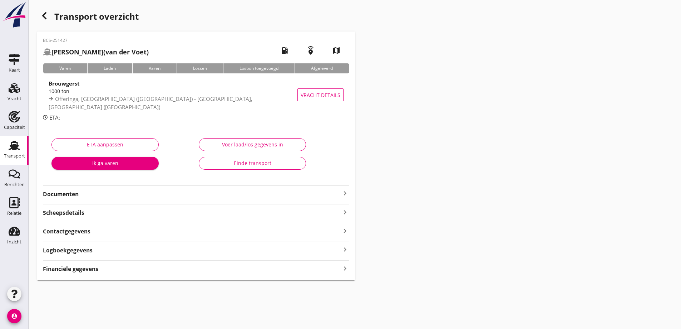
click at [92, 196] on strong "Documenten" at bounding box center [192, 194] width 298 height 8
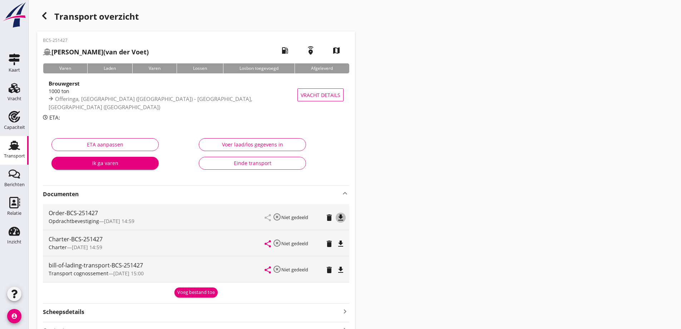
click at [339, 218] on icon "file_download" at bounding box center [341, 217] width 9 height 9
